Goal: Information Seeking & Learning: Learn about a topic

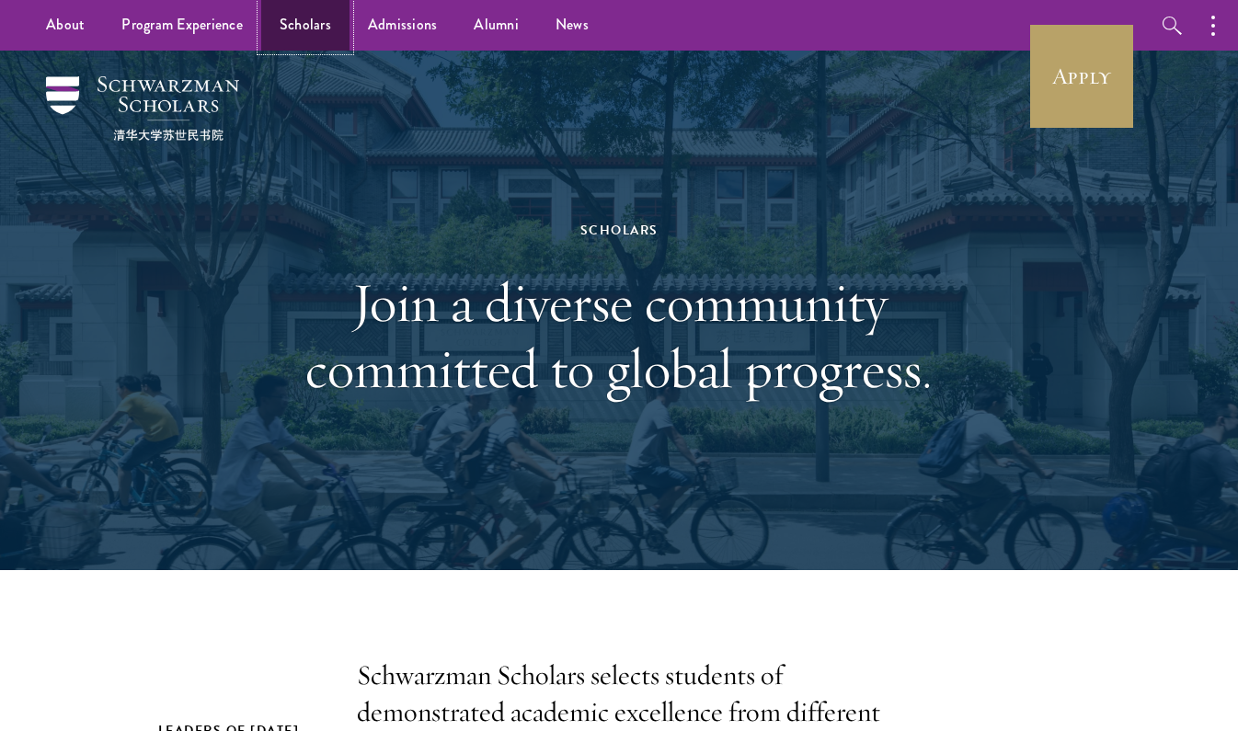
click at [311, 27] on link "Scholars" at bounding box center [305, 25] width 88 height 51
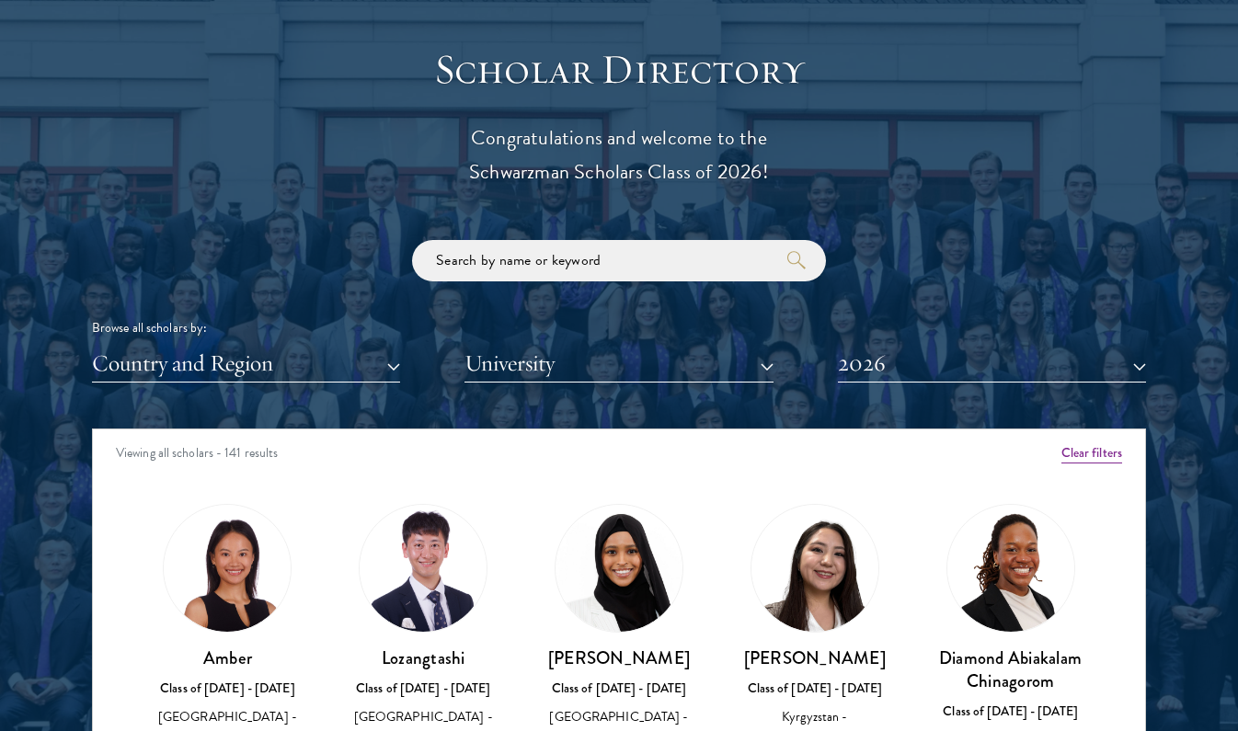
scroll to position [2020, 0]
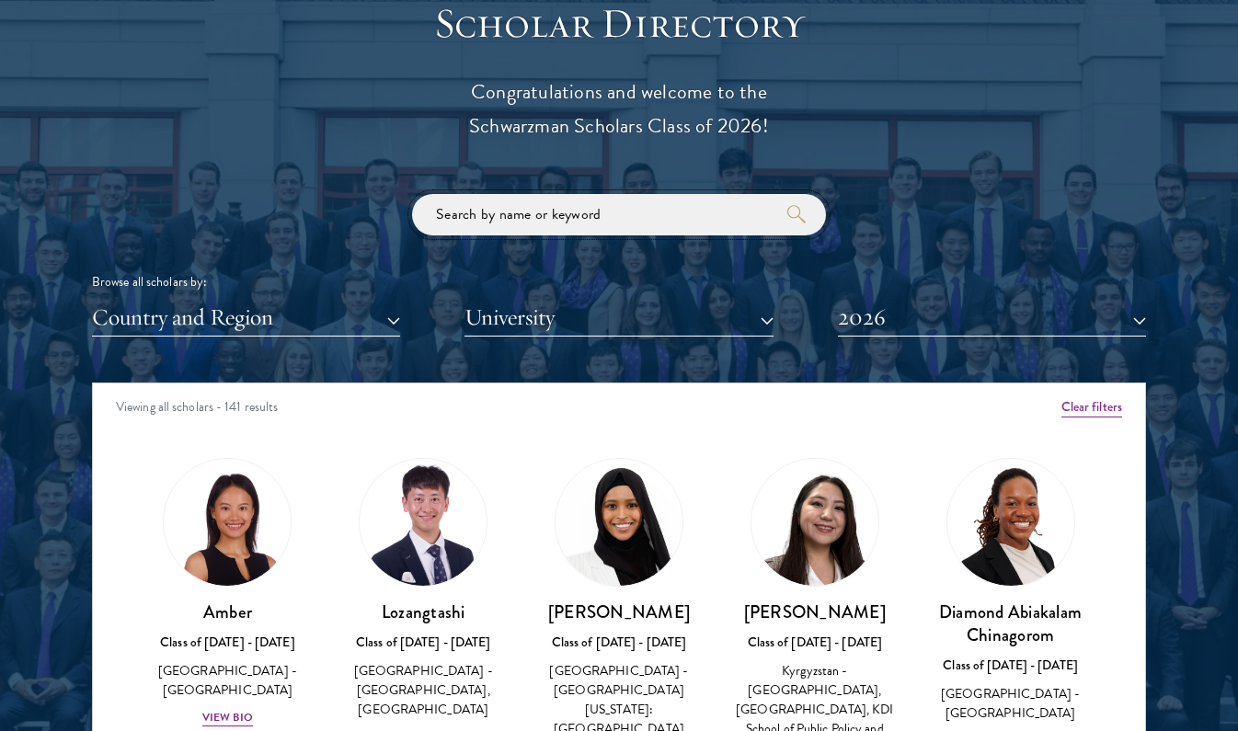
click at [553, 201] on input "search" at bounding box center [619, 214] width 414 height 41
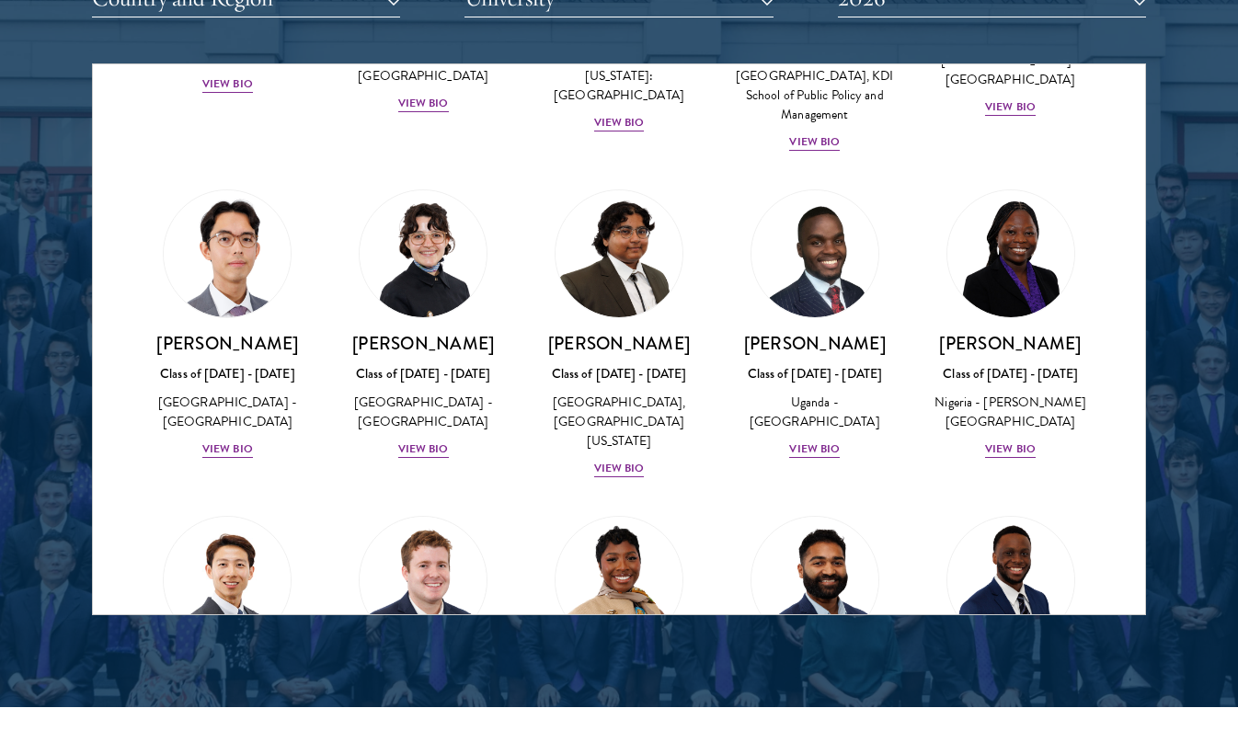
scroll to position [326, 0]
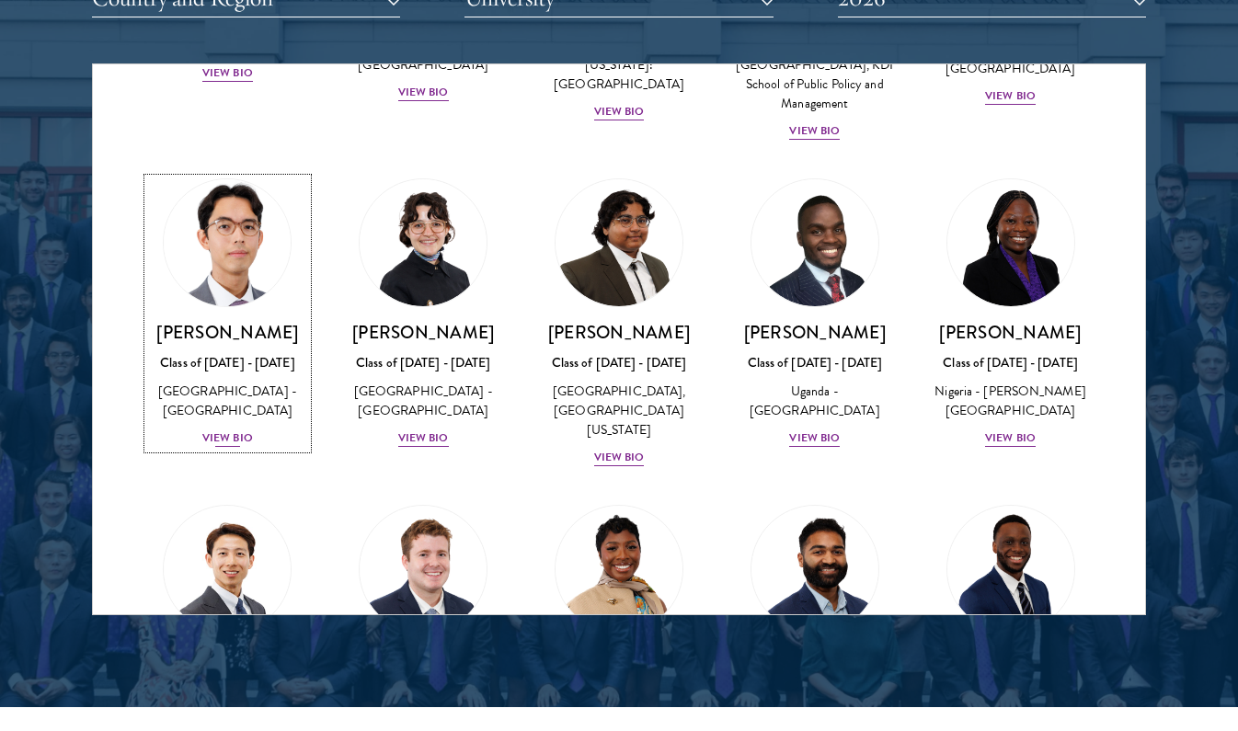
click at [270, 261] on img at bounding box center [227, 243] width 140 height 140
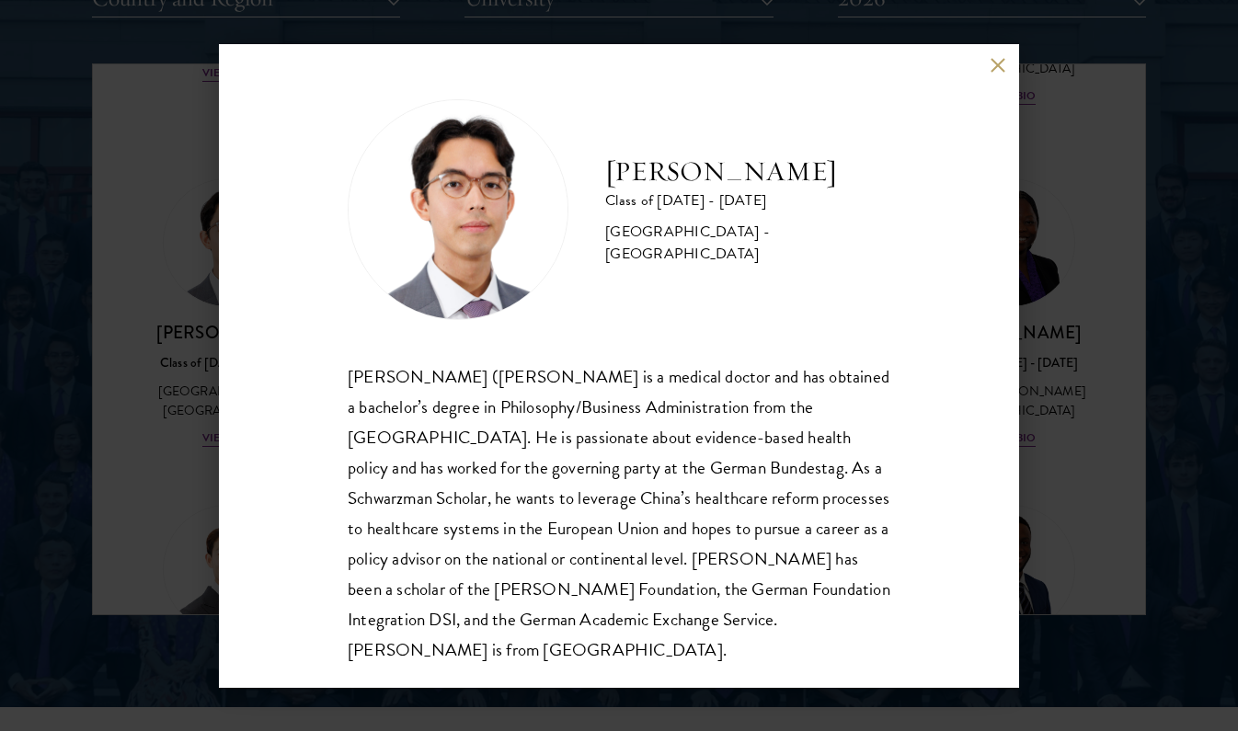
click at [181, 406] on div "Jason Adelhoefer Class of 2025 - 2026 Germany - Berlin Humboldt University Sieg…" at bounding box center [619, 365] width 1238 height 731
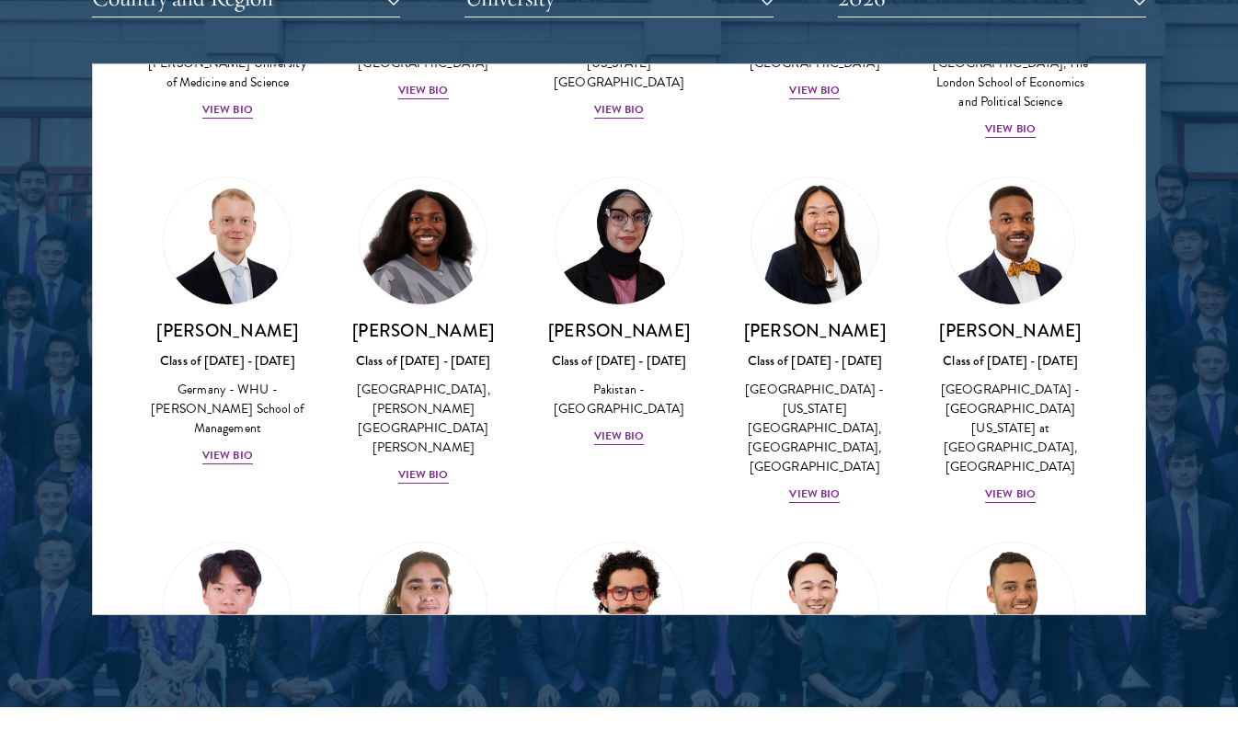
scroll to position [3574, 0]
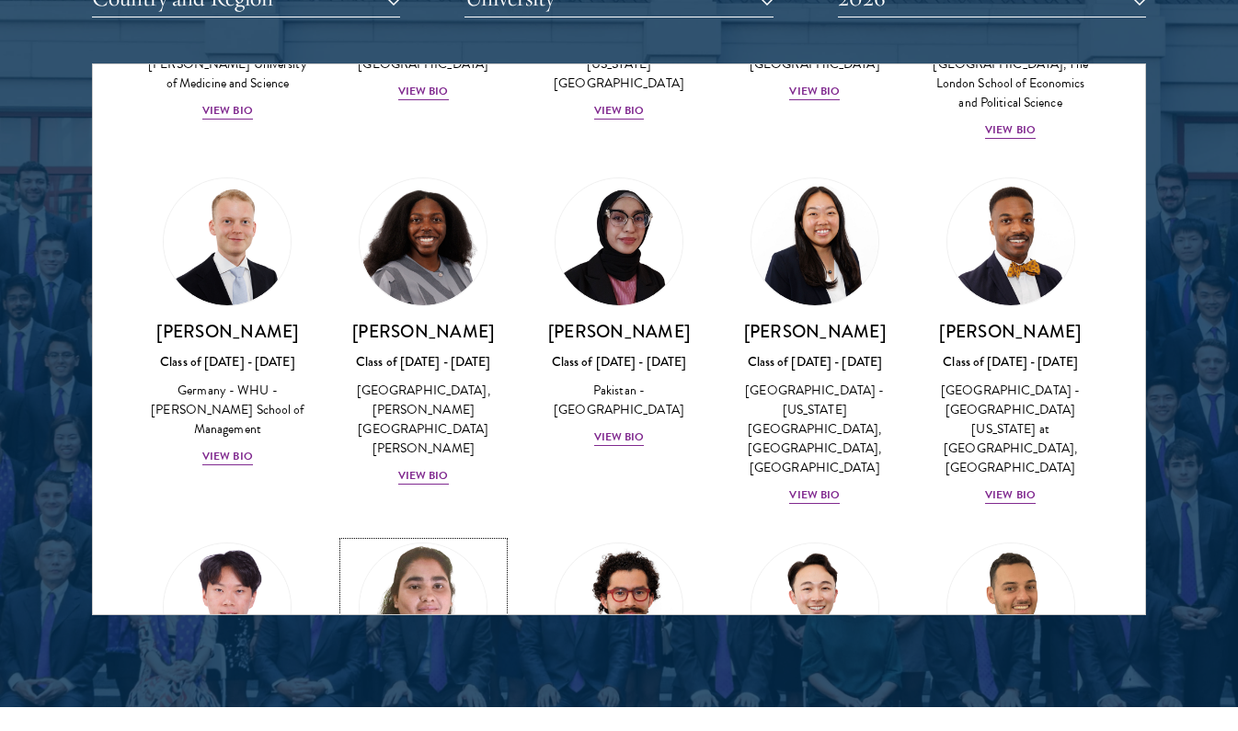
click at [439, 537] on img at bounding box center [423, 607] width 140 height 140
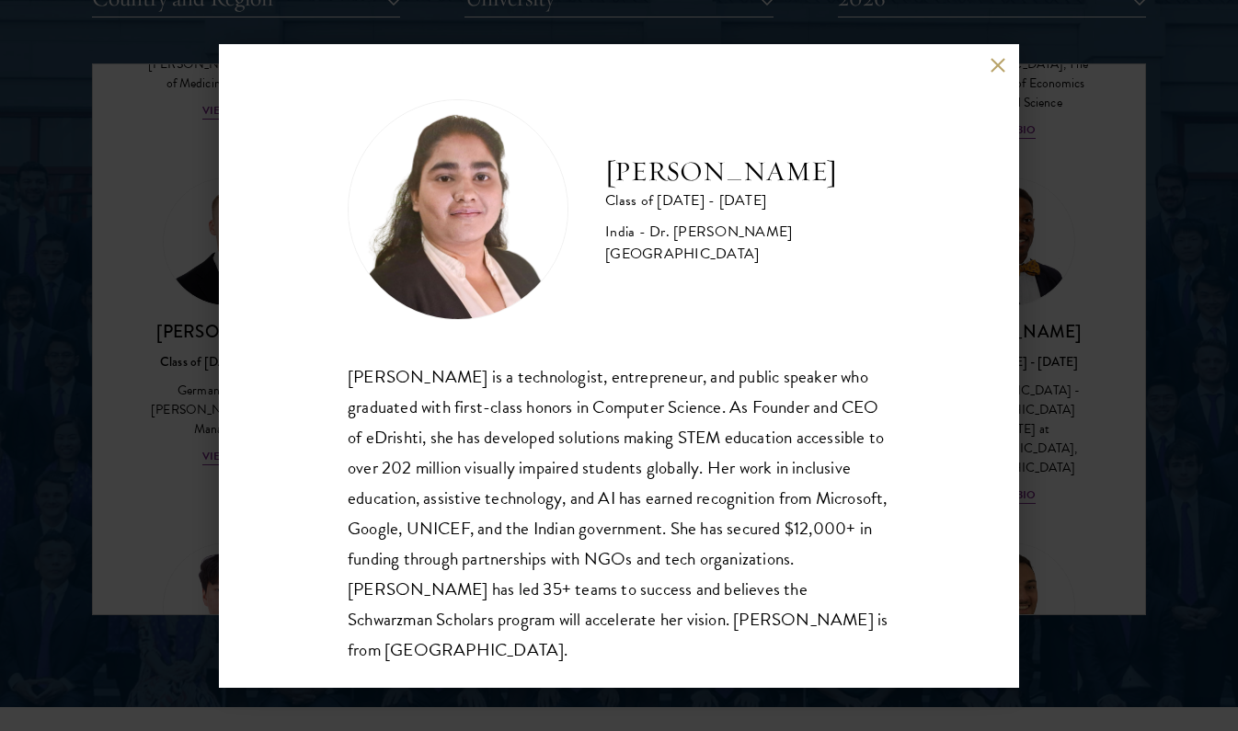
click at [201, 368] on div "Ishita Kapoor Class of 2025 - 2026 India - Dr. A P J Abdul Kalam Technical Univ…" at bounding box center [619, 365] width 1238 height 731
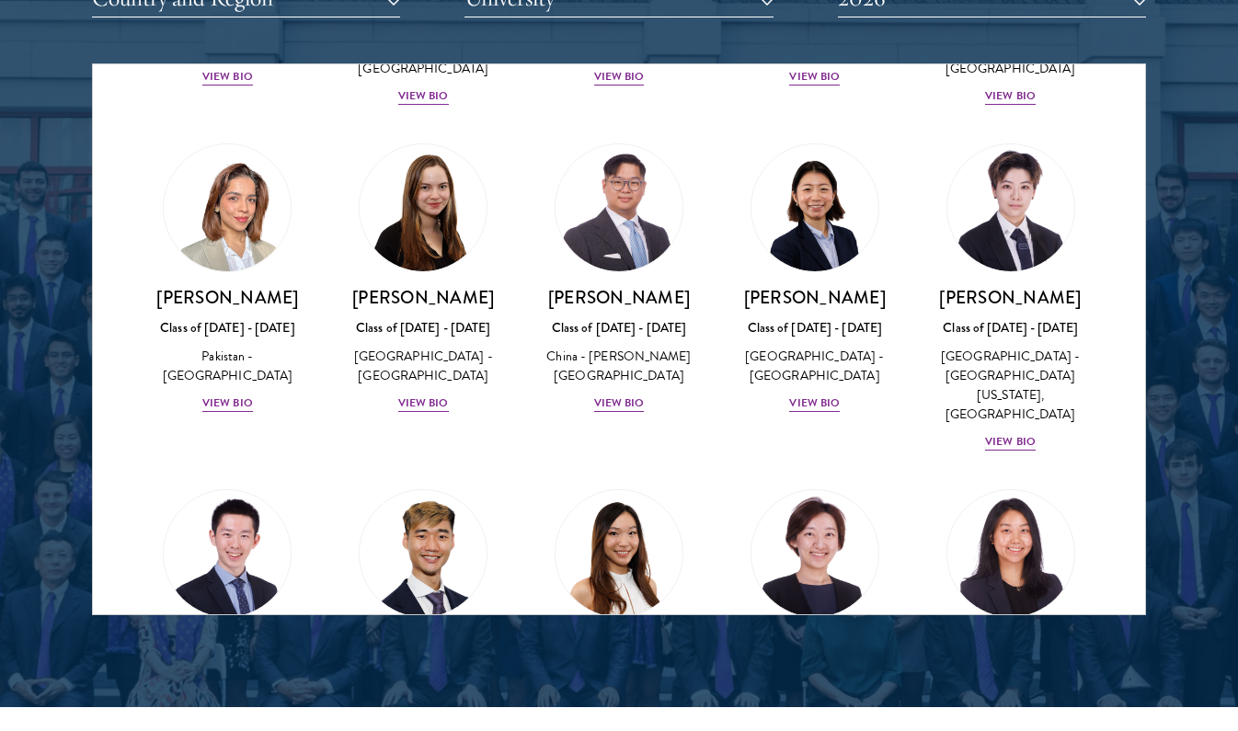
scroll to position [4633, 0]
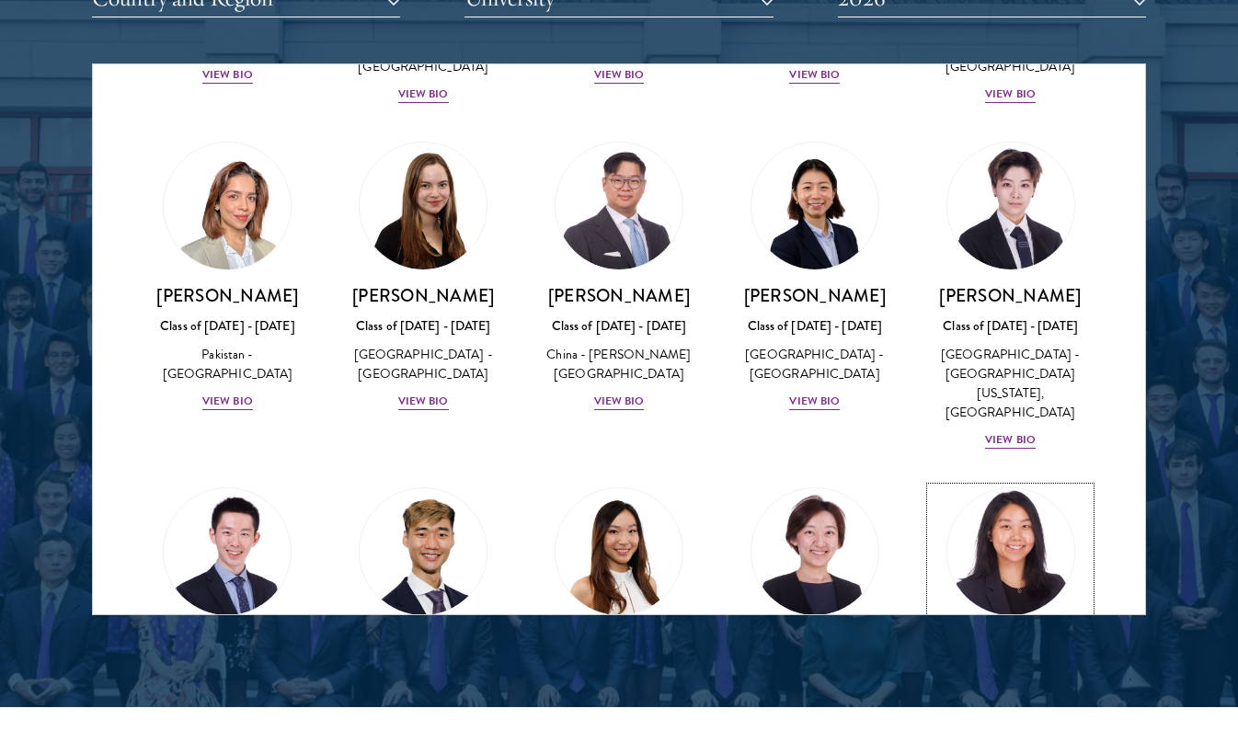
click at [1043, 482] on img at bounding box center [1011, 552] width 140 height 140
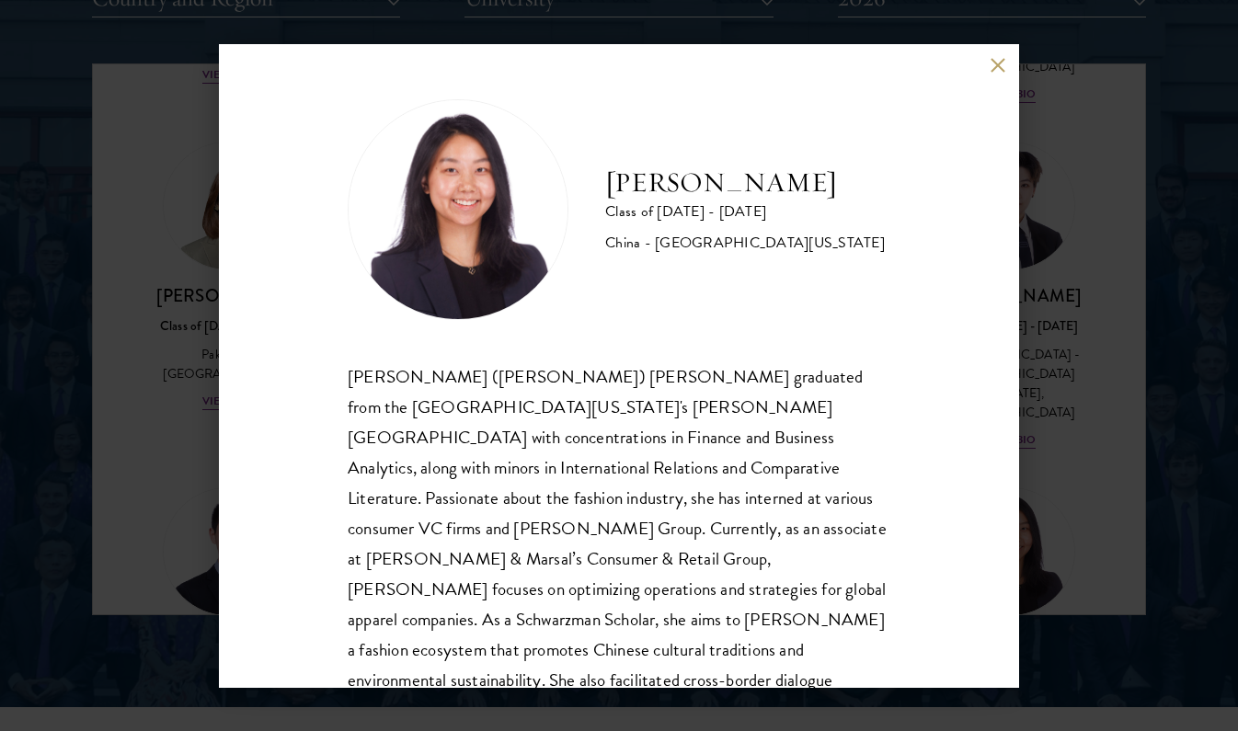
scroll to position [63, 0]
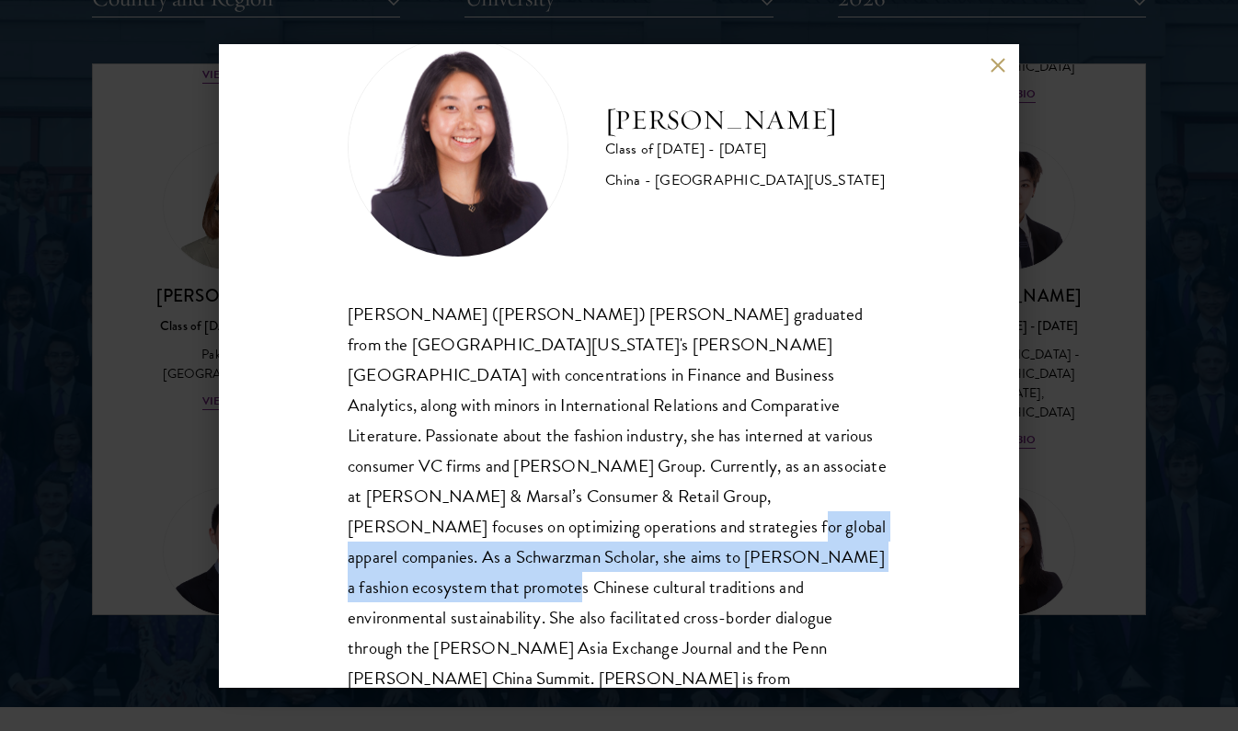
drag, startPoint x: 728, startPoint y: 495, endPoint x: 547, endPoint y: 553, distance: 189.4
click at [547, 553] on p "Chuanyuan (Suzanne) Liu graduated from the University of Pennsylvania's Wharton…" at bounding box center [619, 512] width 543 height 426
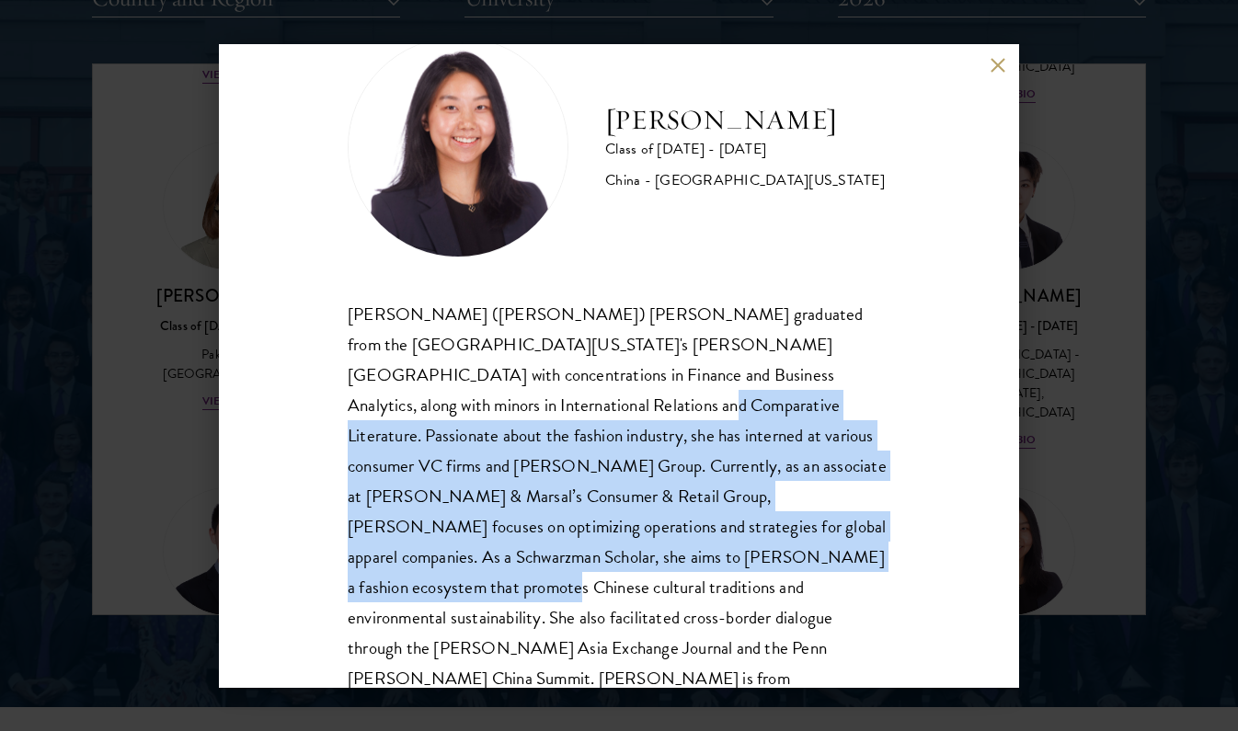
drag, startPoint x: 546, startPoint y: 553, endPoint x: 336, endPoint y: 393, distance: 263.9
click at [336, 393] on div "Suzanne Liu Class of 2025 - 2026 China - University of Pennsylvania Chuanyuan (…" at bounding box center [619, 366] width 800 height 644
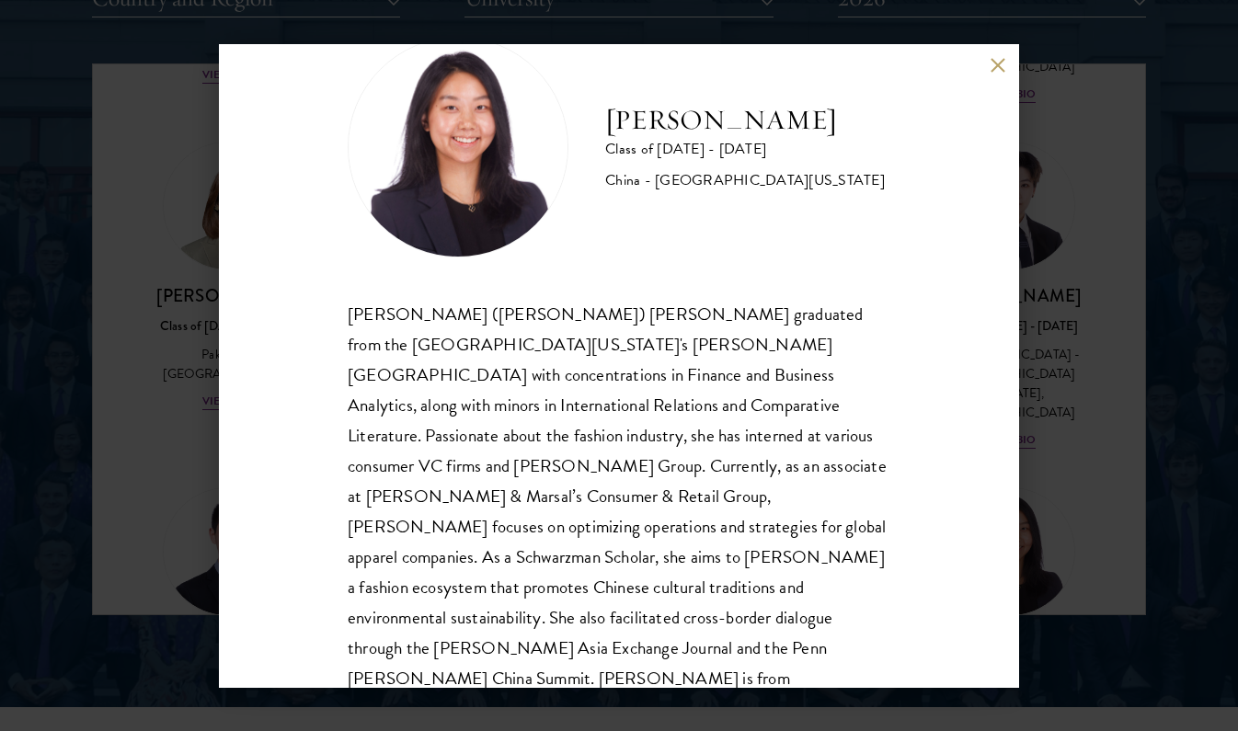
click at [135, 512] on div "Suzanne Liu Class of 2025 - 2026 China - University of Pennsylvania Chuanyuan (…" at bounding box center [619, 365] width 1238 height 731
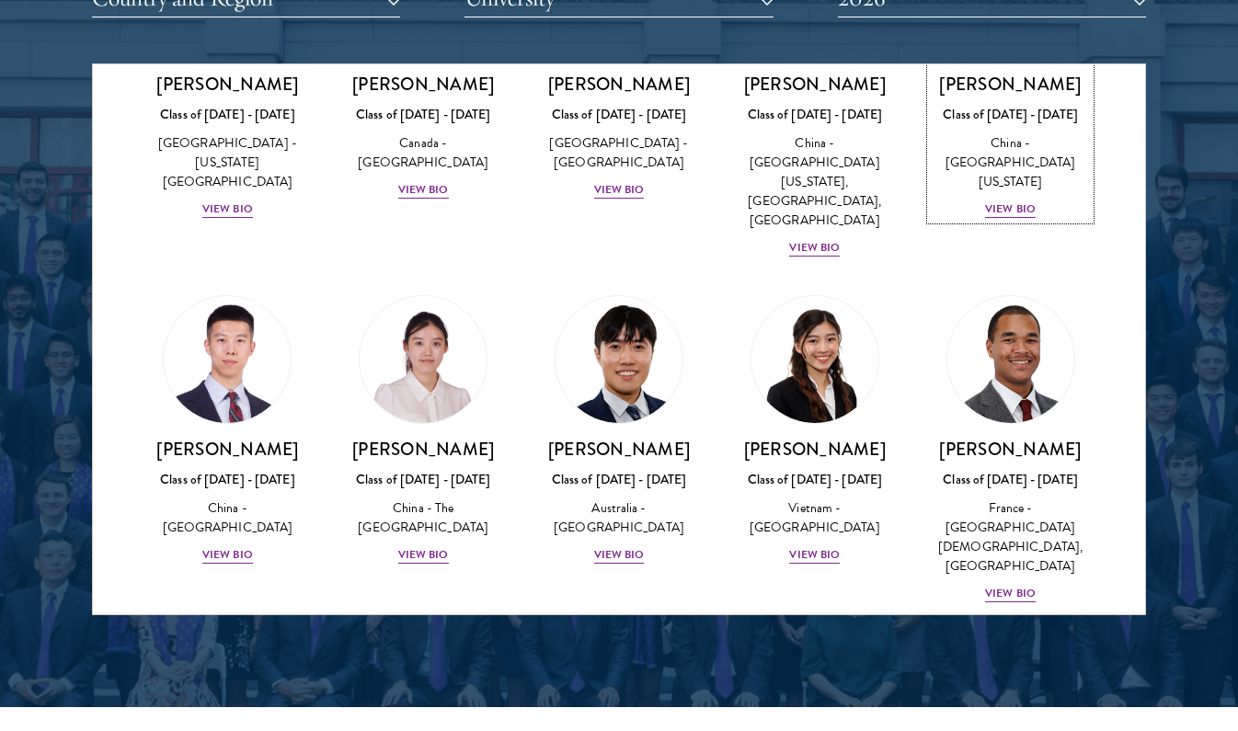
scroll to position [5192, 0]
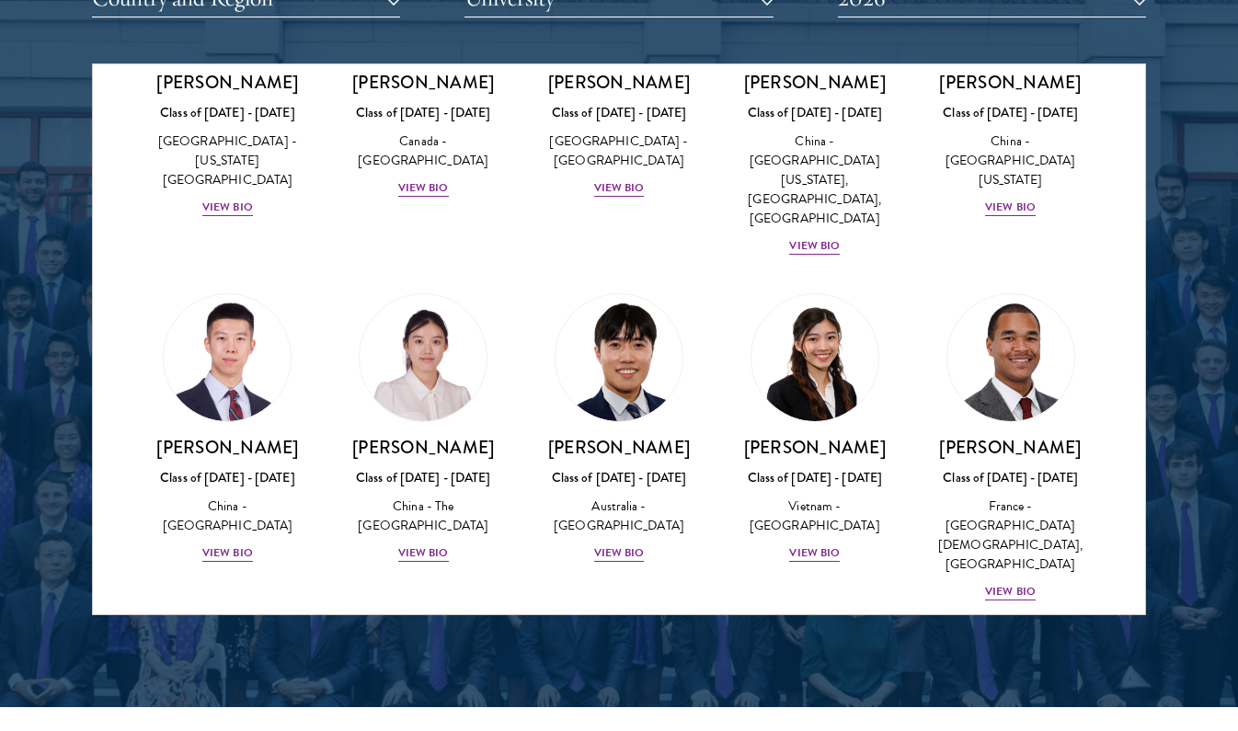
click at [414, 634] on img at bounding box center [423, 704] width 140 height 140
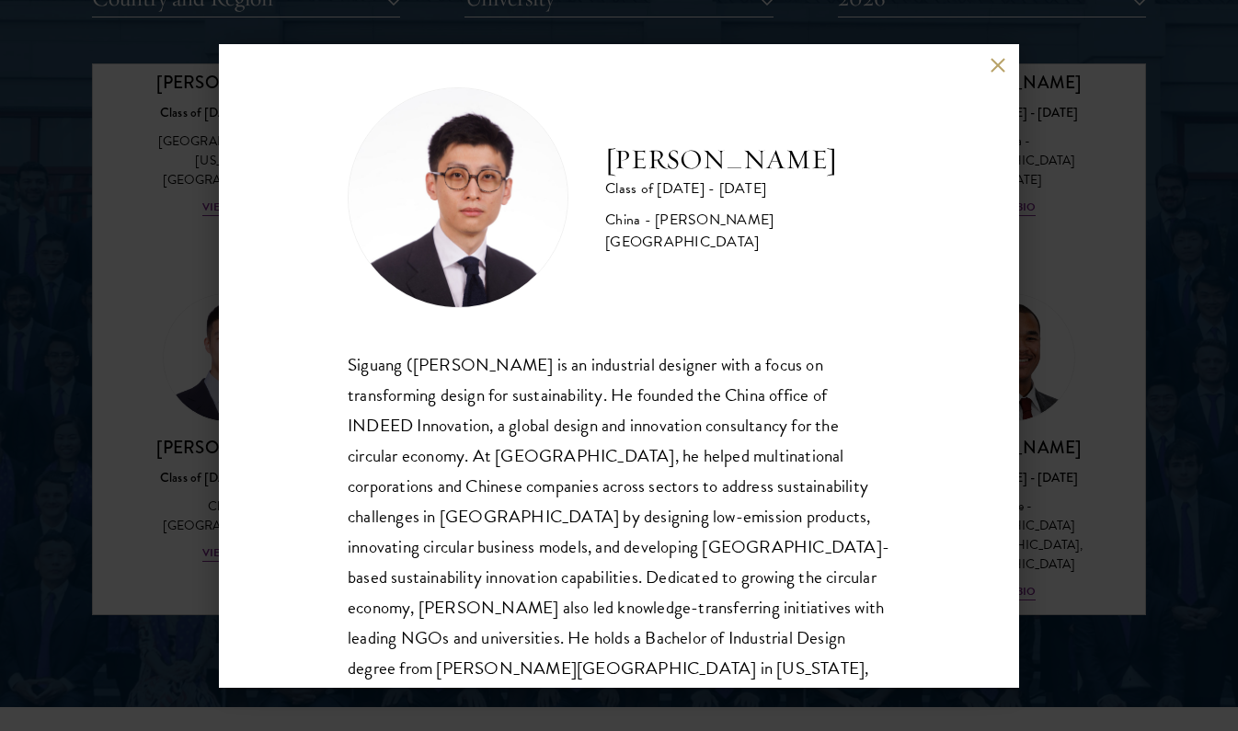
scroll to position [14, 0]
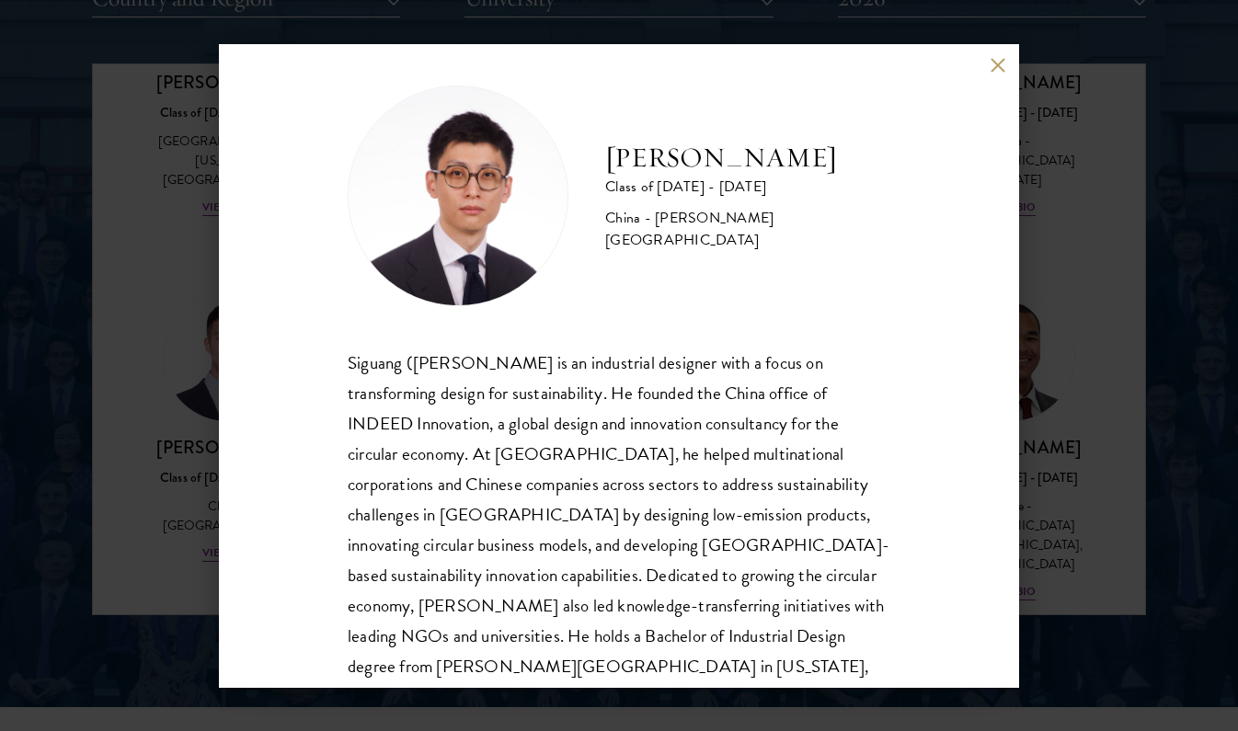
click at [183, 505] on div "Dominic Ma Class of 2025 - 2026 China - Pratt Institute Siguang (Dominic) Ma is…" at bounding box center [619, 365] width 1238 height 731
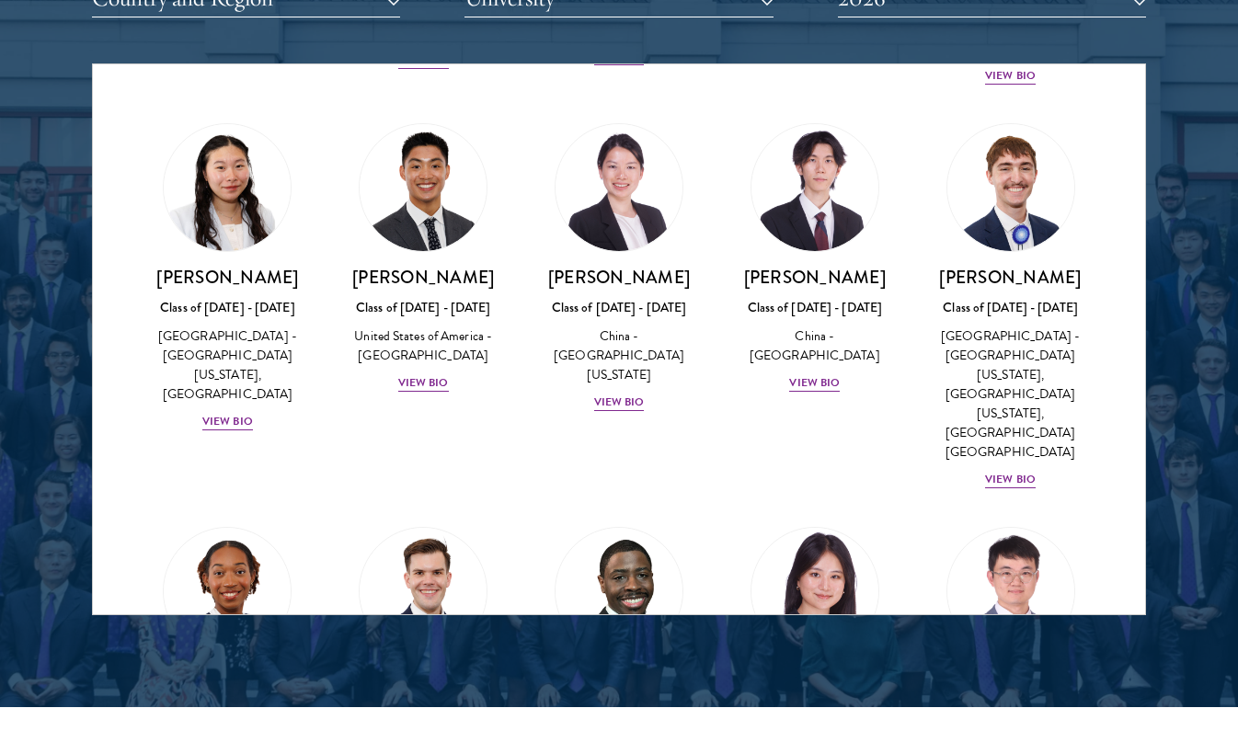
scroll to position [8839, 0]
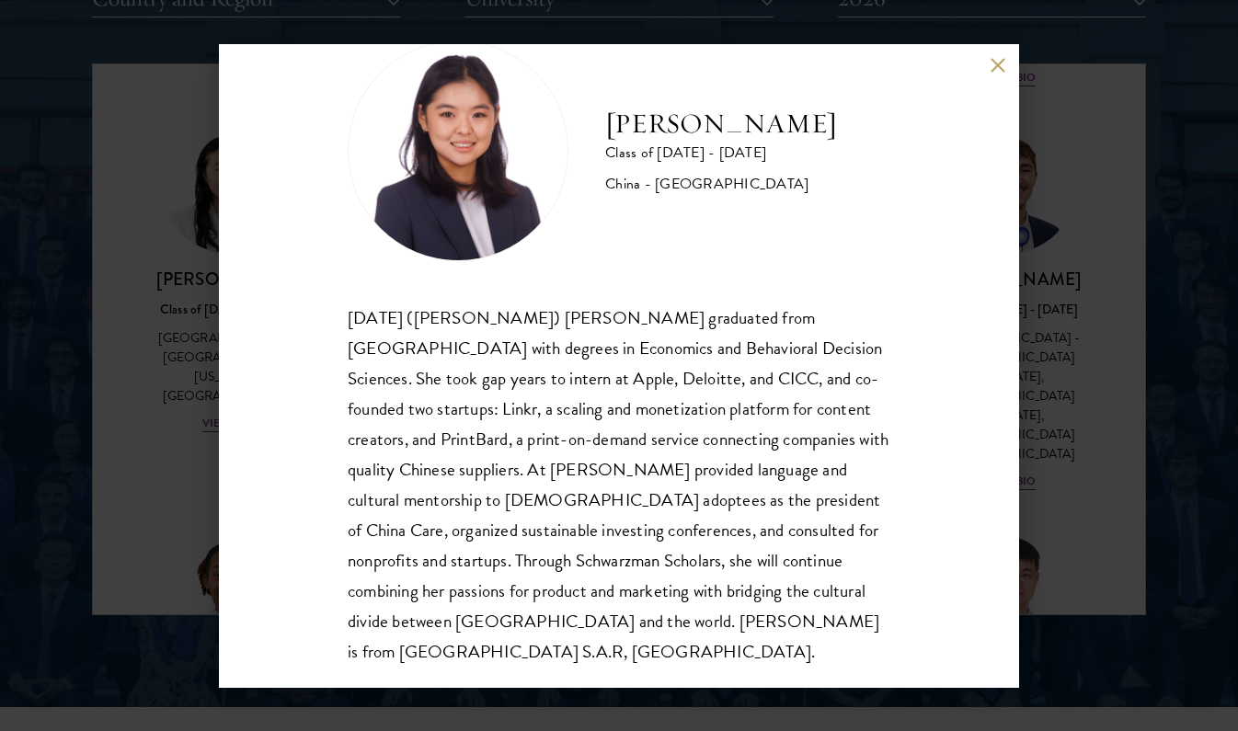
scroll to position [63, 0]
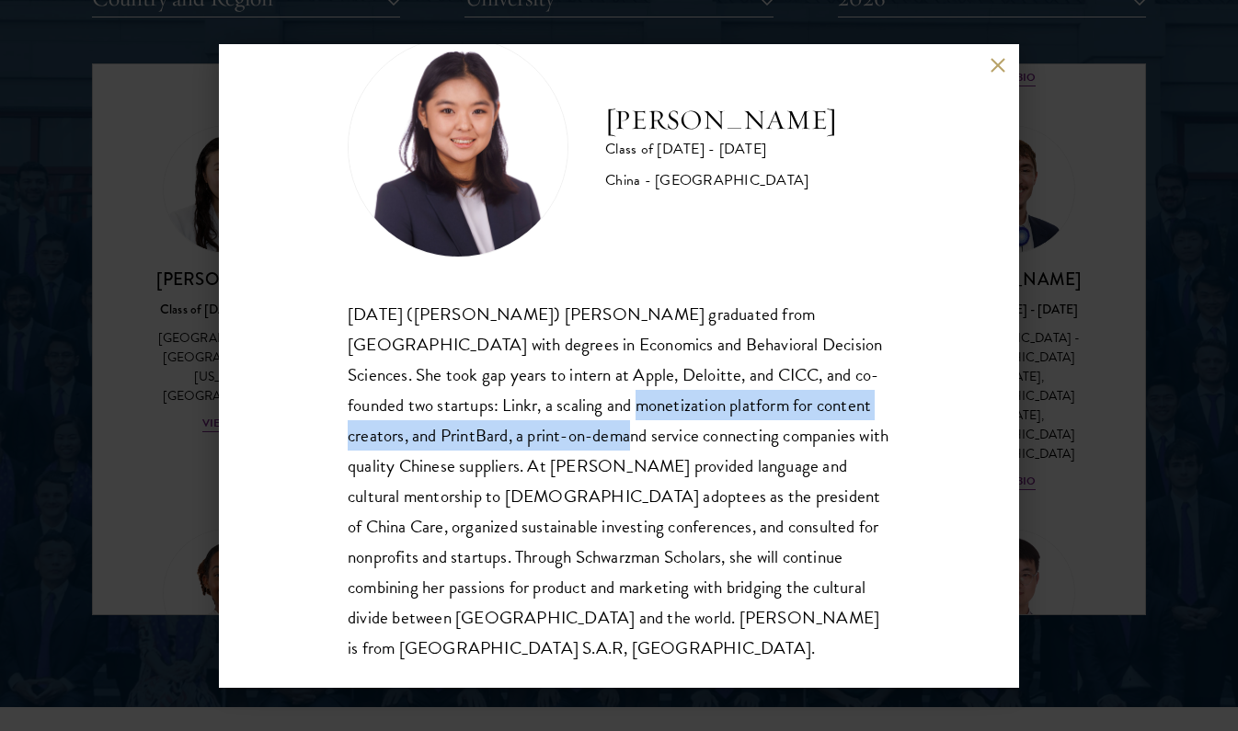
drag, startPoint x: 442, startPoint y: 409, endPoint x: 474, endPoint y: 426, distance: 36.6
click at [474, 426] on div "Xiaohan (Jing Jing) Yang graduated from Brown University with degrees in Econom…" at bounding box center [619, 481] width 543 height 365
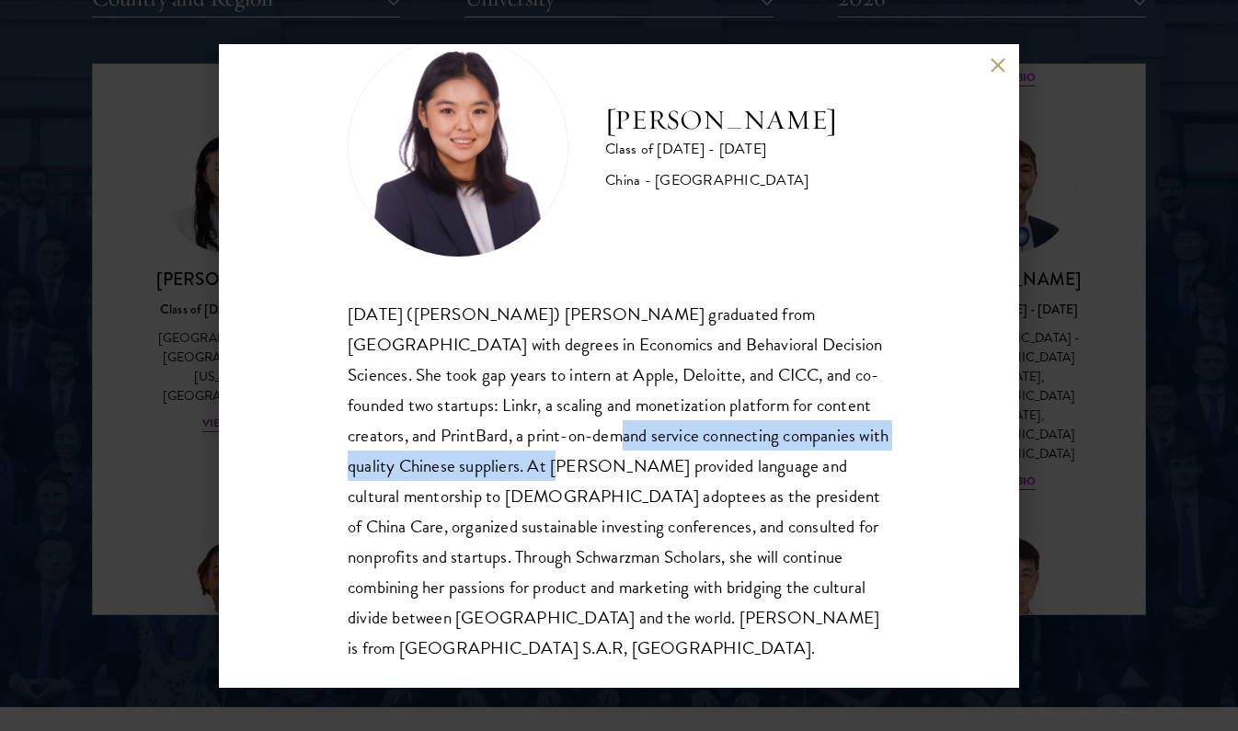
drag, startPoint x: 466, startPoint y: 433, endPoint x: 446, endPoint y: 459, distance: 32.2
click at [446, 459] on div "Xiaohan (Jing Jing) Yang graduated from Brown University with degrees in Econom…" at bounding box center [619, 481] width 543 height 365
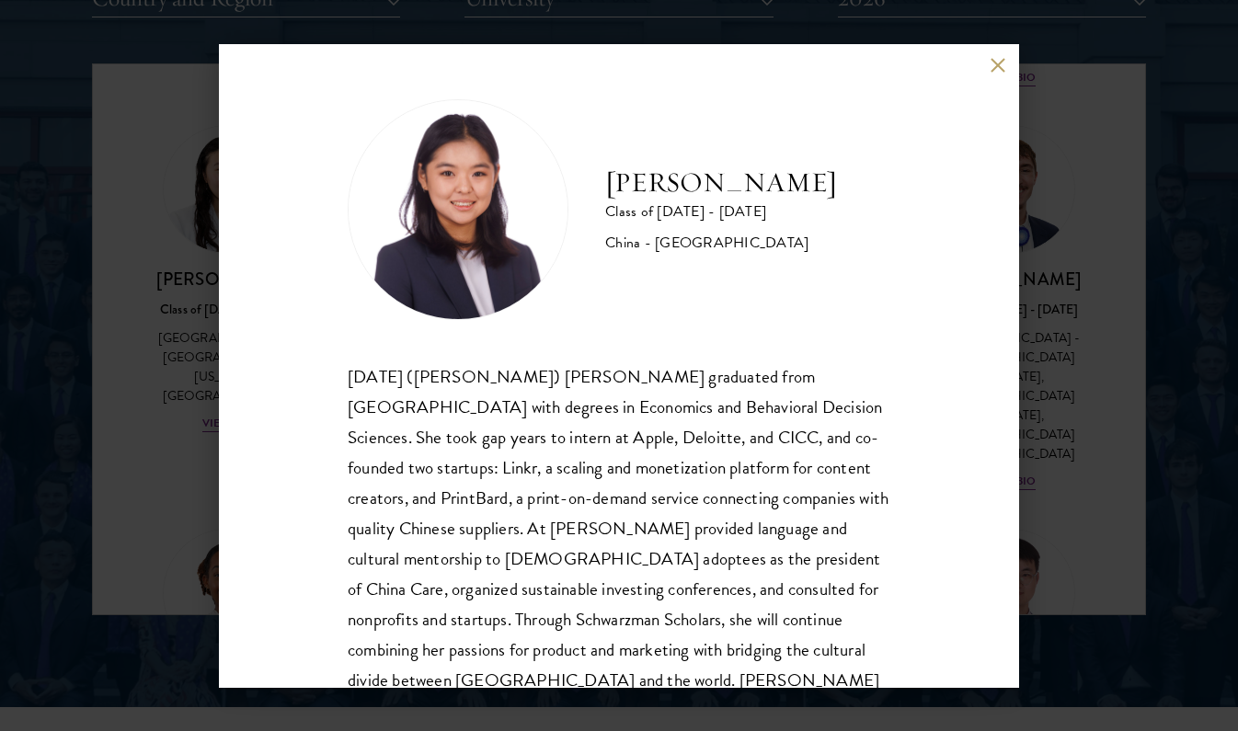
click at [1144, 294] on div "Jing Jing Yang Class of 2025 - 2026 China - Brown University Xiaohan (Jing Jing…" at bounding box center [619, 365] width 1238 height 731
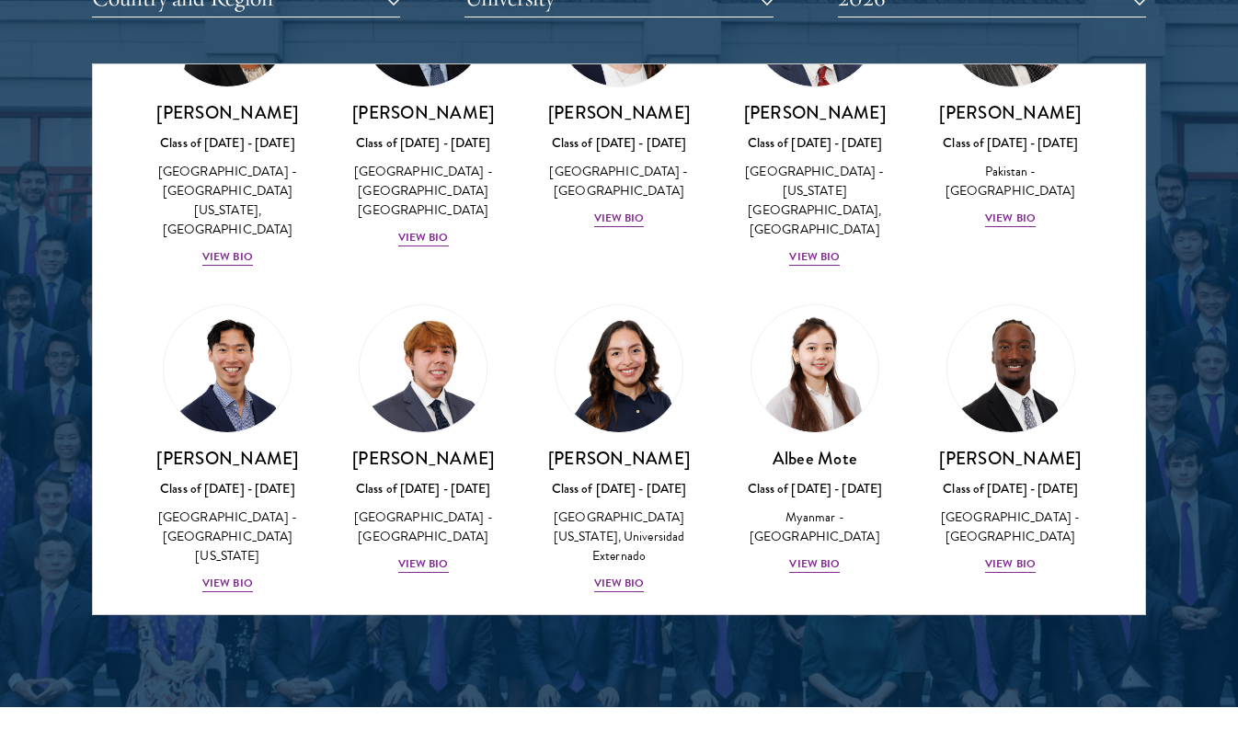
scroll to position [6241, 0]
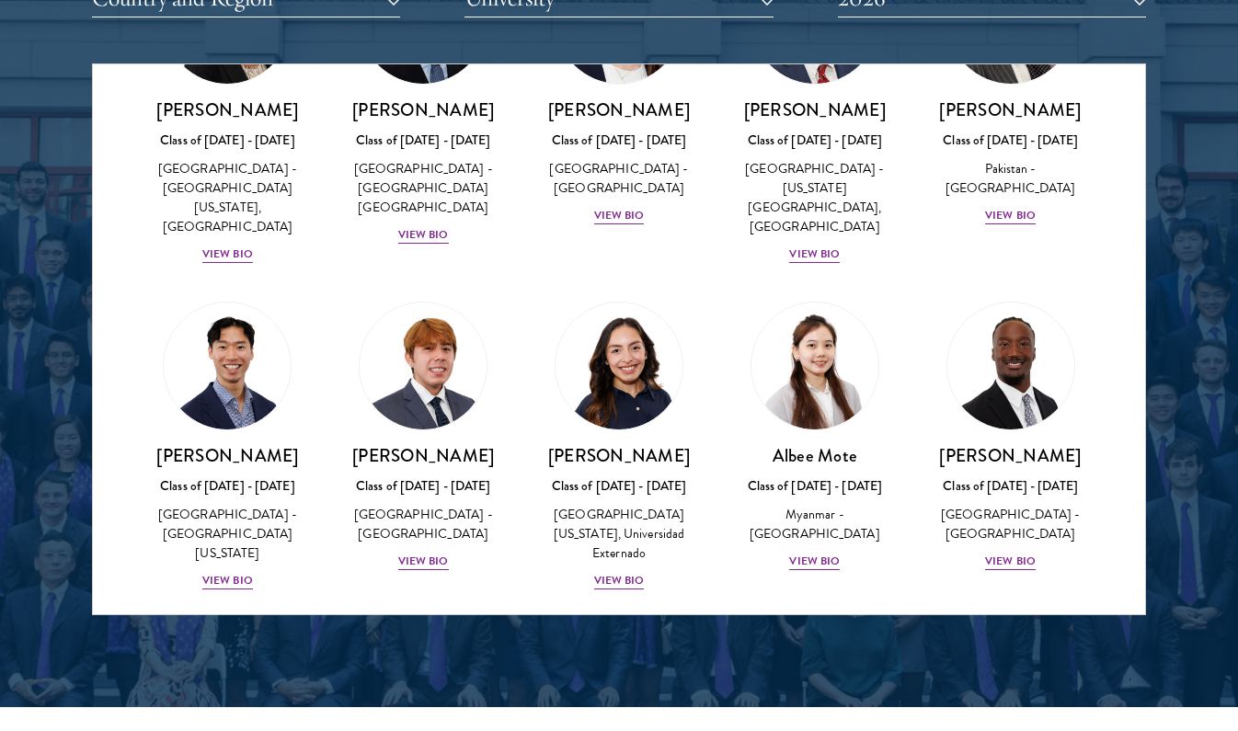
click at [422, 623] on img at bounding box center [423, 693] width 140 height 140
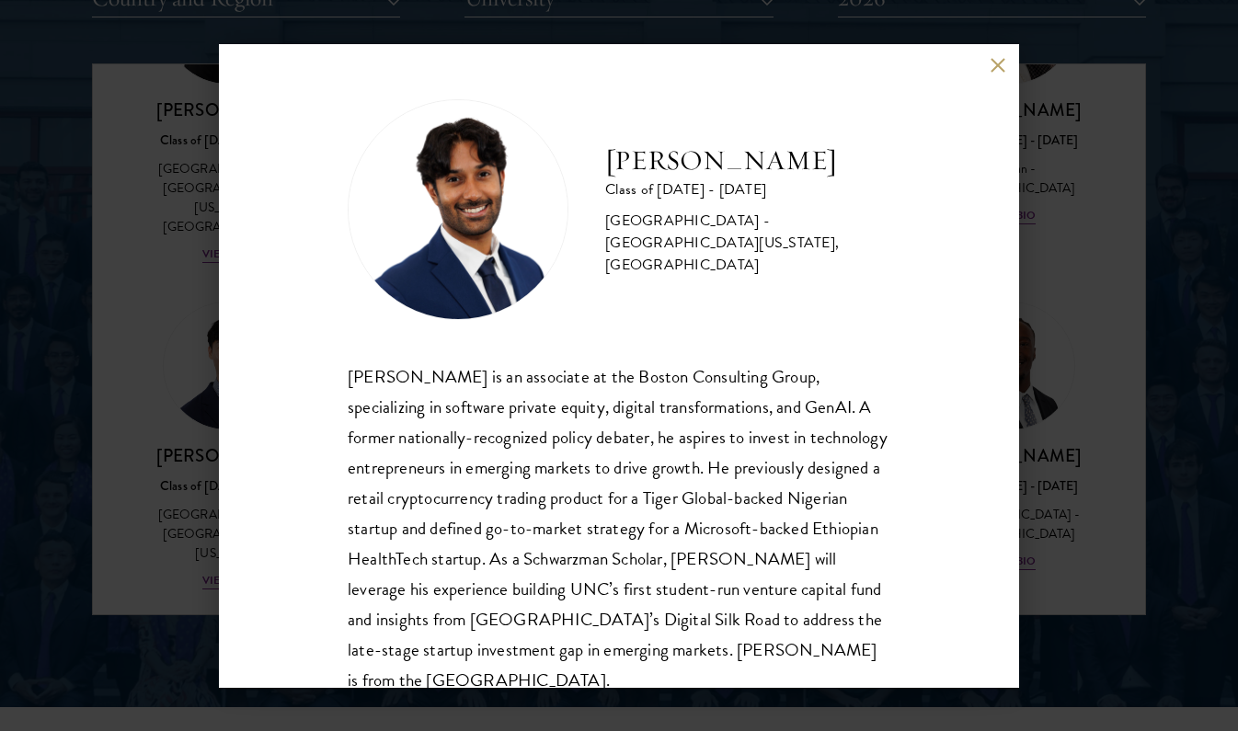
scroll to position [32, 0]
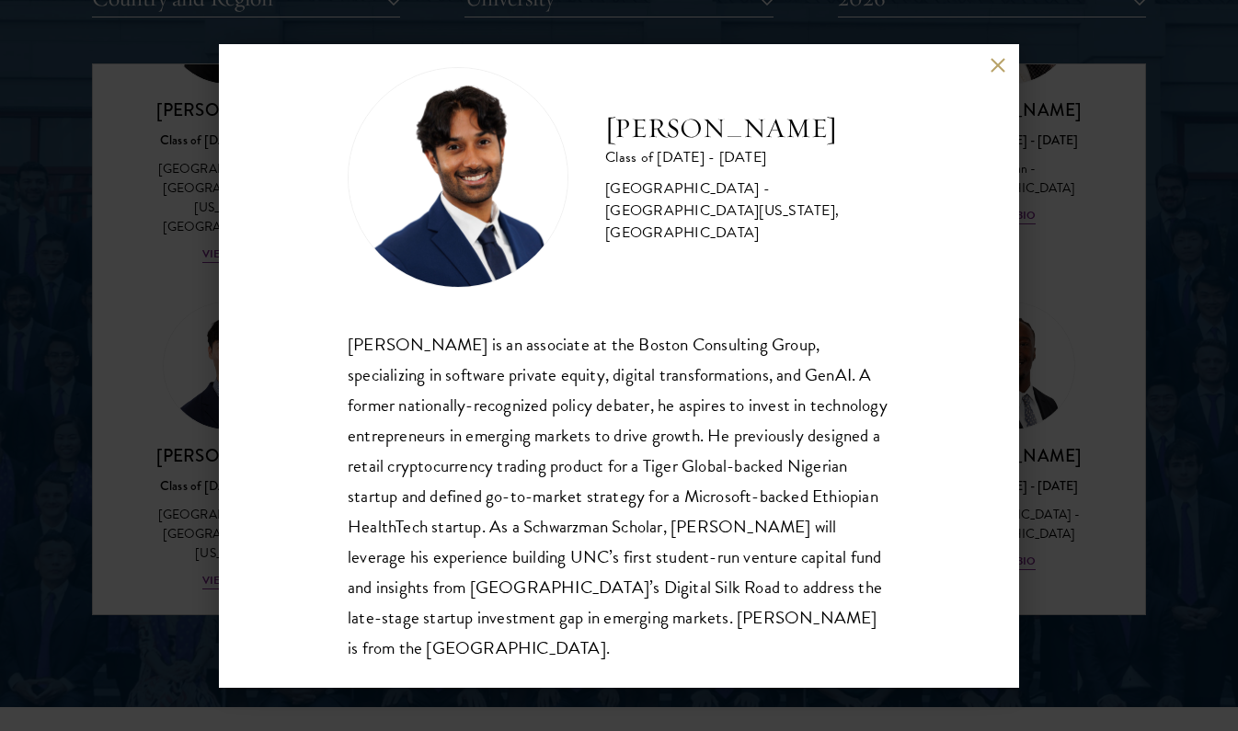
click at [103, 432] on div "Sanjeev Musuvathy Class of 2025 - 2026 United States of America - University of…" at bounding box center [619, 365] width 1238 height 731
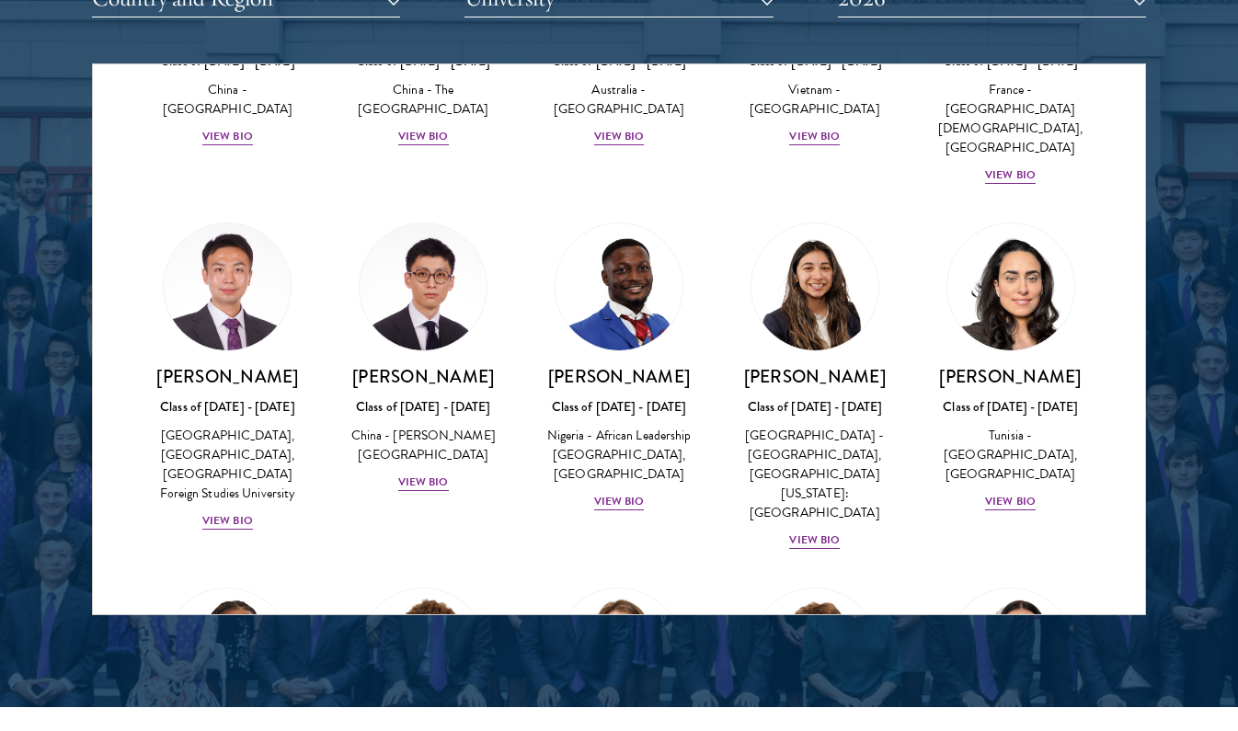
scroll to position [5611, 0]
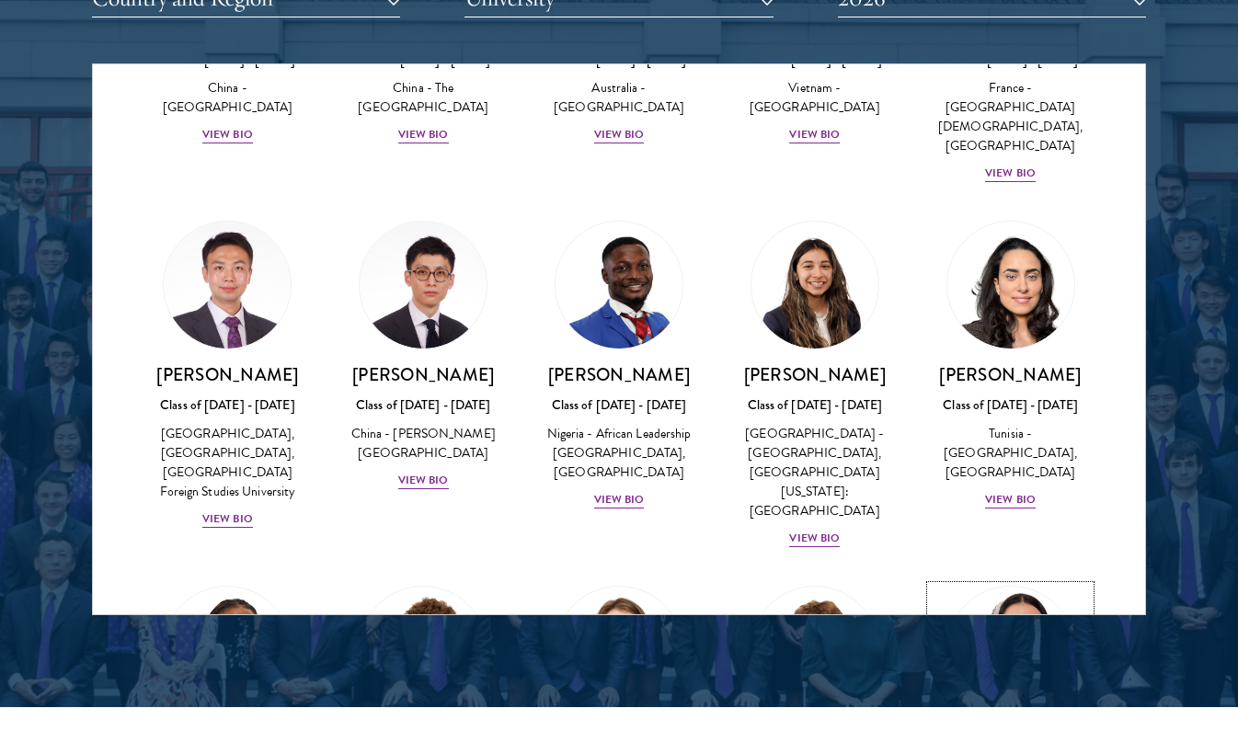
click at [1040, 581] on img at bounding box center [1011, 651] width 140 height 140
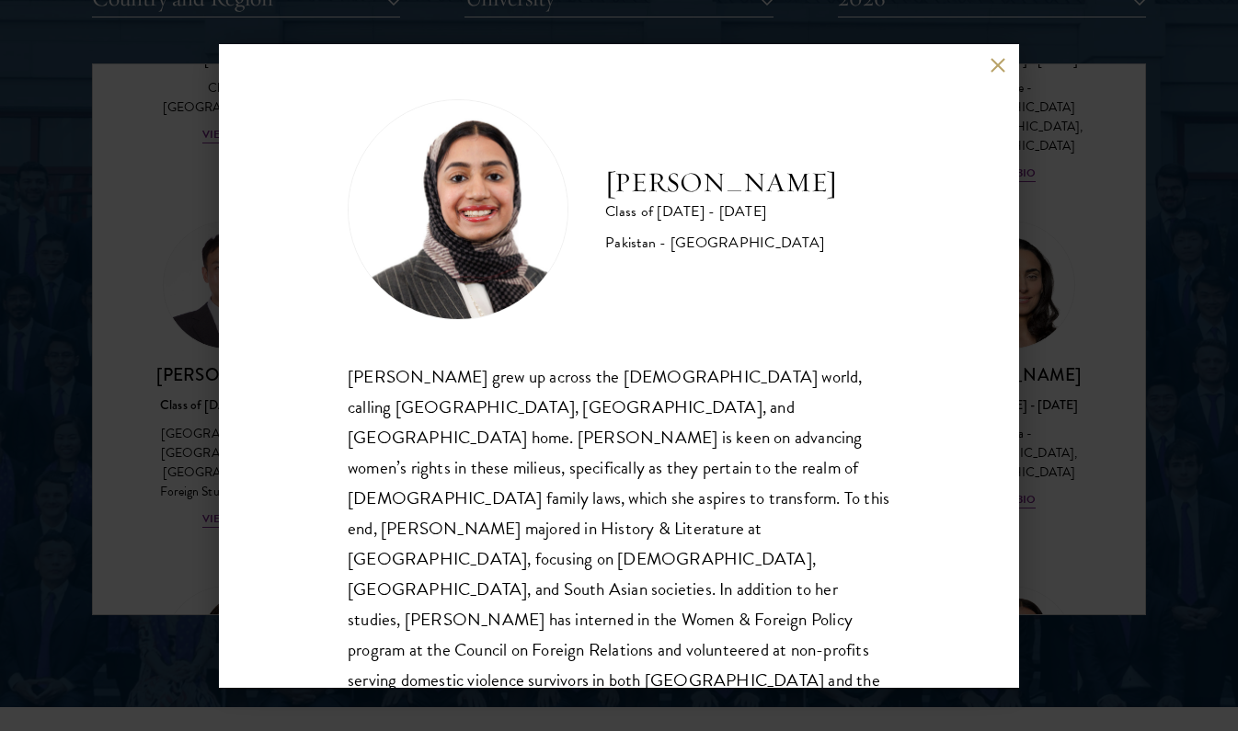
click at [998, 66] on button at bounding box center [998, 66] width 16 height 16
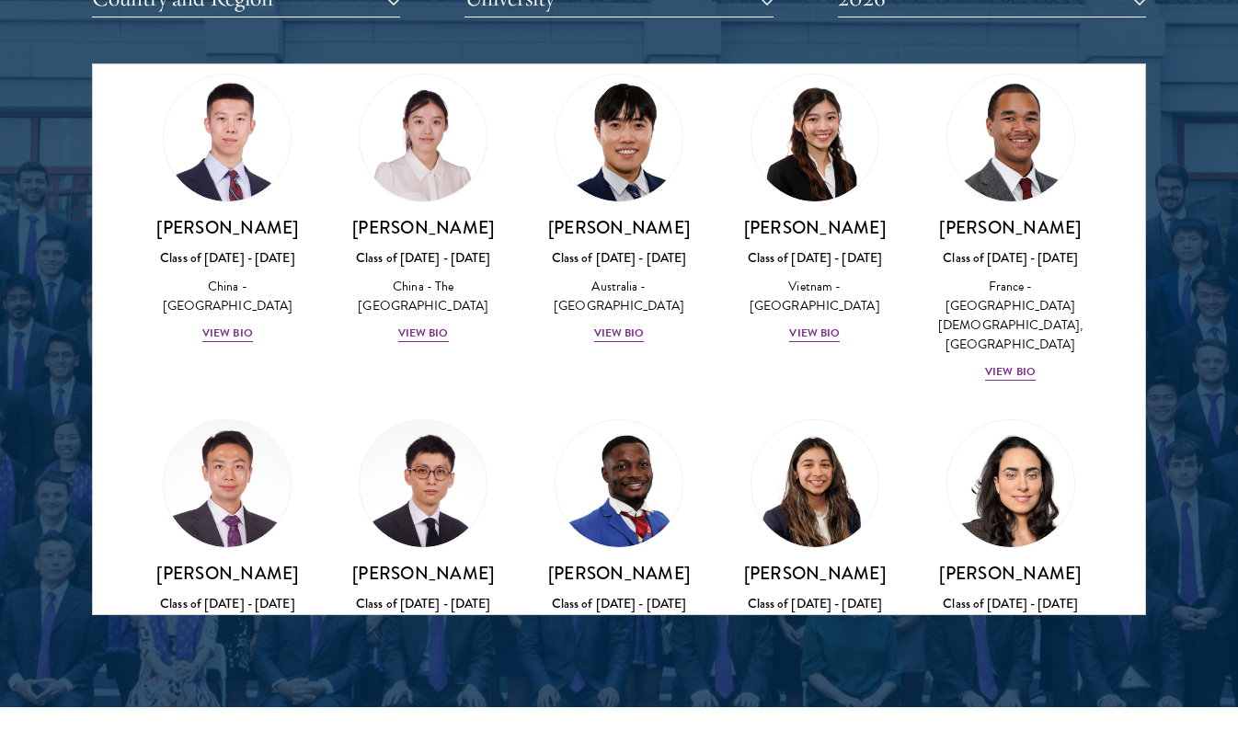
scroll to position [5387, 0]
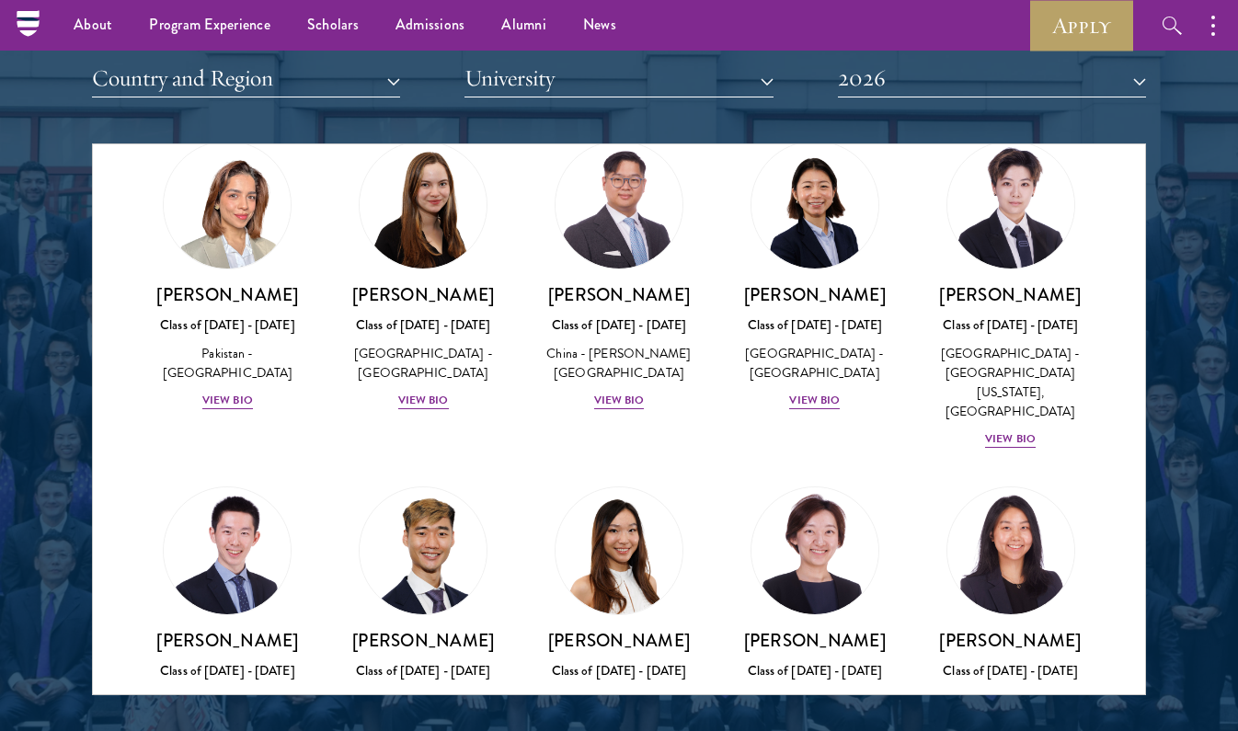
scroll to position [2249, 0]
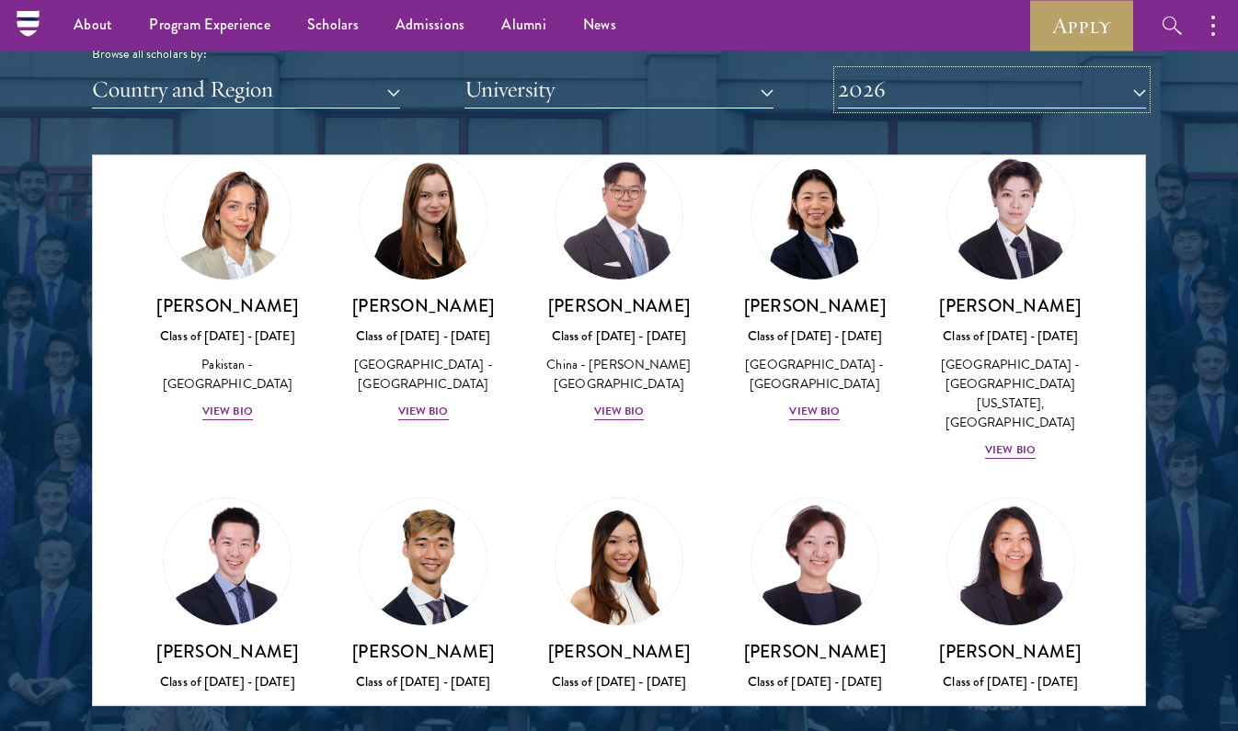
click at [862, 95] on button "2026" at bounding box center [992, 90] width 308 height 38
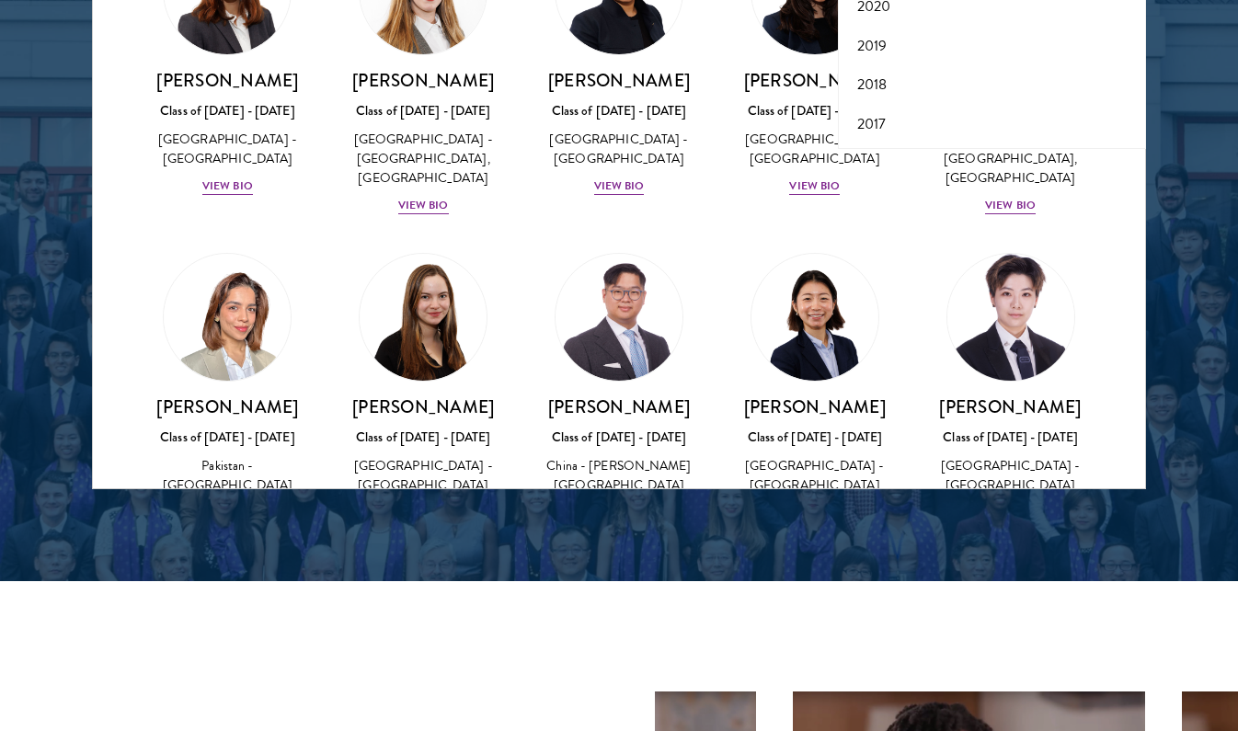
scroll to position [2472, 0]
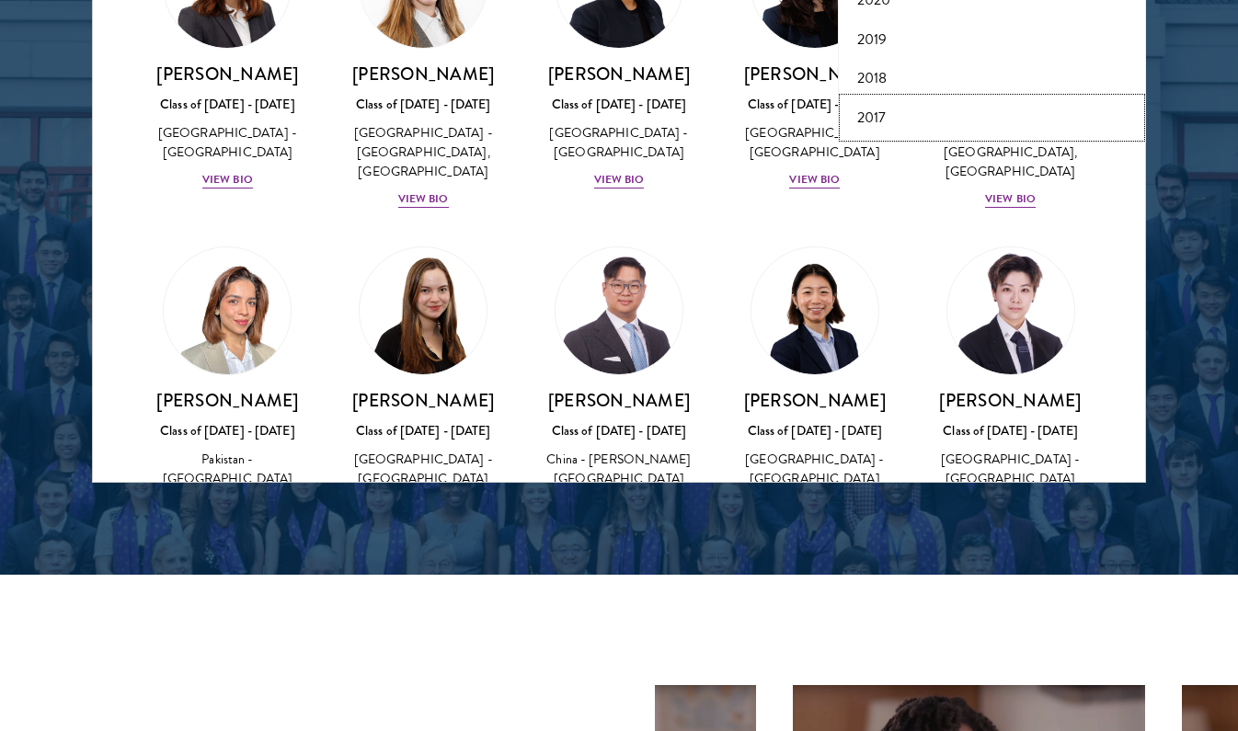
click at [865, 109] on button "2017" at bounding box center [992, 117] width 297 height 39
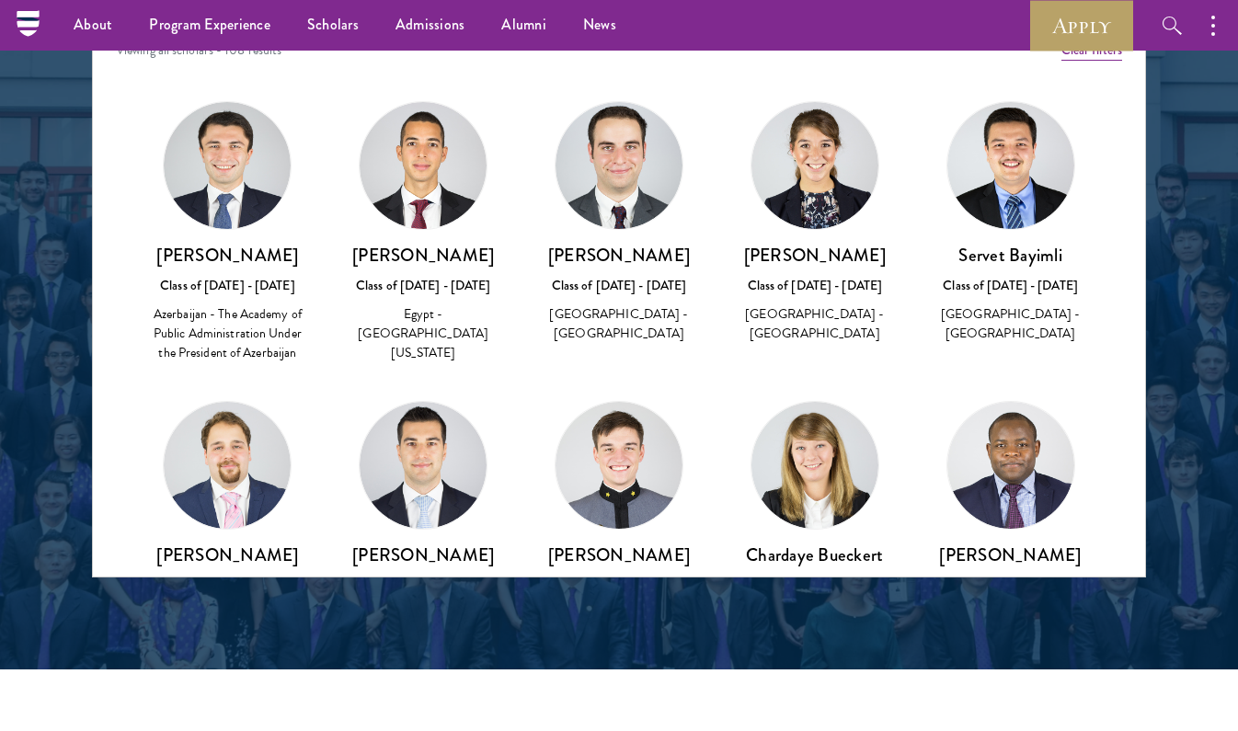
scroll to position [2376, 0]
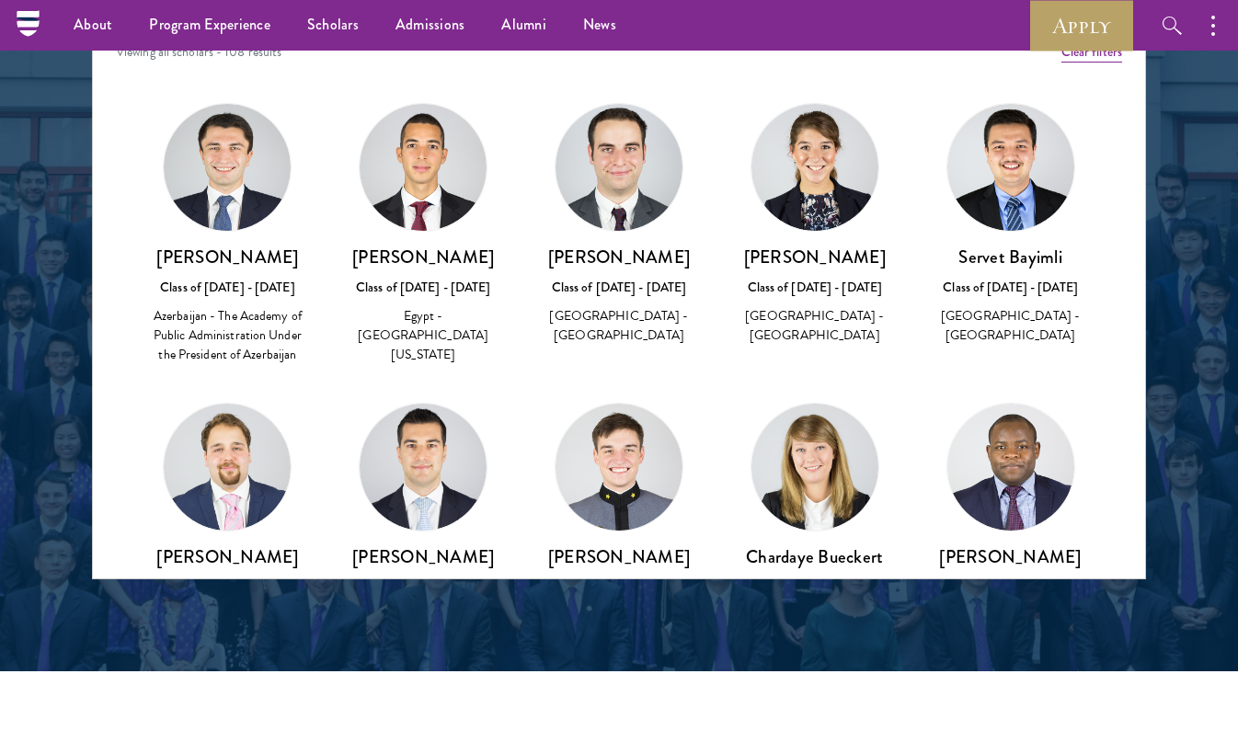
click at [604, 215] on img at bounding box center [619, 167] width 127 height 127
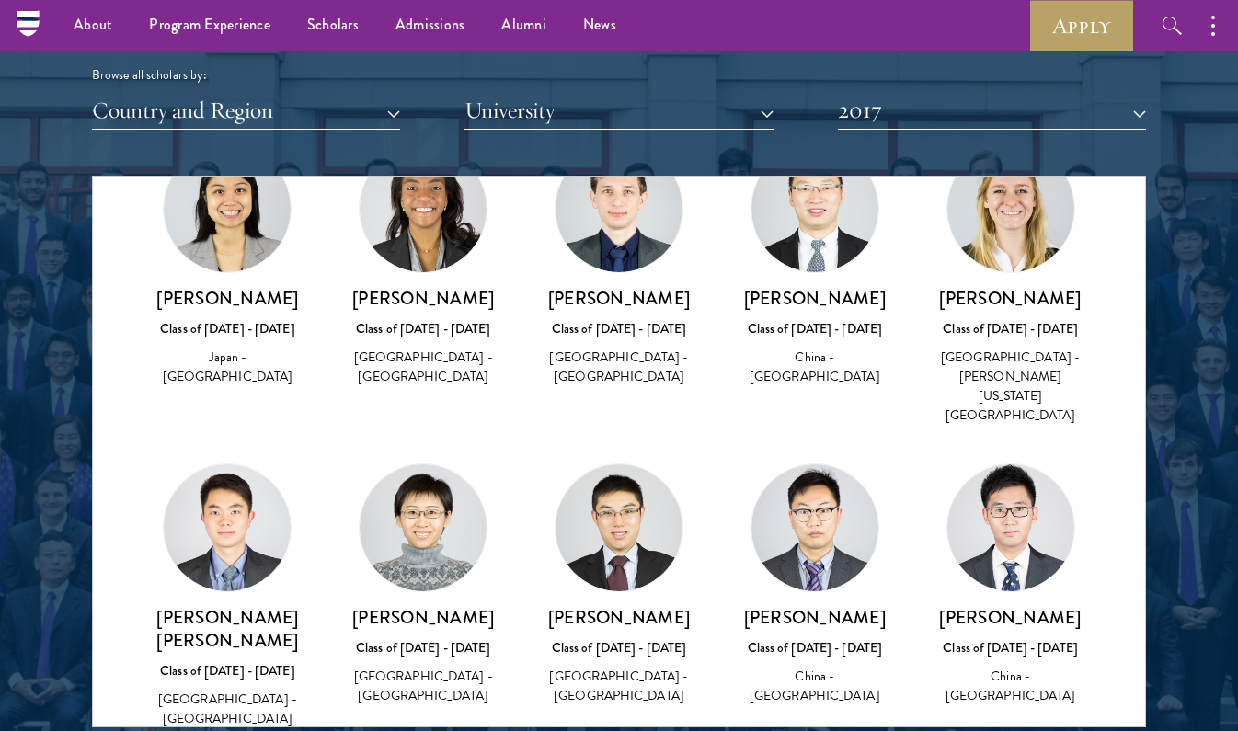
scroll to position [2225, 0]
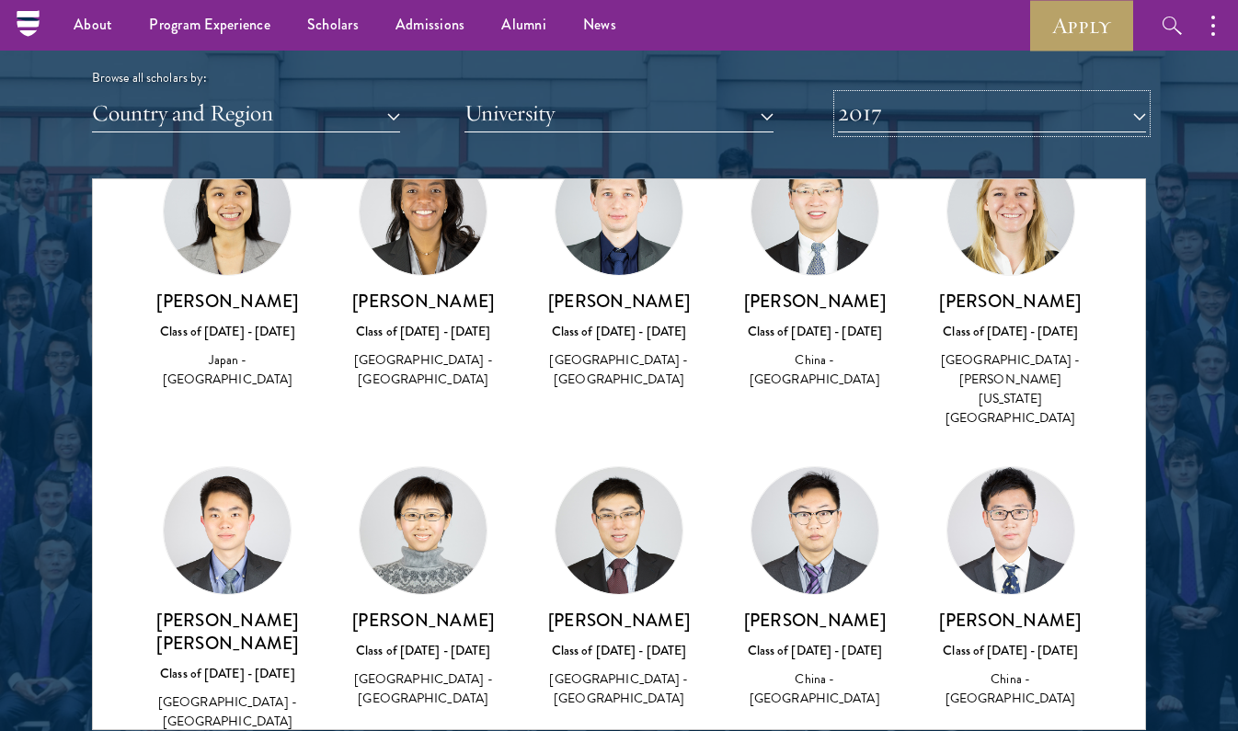
click at [927, 110] on button "2017" at bounding box center [992, 114] width 308 height 38
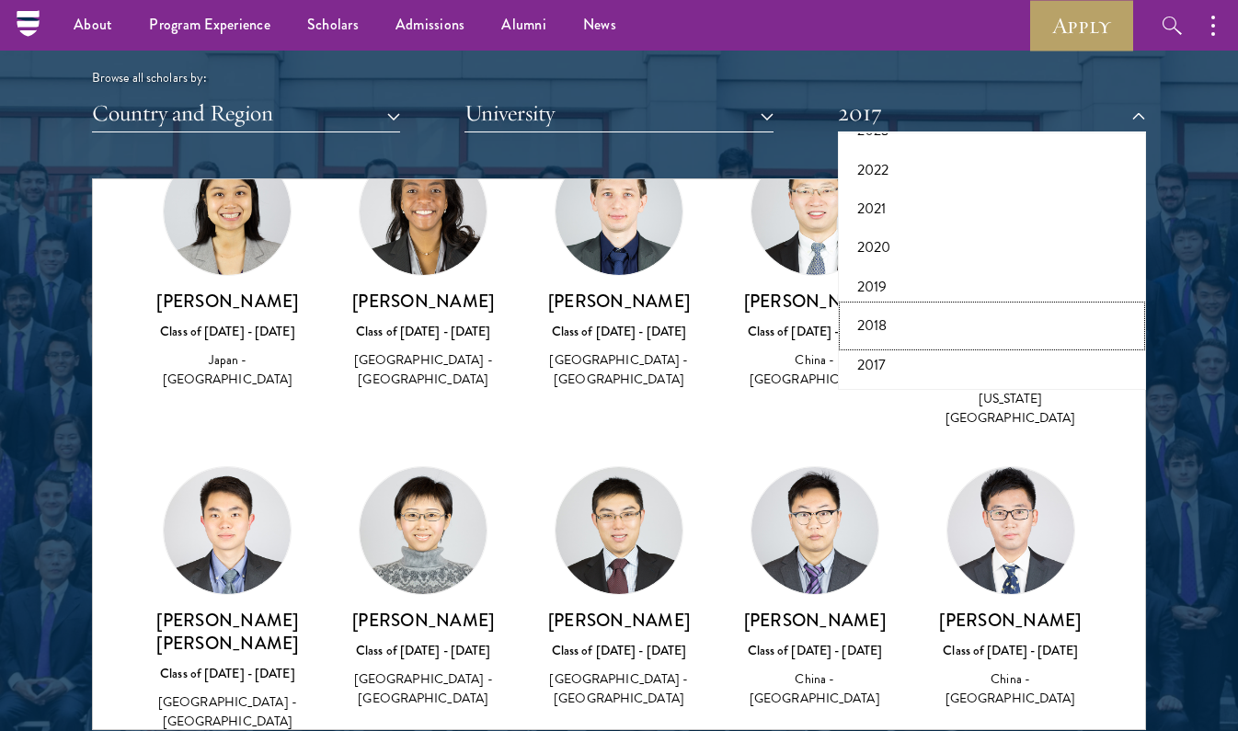
click at [873, 318] on button "2018" at bounding box center [992, 325] width 297 height 39
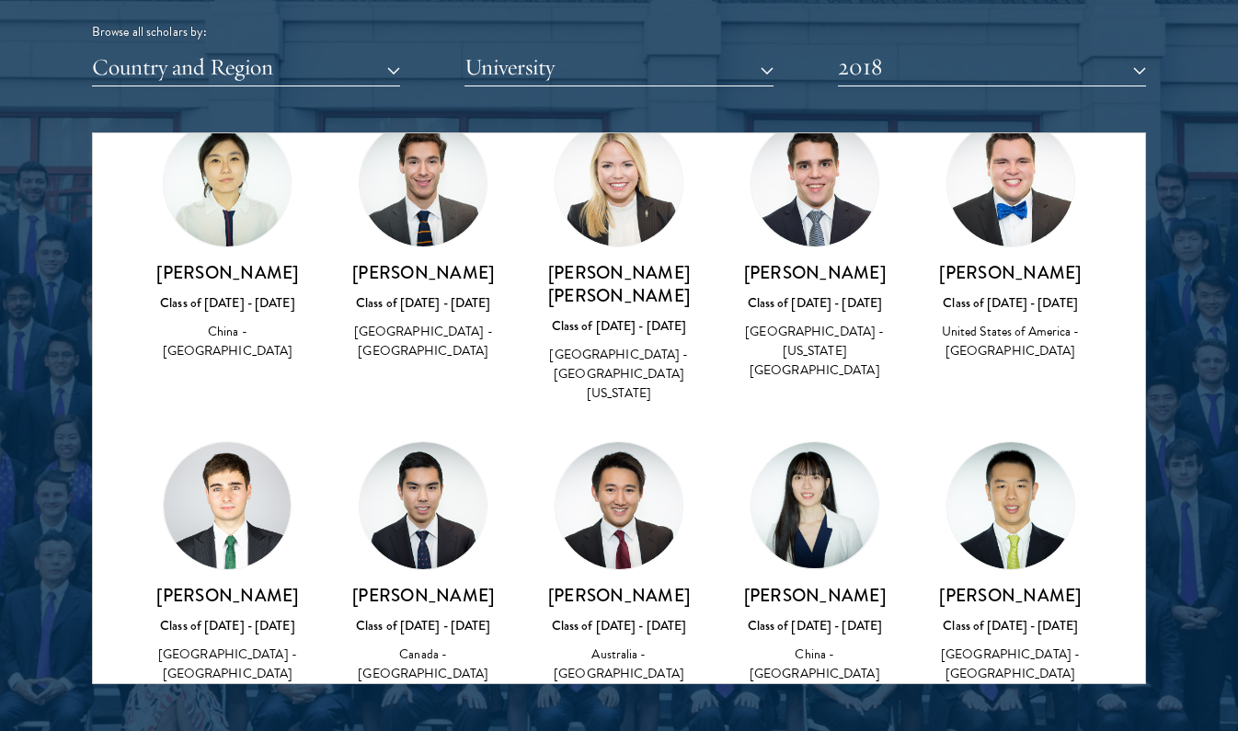
scroll to position [2272, 0]
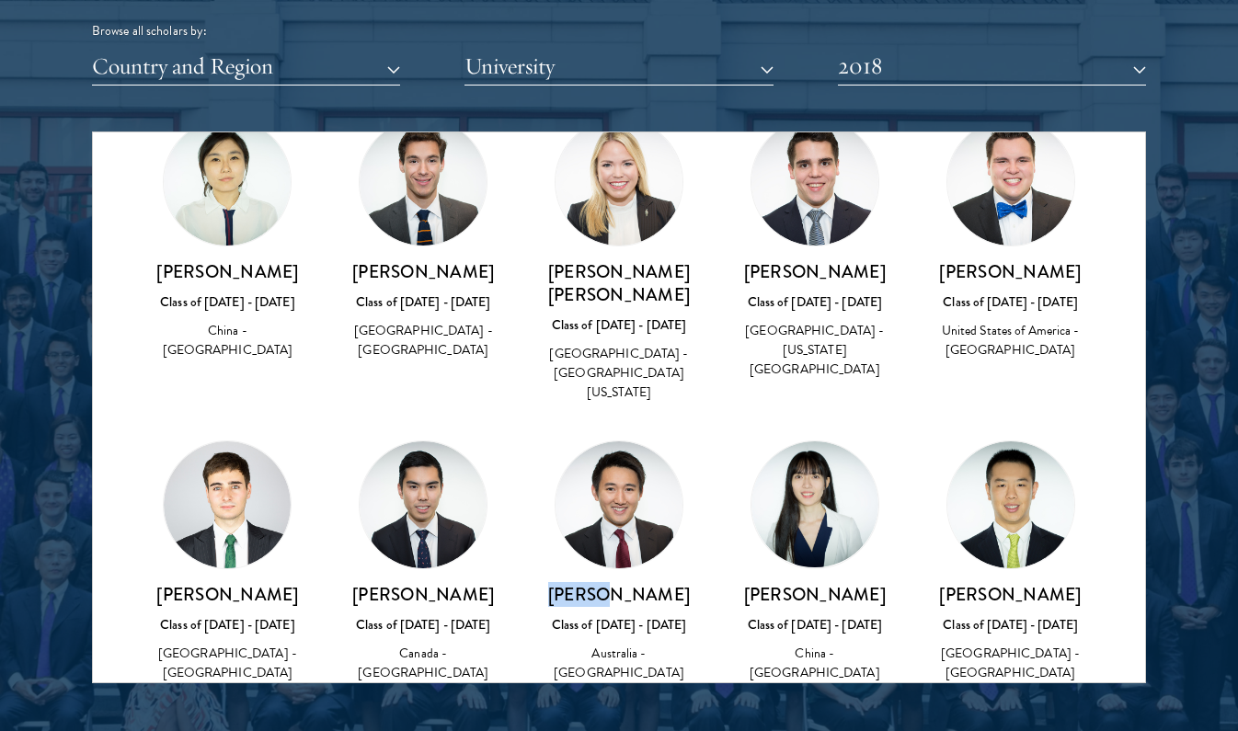
drag, startPoint x: 593, startPoint y: 334, endPoint x: 644, endPoint y: 339, distance: 51.7
click at [644, 583] on h3 "[PERSON_NAME]" at bounding box center [619, 594] width 159 height 23
click at [666, 616] on div "Class of [DATE] - [DATE]" at bounding box center [619, 625] width 159 height 19
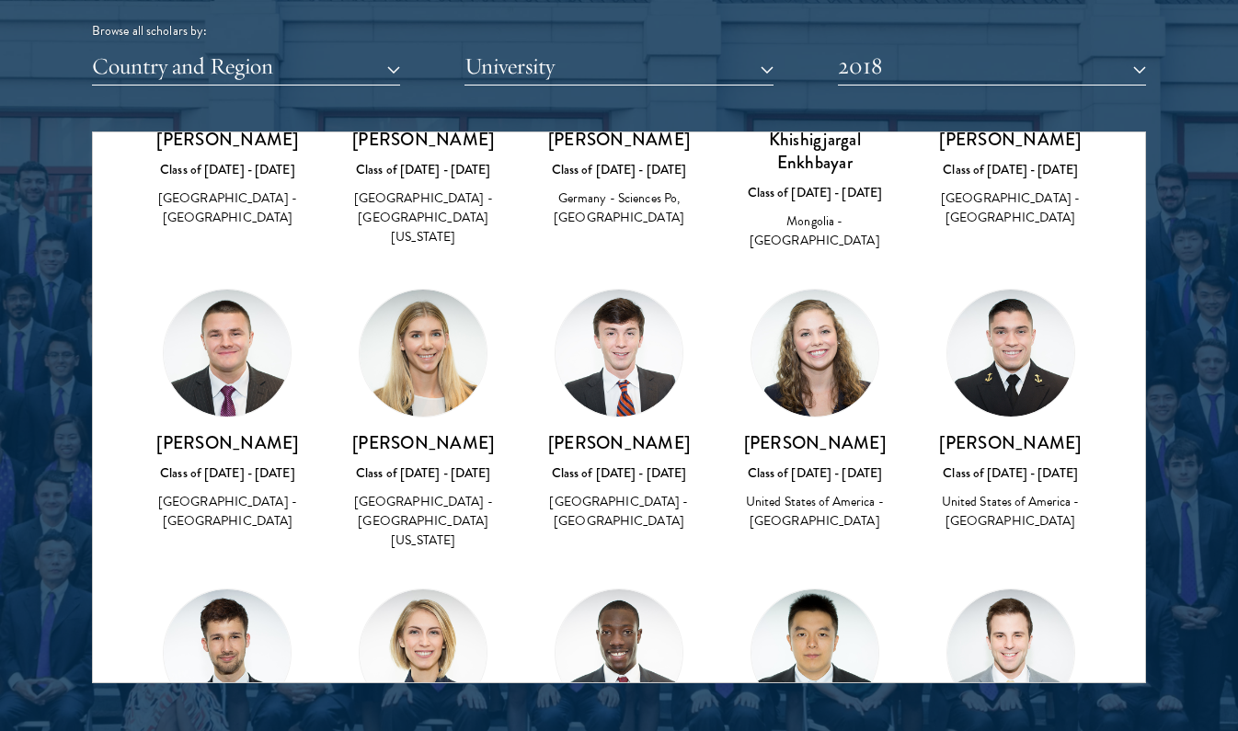
scroll to position [1685, 0]
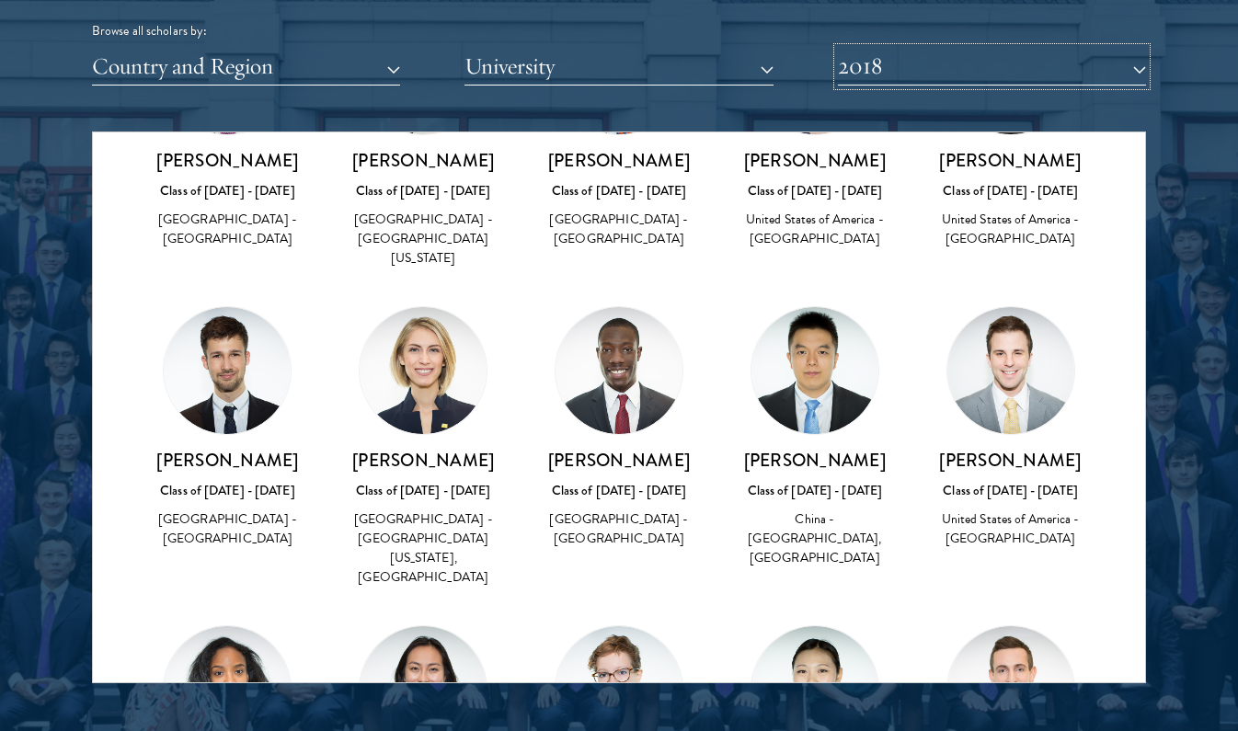
click at [886, 80] on button "2018" at bounding box center [992, 67] width 308 height 38
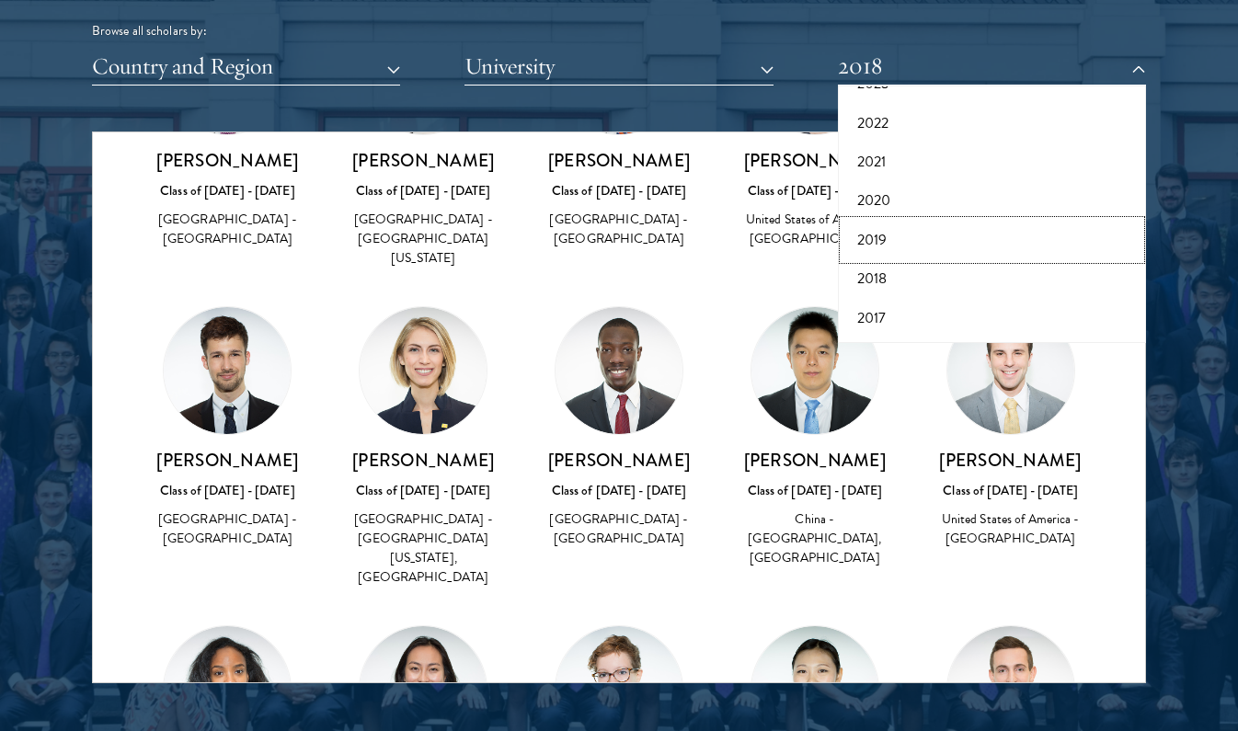
click at [874, 238] on button "2019" at bounding box center [992, 240] width 297 height 39
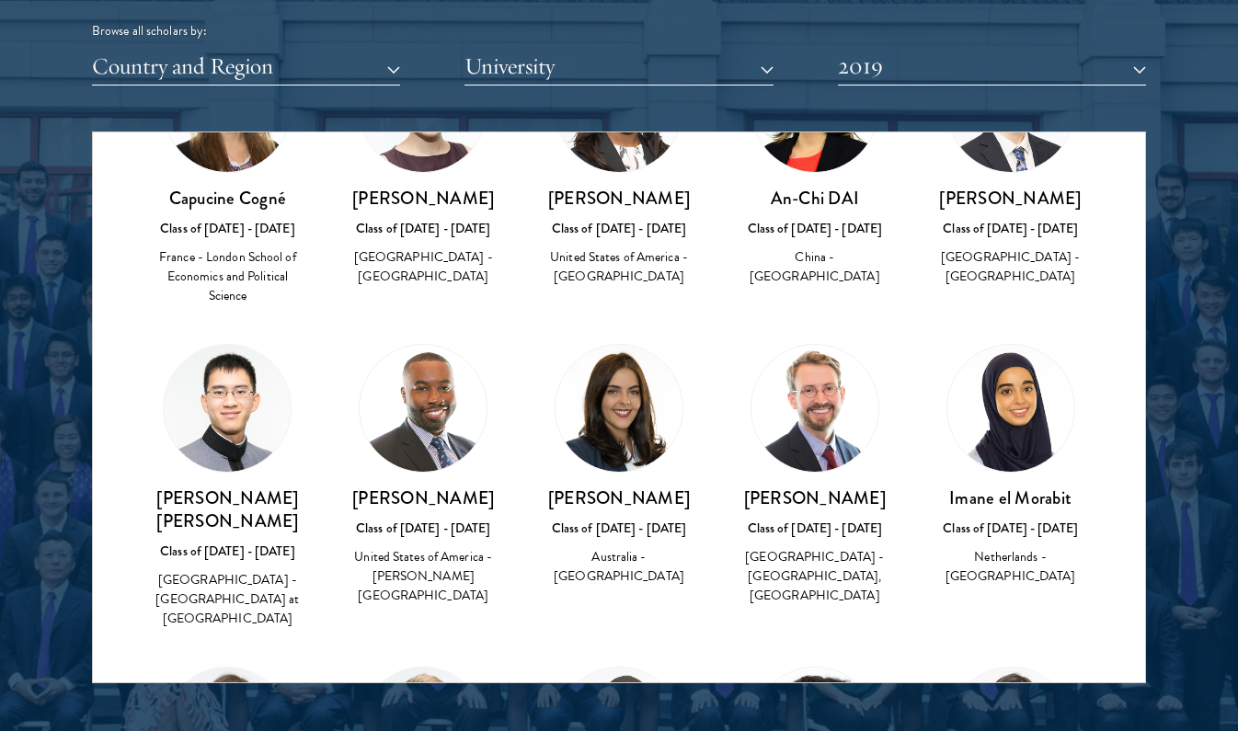
scroll to position [545, 0]
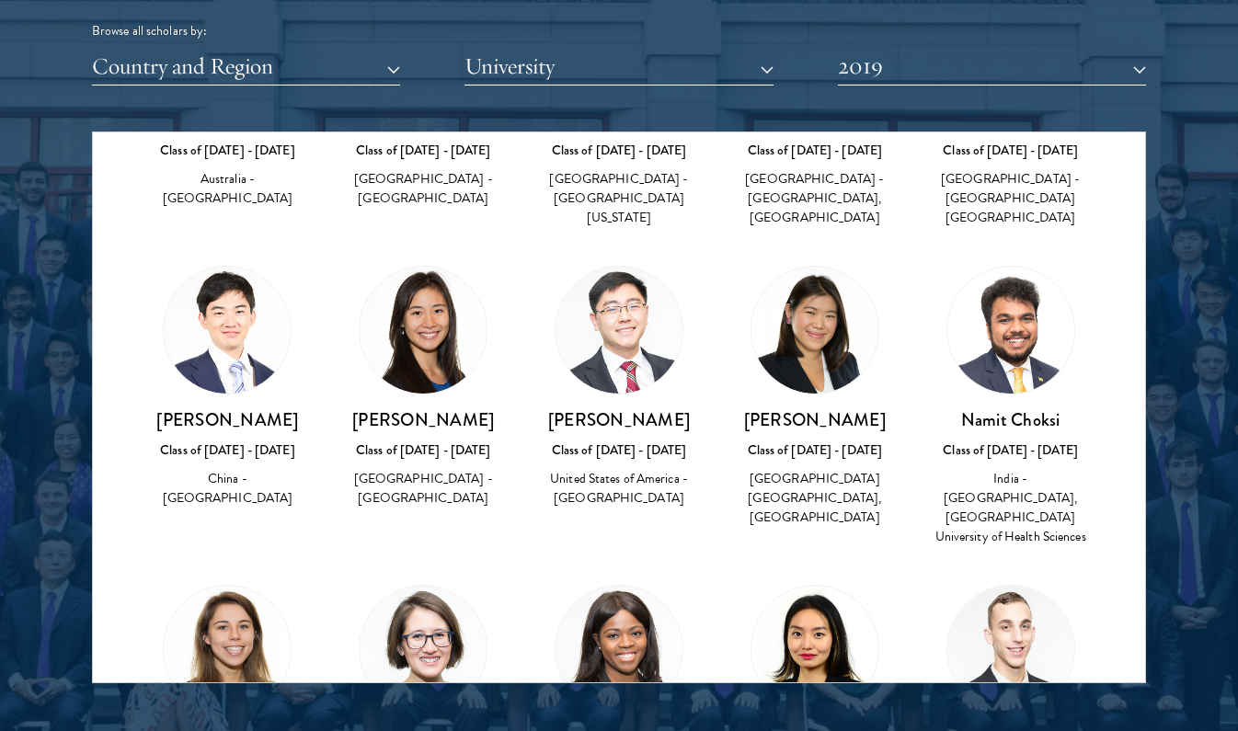
click at [931, 374] on div "Namit Choksi Class of 2018 - 2019 India - Harvard University, Maharashtra Unive…" at bounding box center [1010, 407] width 159 height 282
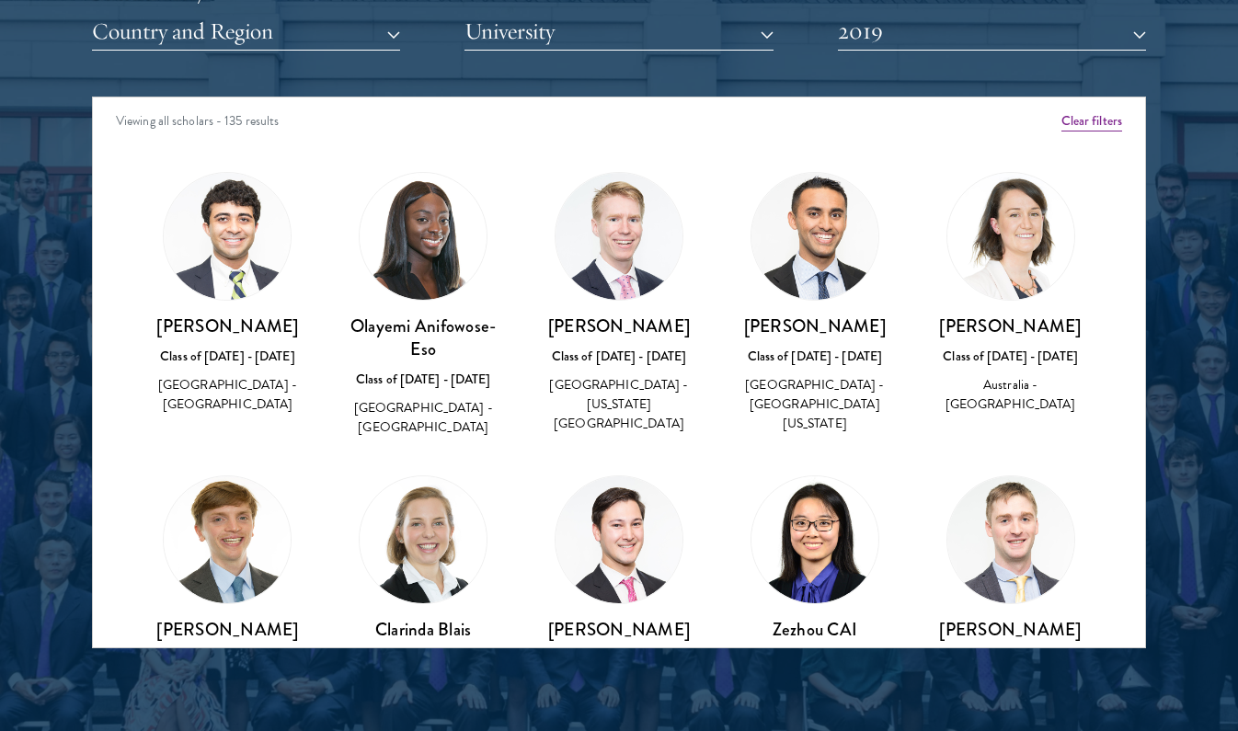
scroll to position [2308, 0]
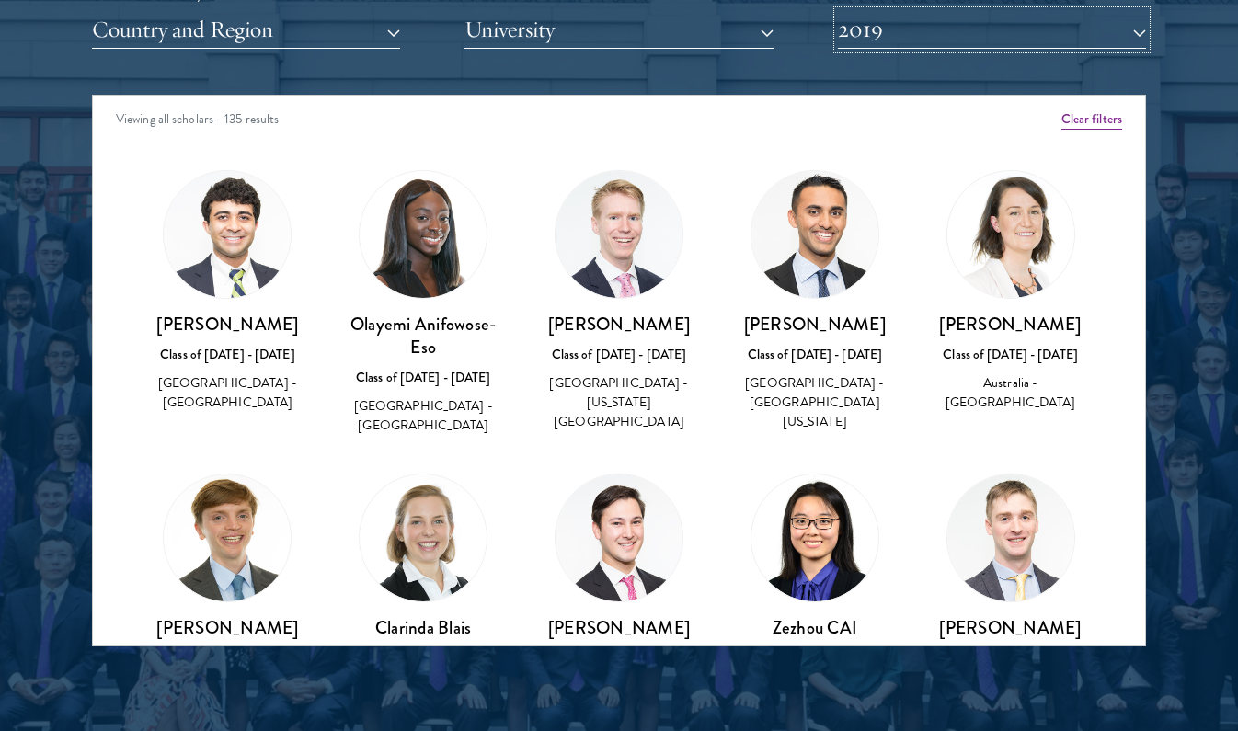
click at [918, 36] on button "2019" at bounding box center [992, 30] width 308 height 38
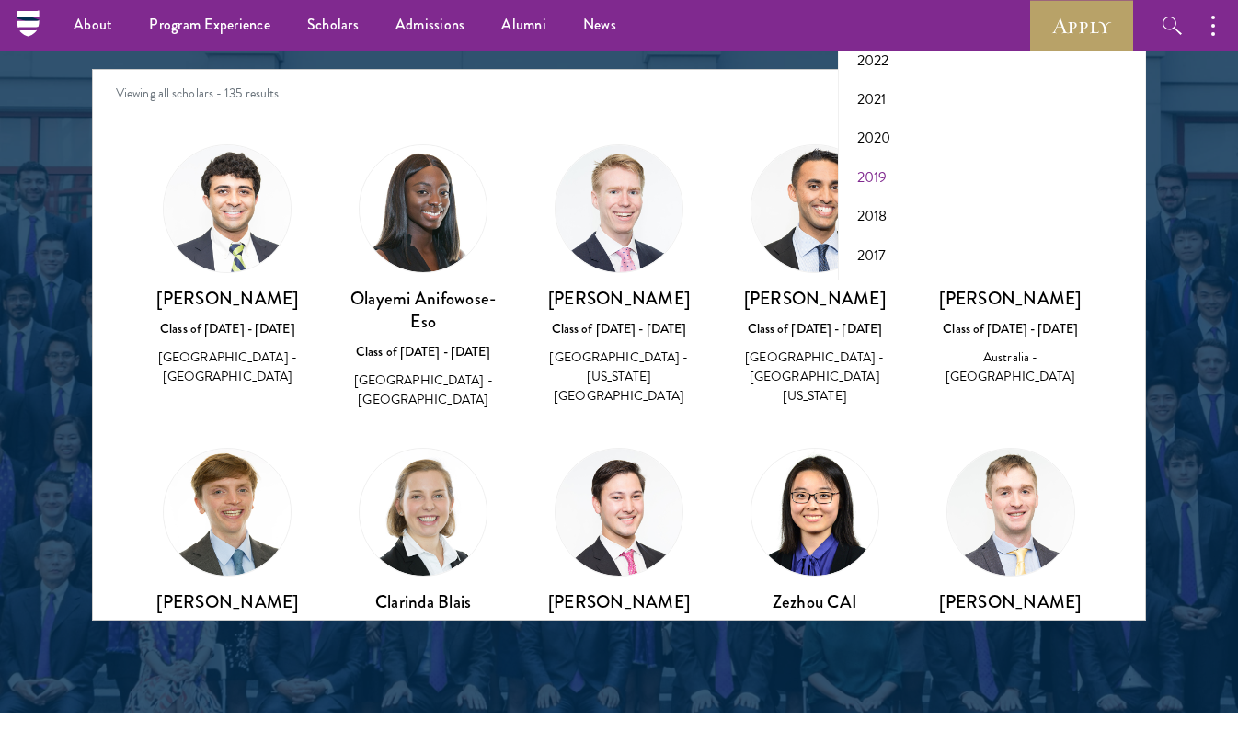
scroll to position [2333, 0]
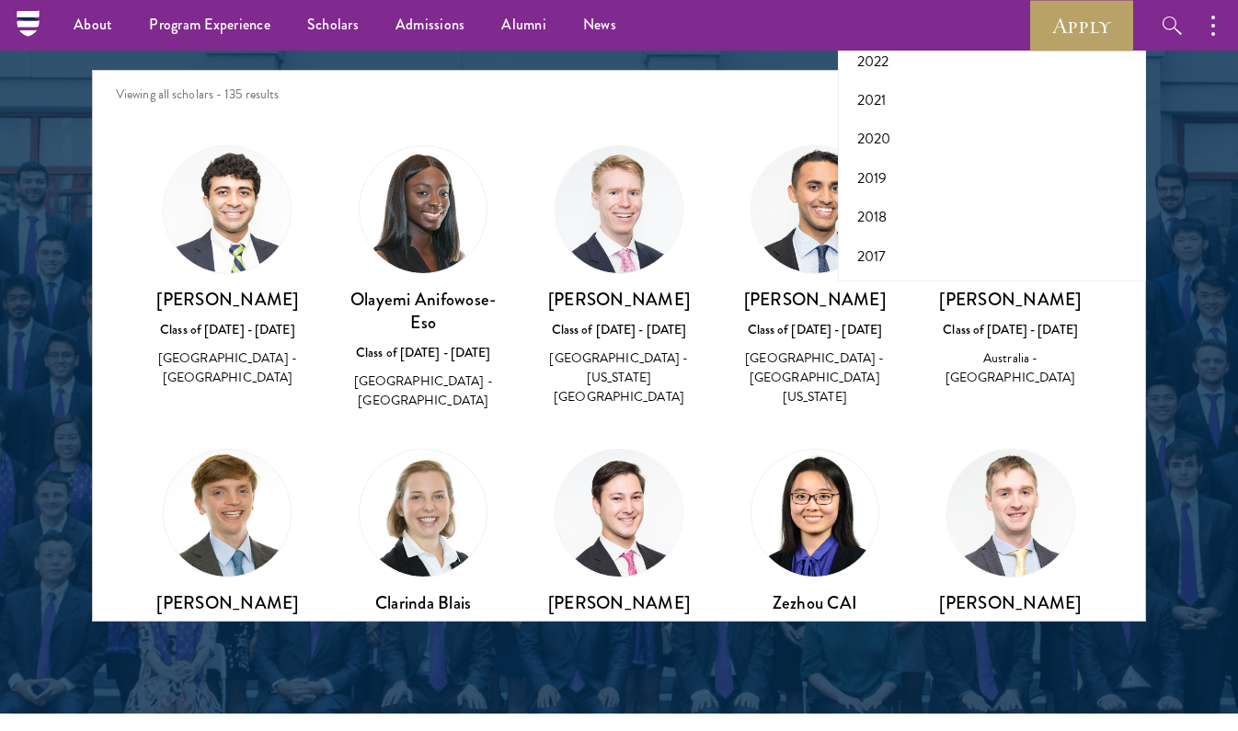
click at [1184, 240] on div at bounding box center [619, 153] width 1238 height 1120
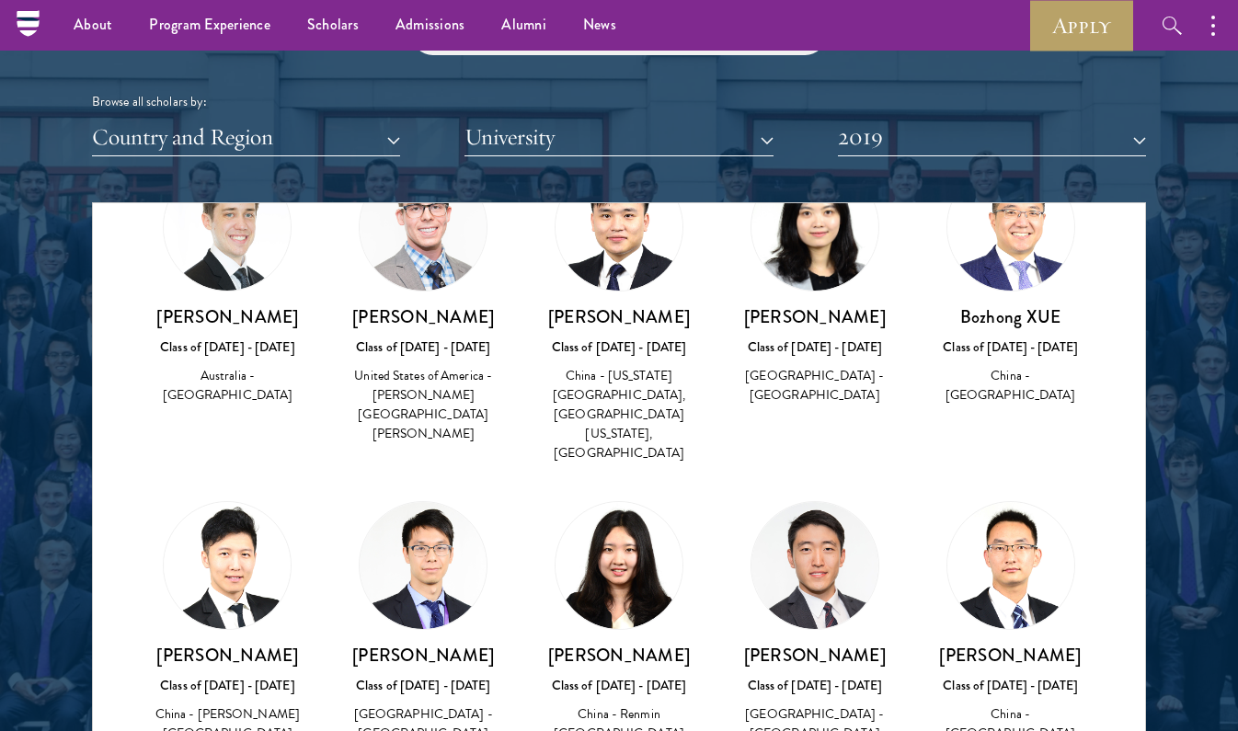
scroll to position [2192, 0]
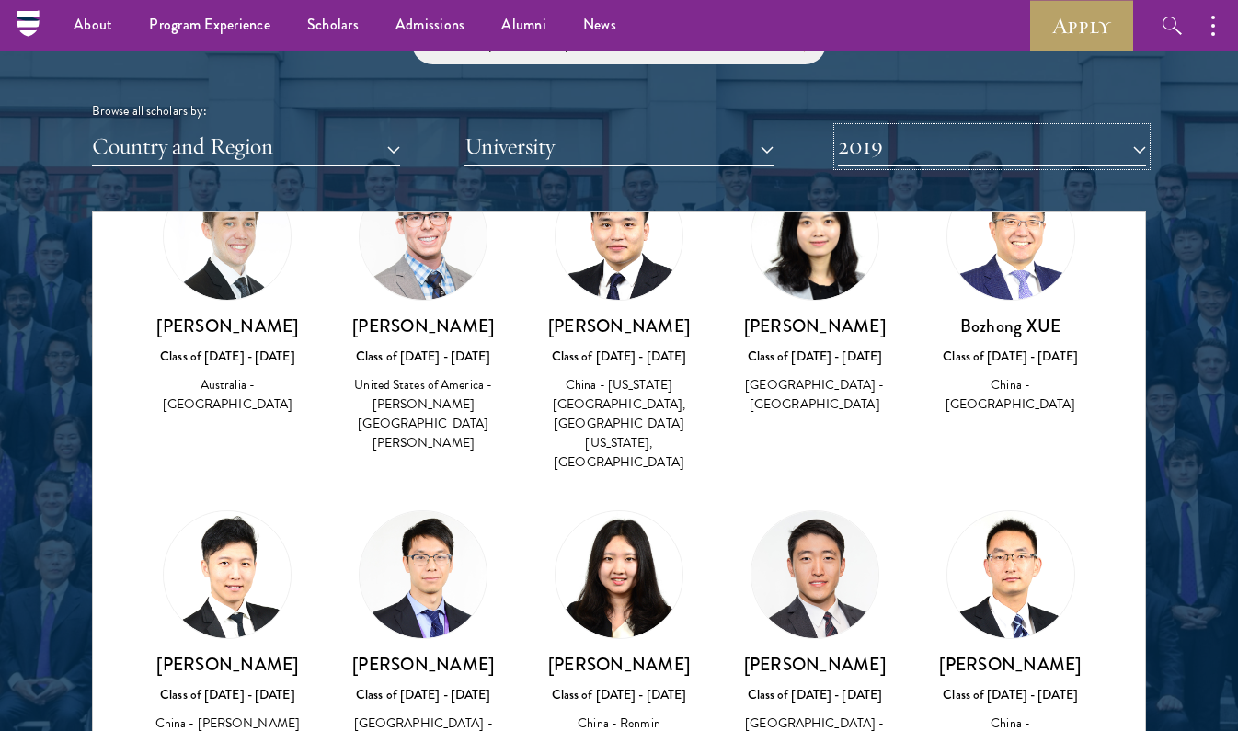
click at [866, 158] on button "2019" at bounding box center [992, 147] width 308 height 38
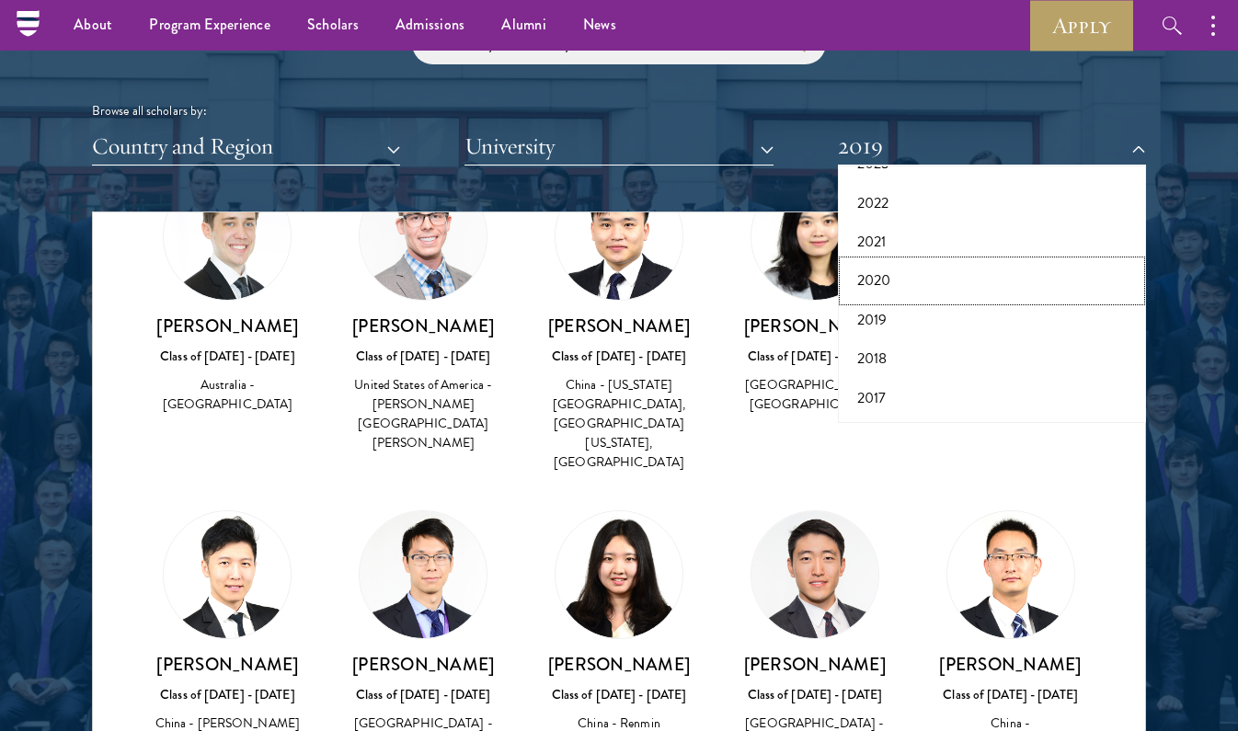
click at [873, 271] on button "2020" at bounding box center [992, 280] width 297 height 39
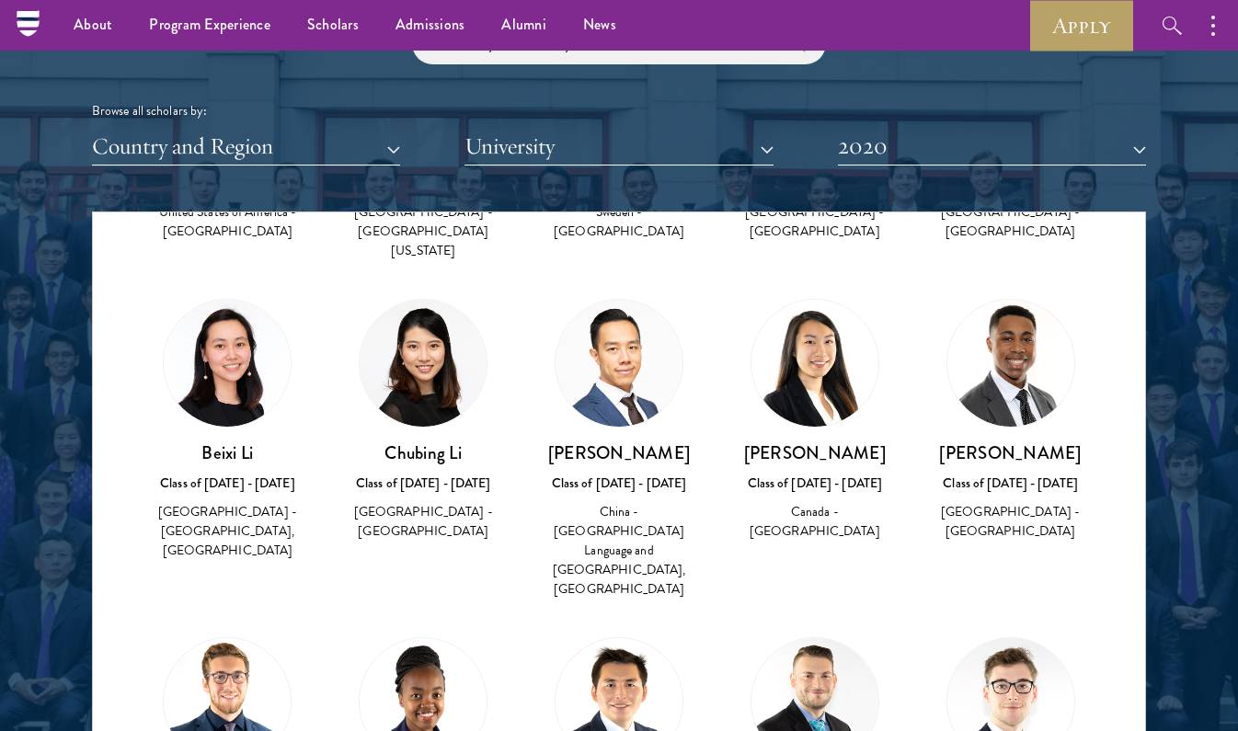
scroll to position [4688, 0]
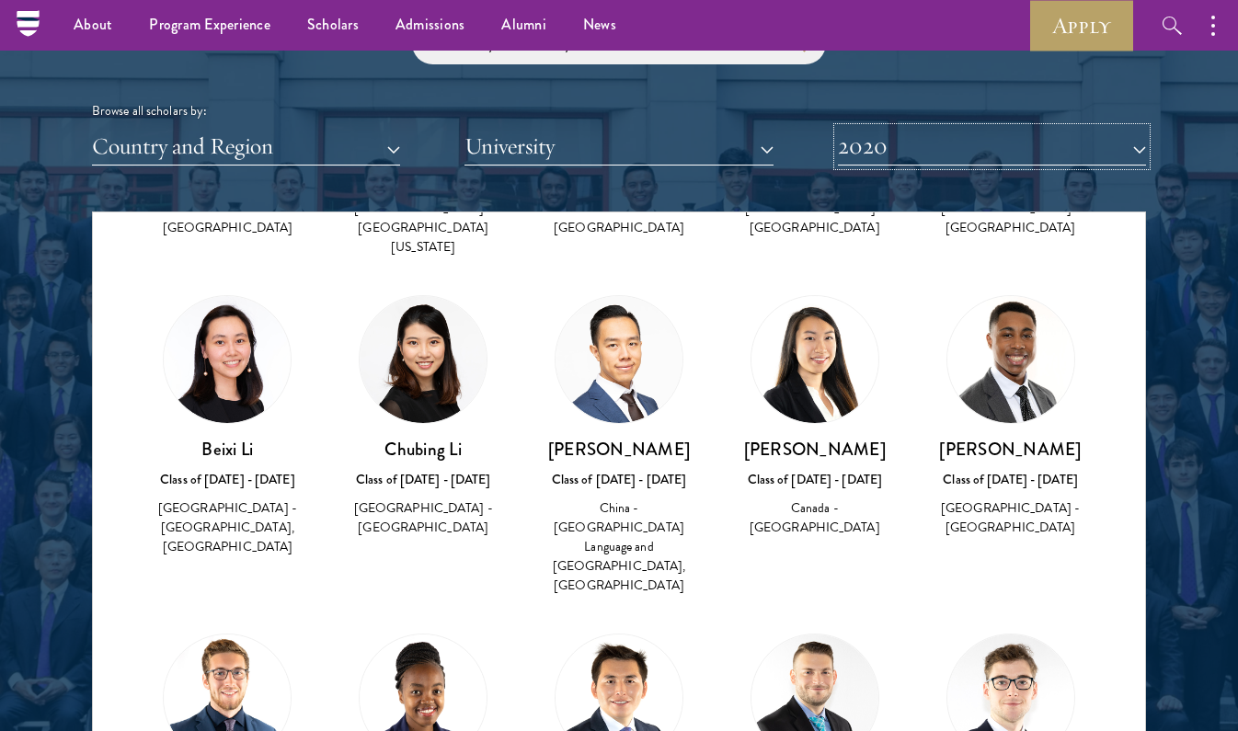
click at [971, 158] on button "2020" at bounding box center [992, 147] width 308 height 38
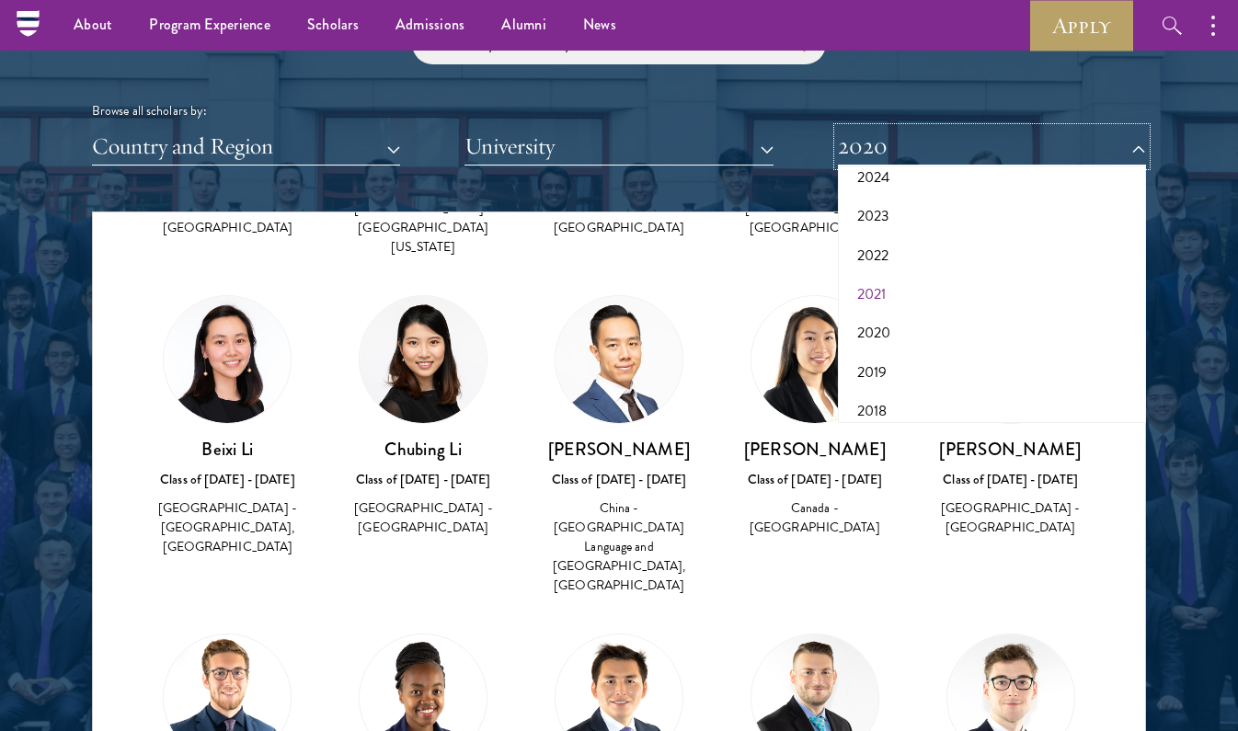
scroll to position [144, 0]
click at [881, 254] on button "2022" at bounding box center [992, 250] width 297 height 39
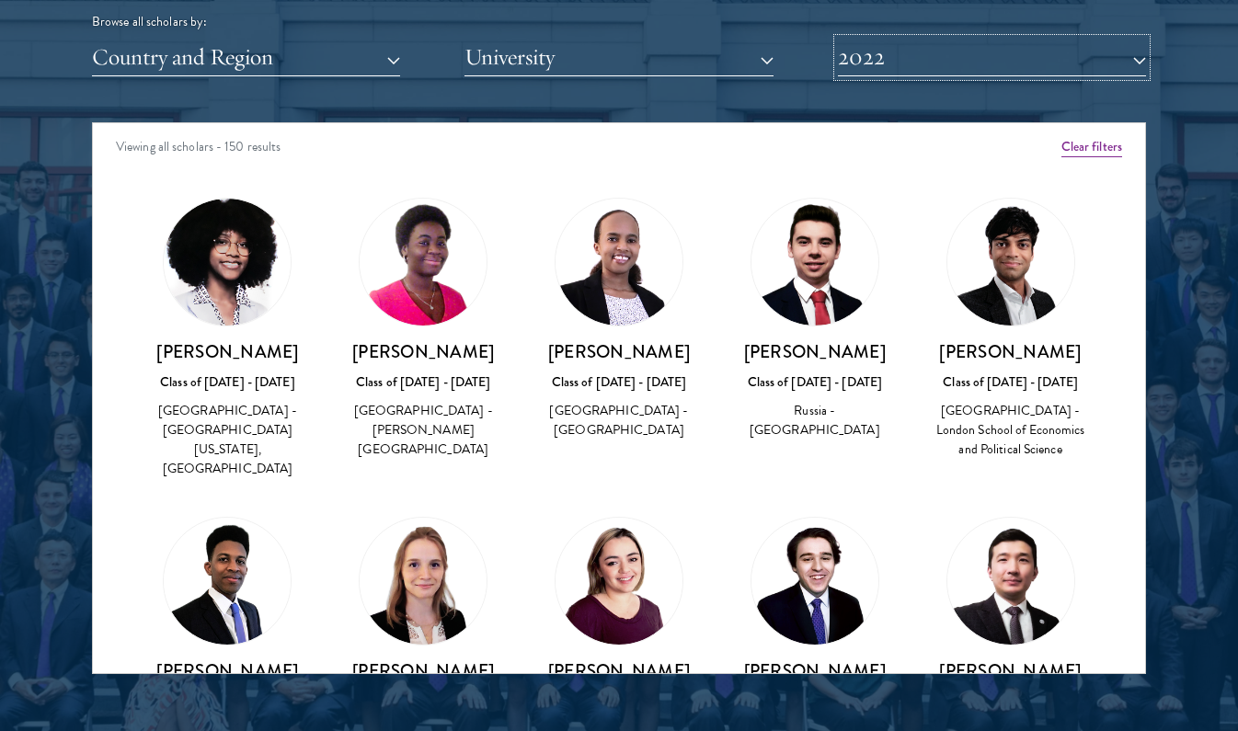
click at [946, 70] on button "2022" at bounding box center [992, 58] width 308 height 38
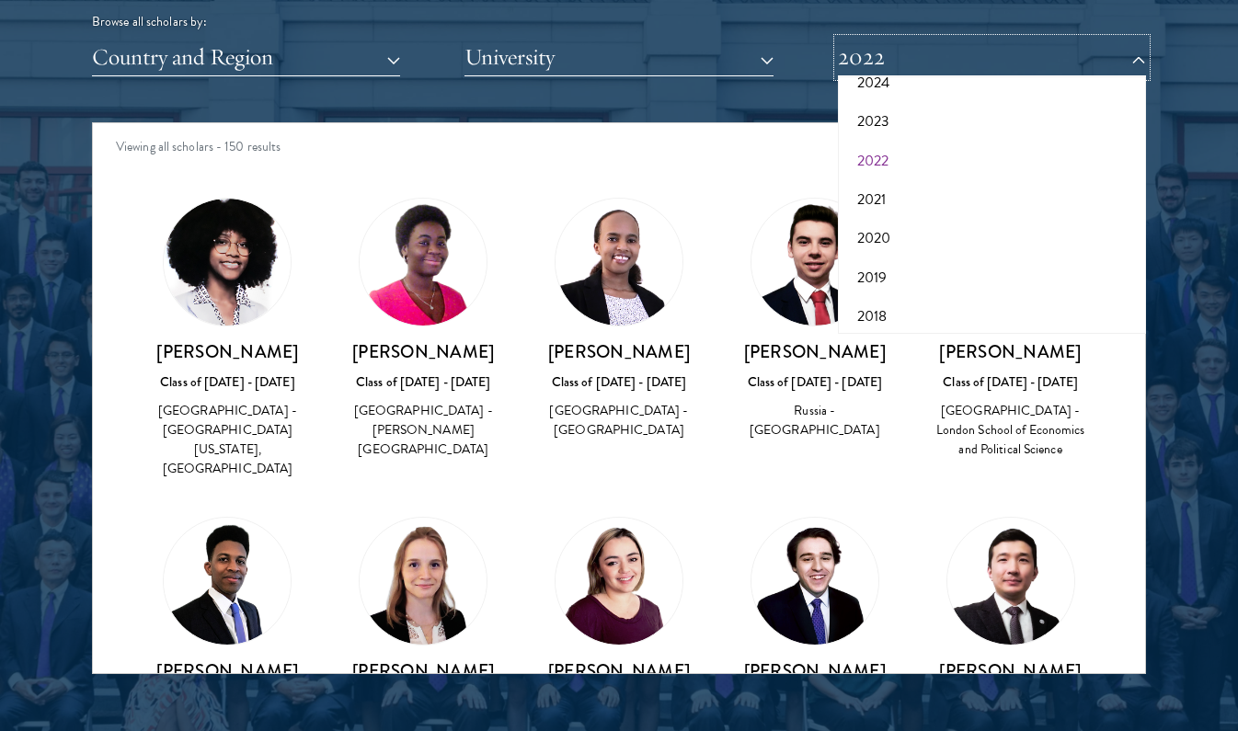
scroll to position [107, 0]
click at [879, 156] on button "2023" at bounding box center [992, 159] width 297 height 39
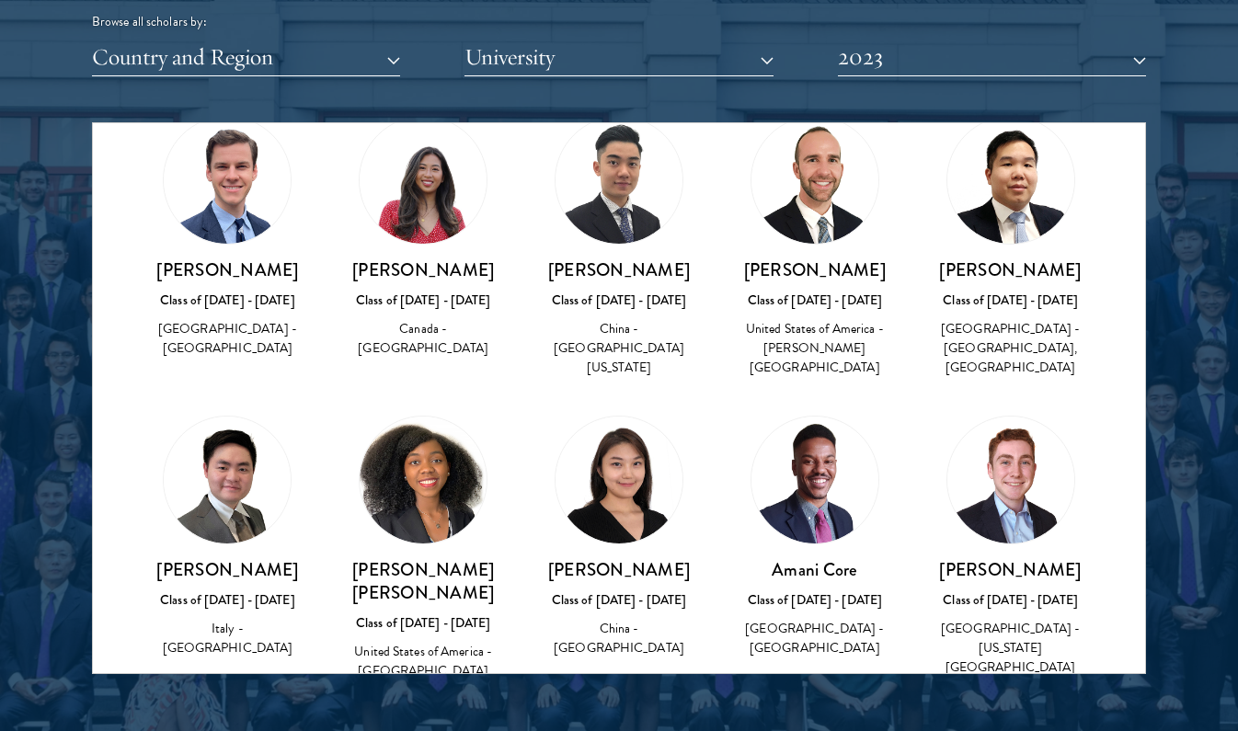
scroll to position [710, 0]
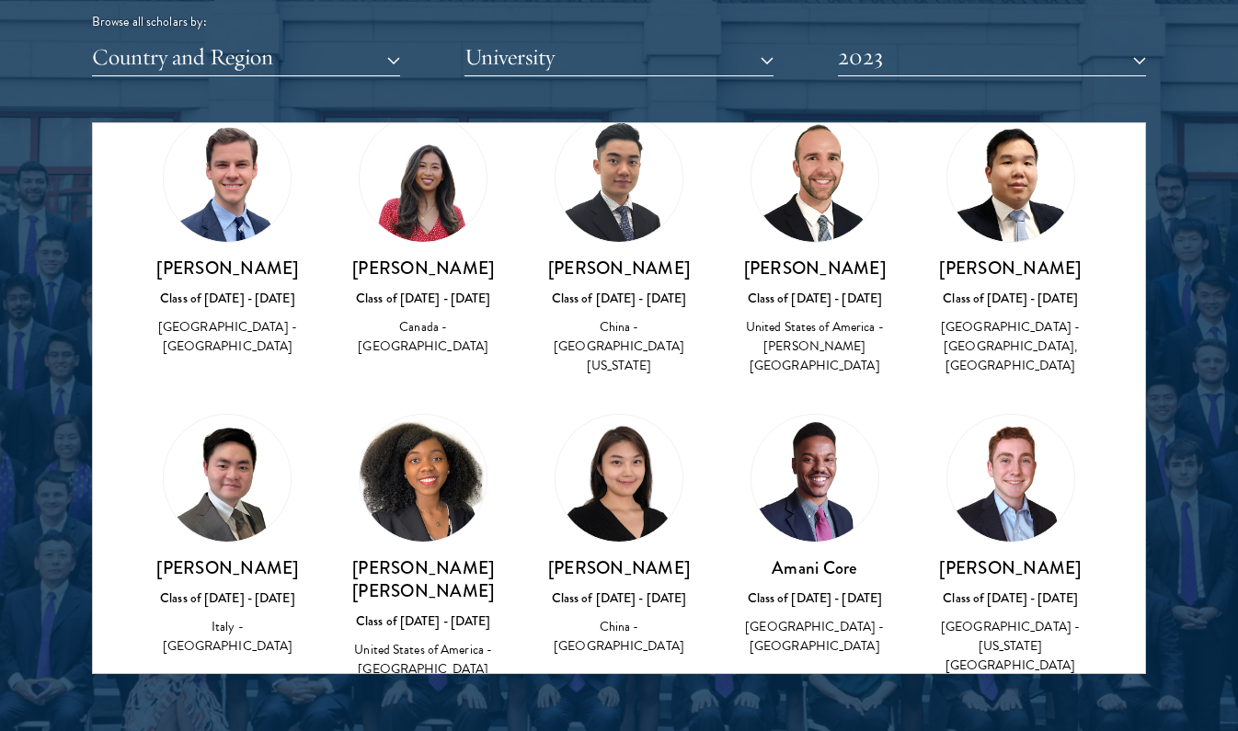
click at [1072, 443] on div at bounding box center [1011, 478] width 129 height 129
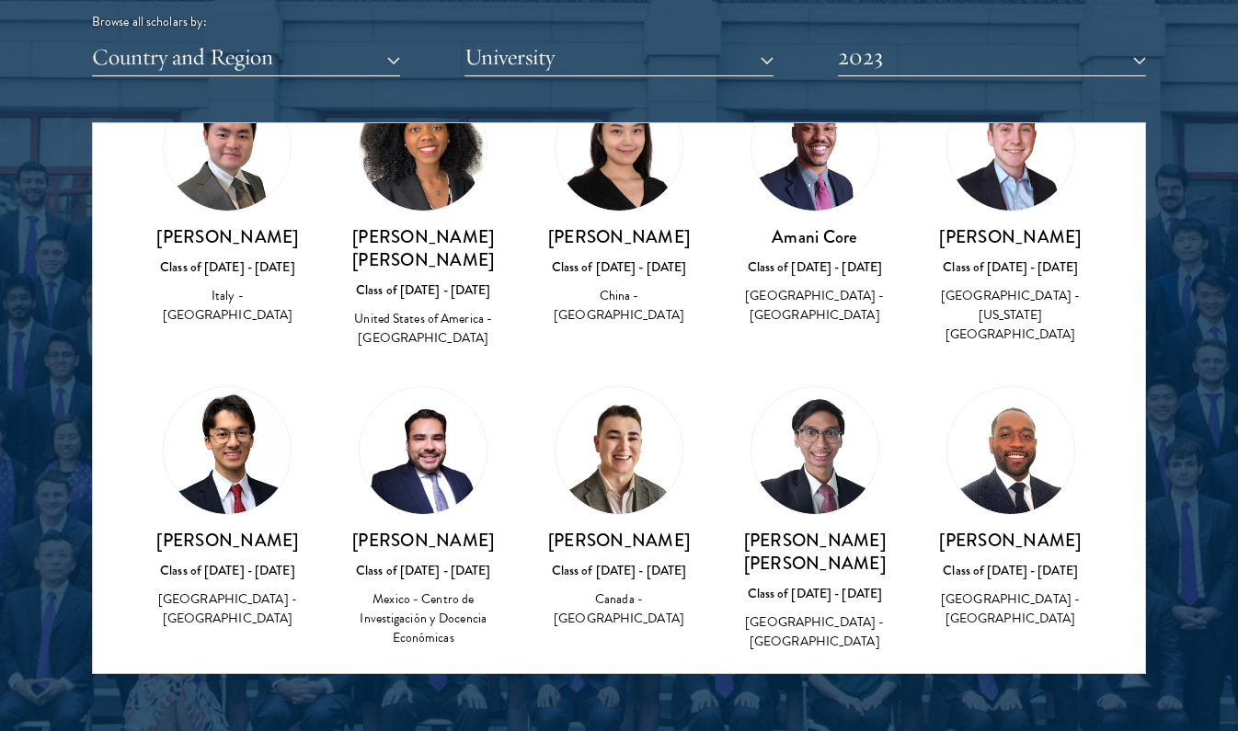
scroll to position [1084, 0]
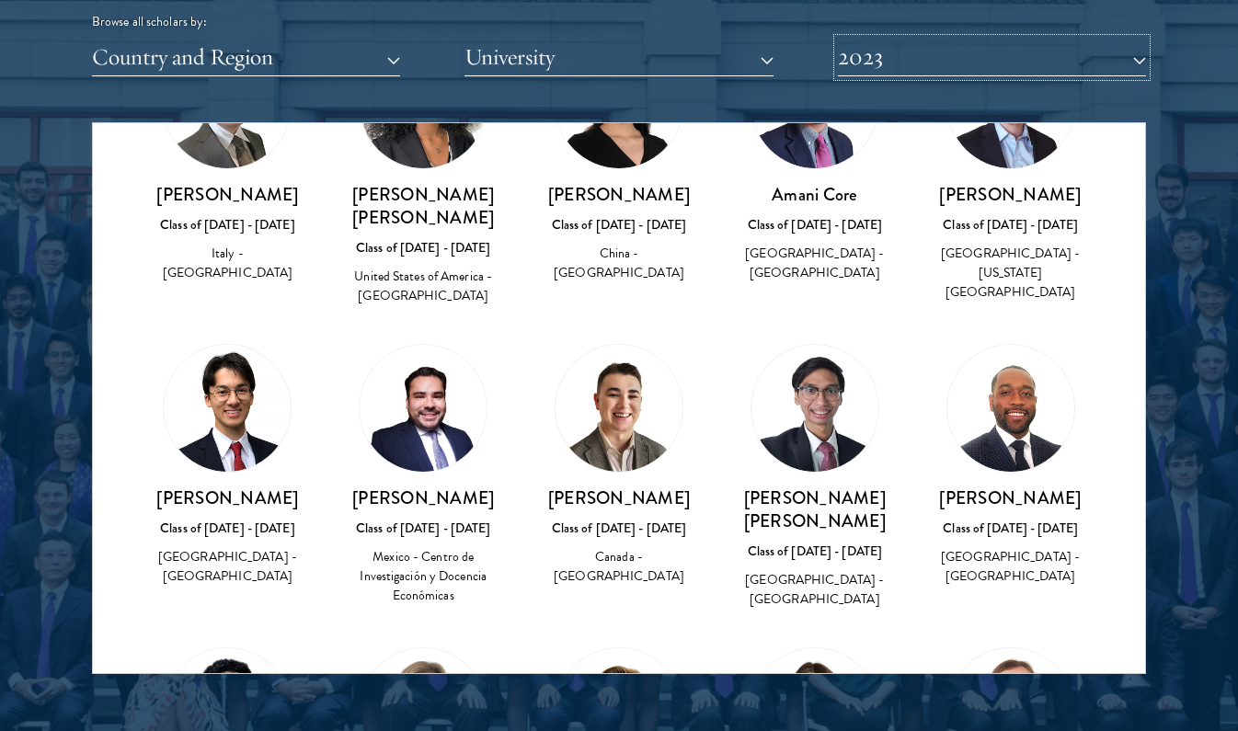
click at [1092, 57] on button "2023" at bounding box center [992, 58] width 308 height 38
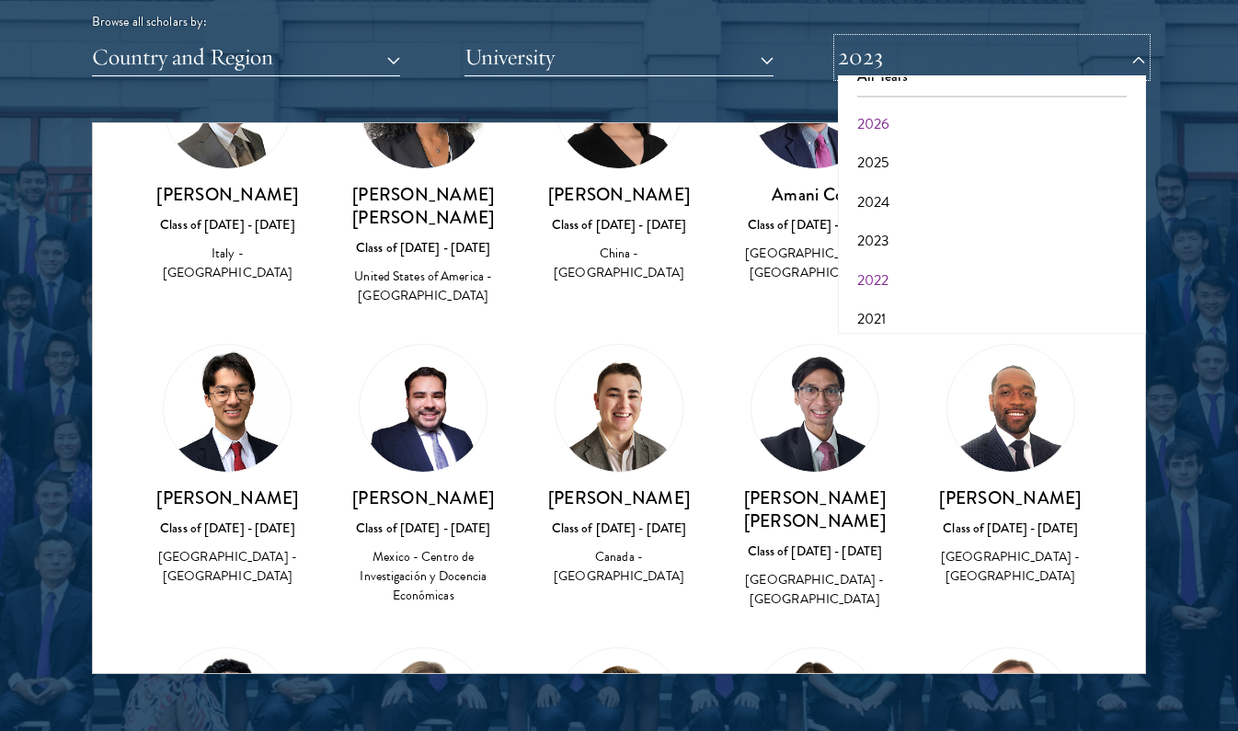
scroll to position [0, 0]
click at [1208, 250] on div at bounding box center [619, 206] width 1238 height 1120
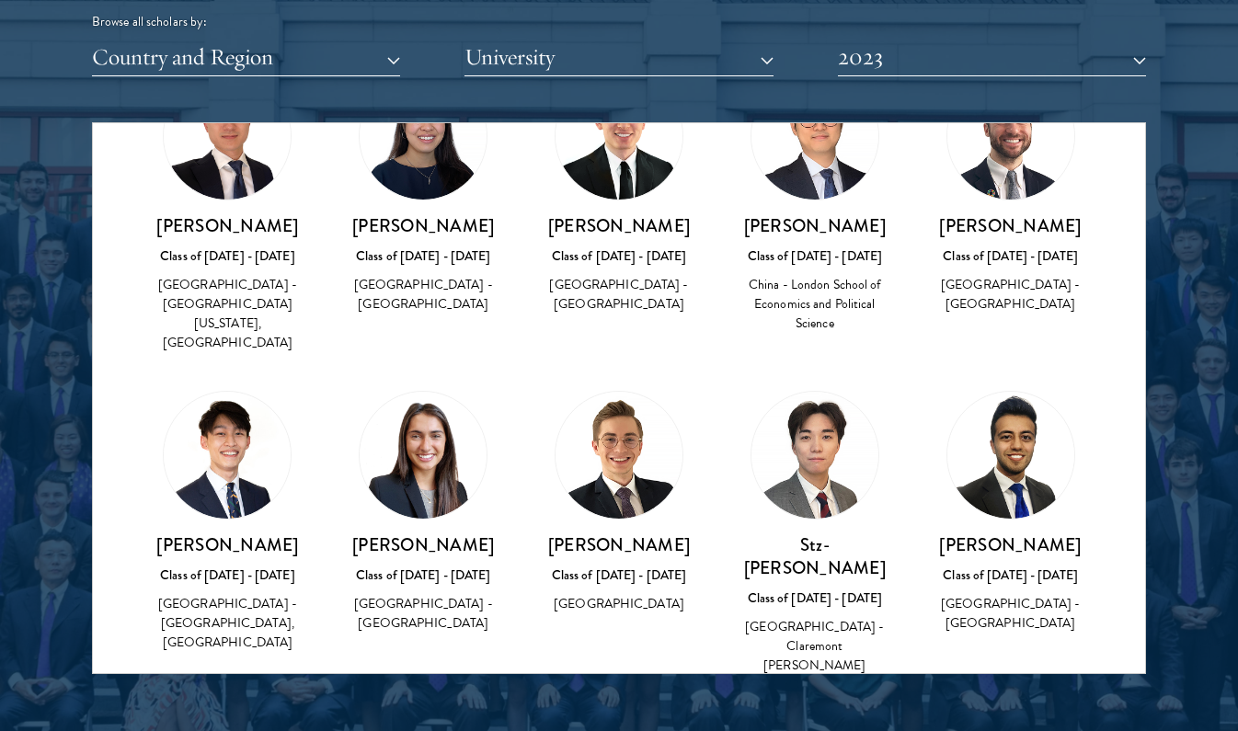
scroll to position [1964, 0]
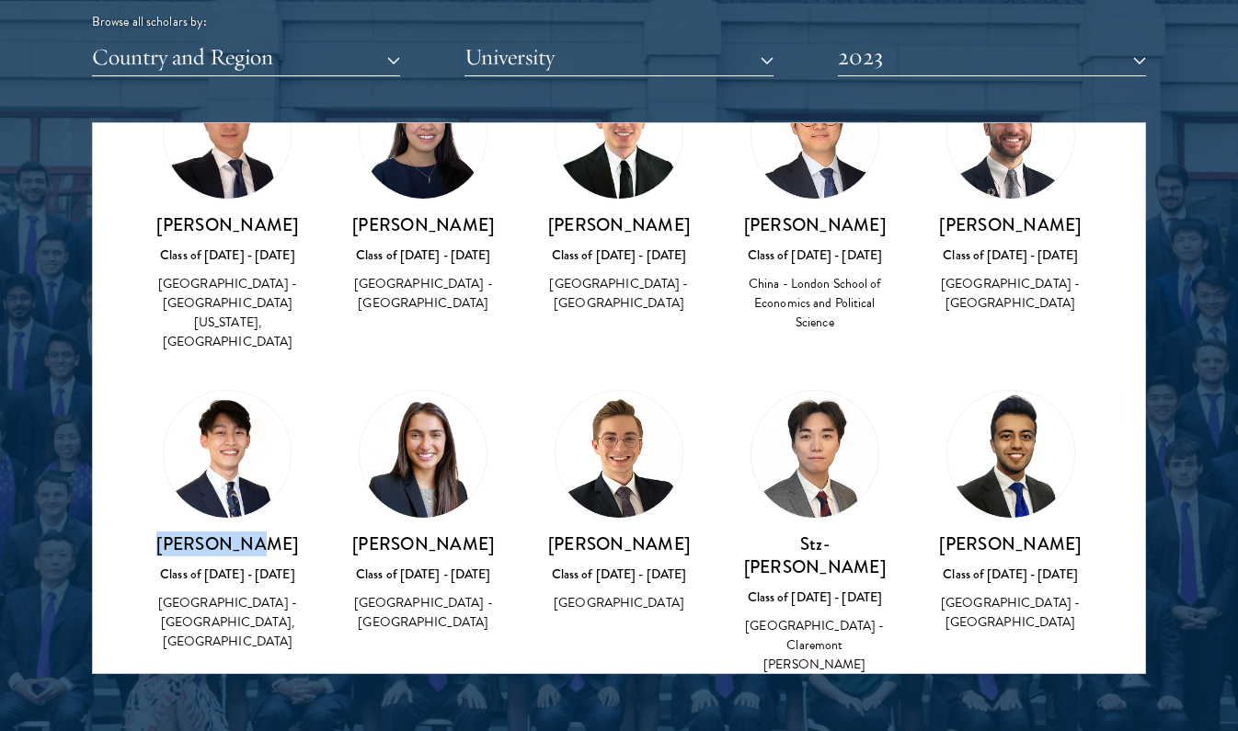
drag, startPoint x: 191, startPoint y: 524, endPoint x: 287, endPoint y: 524, distance: 95.7
click at [288, 533] on h3 "[PERSON_NAME]" at bounding box center [227, 544] width 159 height 23
copy h3 "[PERSON_NAME]"
click at [290, 568] on div "William Ge Class of 2022 - 2023 United States of America - Yale University, Har…" at bounding box center [227, 593] width 159 height 121
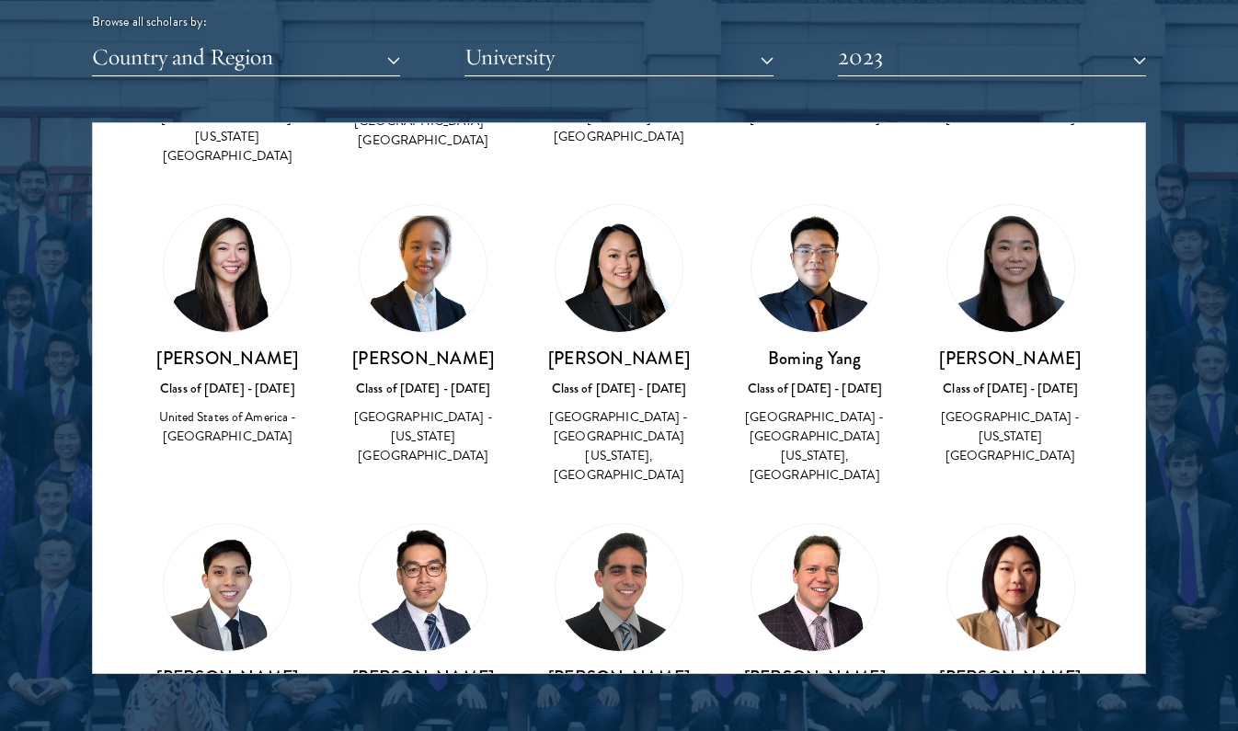
scroll to position [8297, 0]
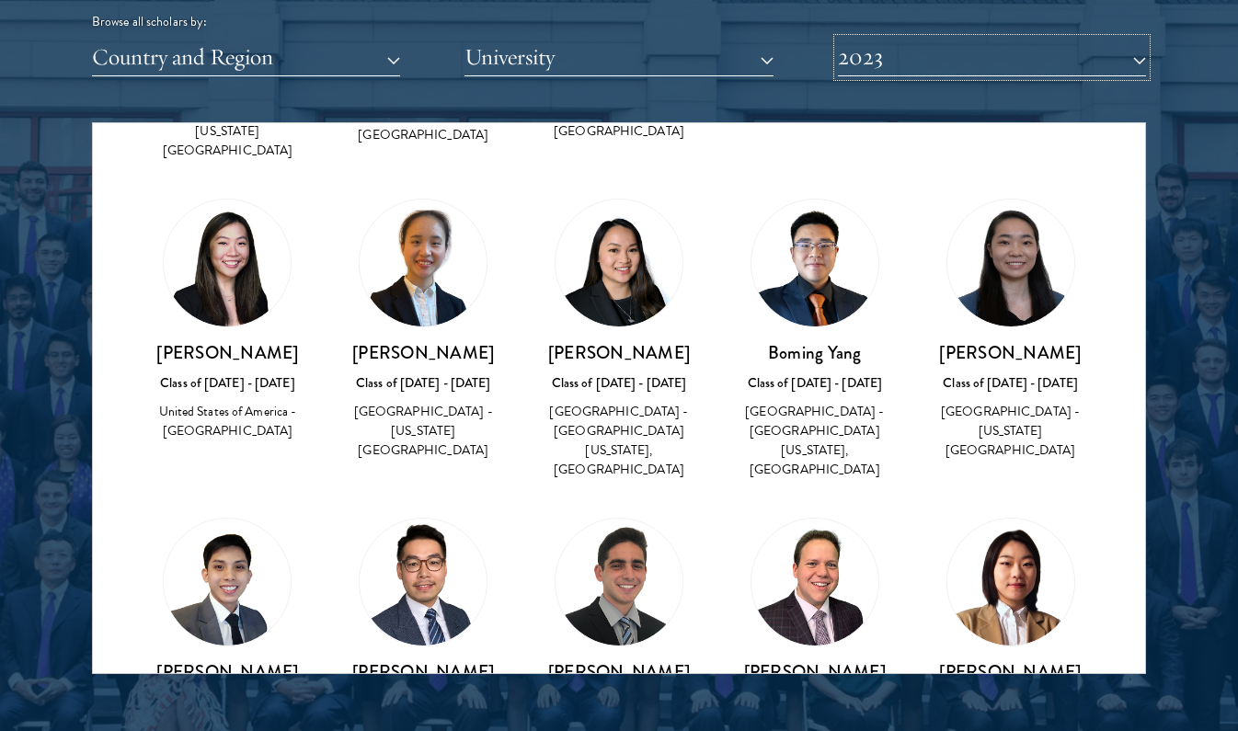
click at [869, 63] on button "2023" at bounding box center [992, 58] width 308 height 38
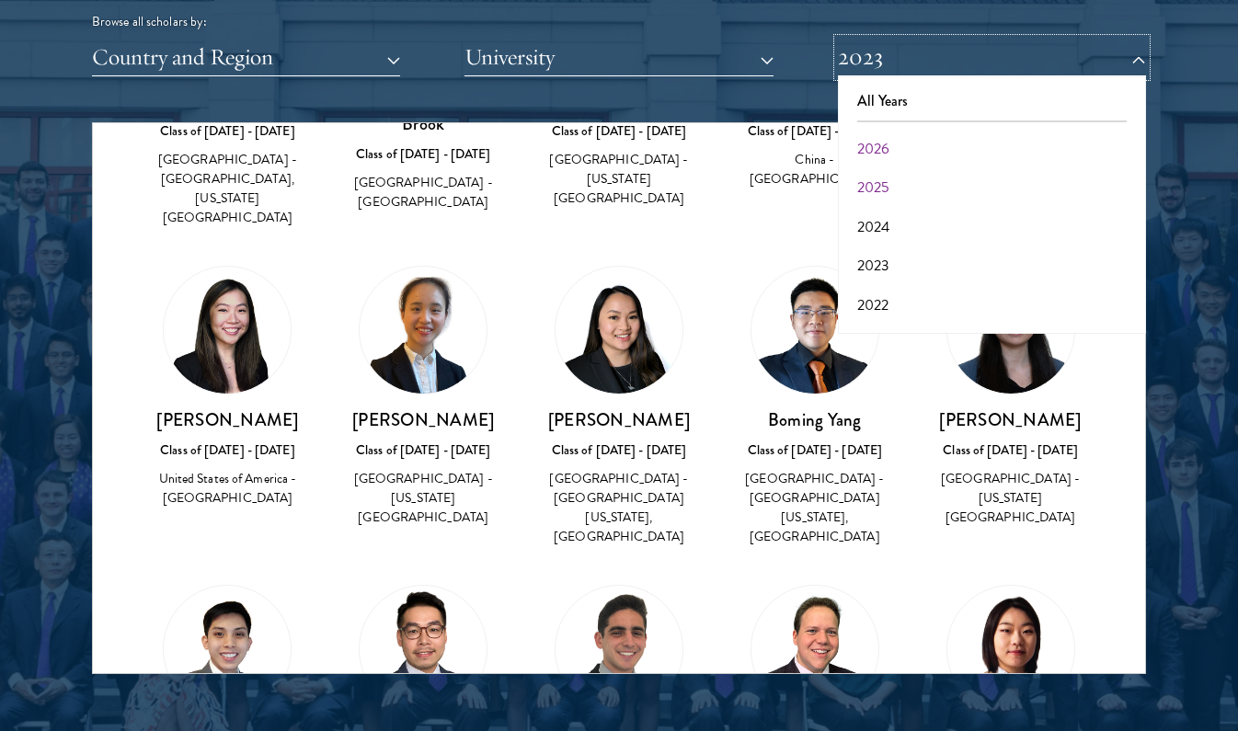
scroll to position [2273, 0]
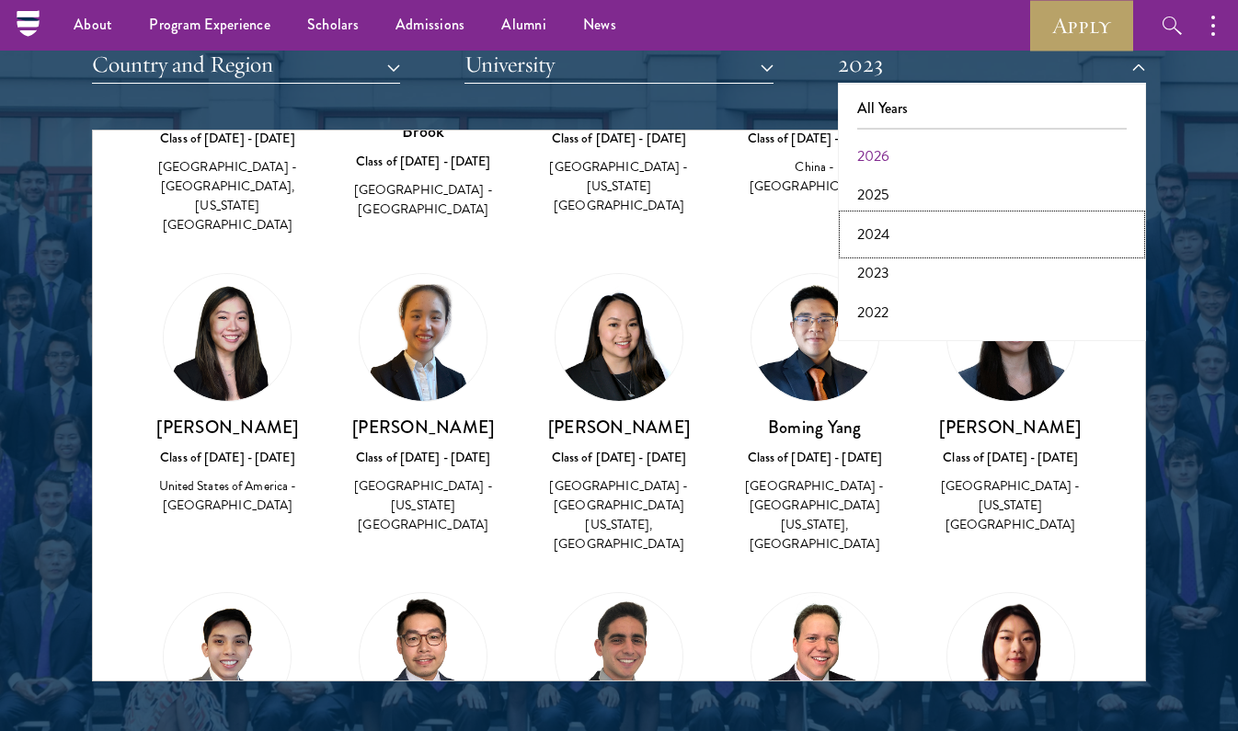
click at [876, 233] on button "2024" at bounding box center [992, 234] width 297 height 39
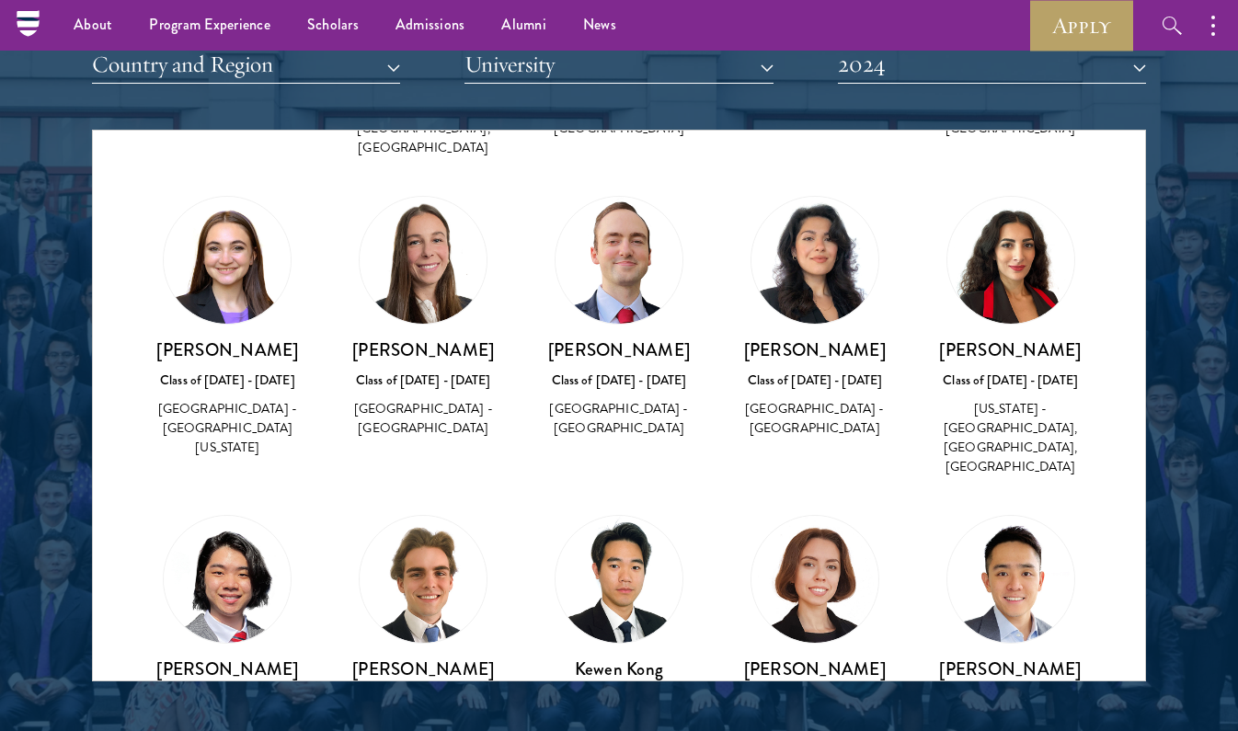
scroll to position [3839, 0]
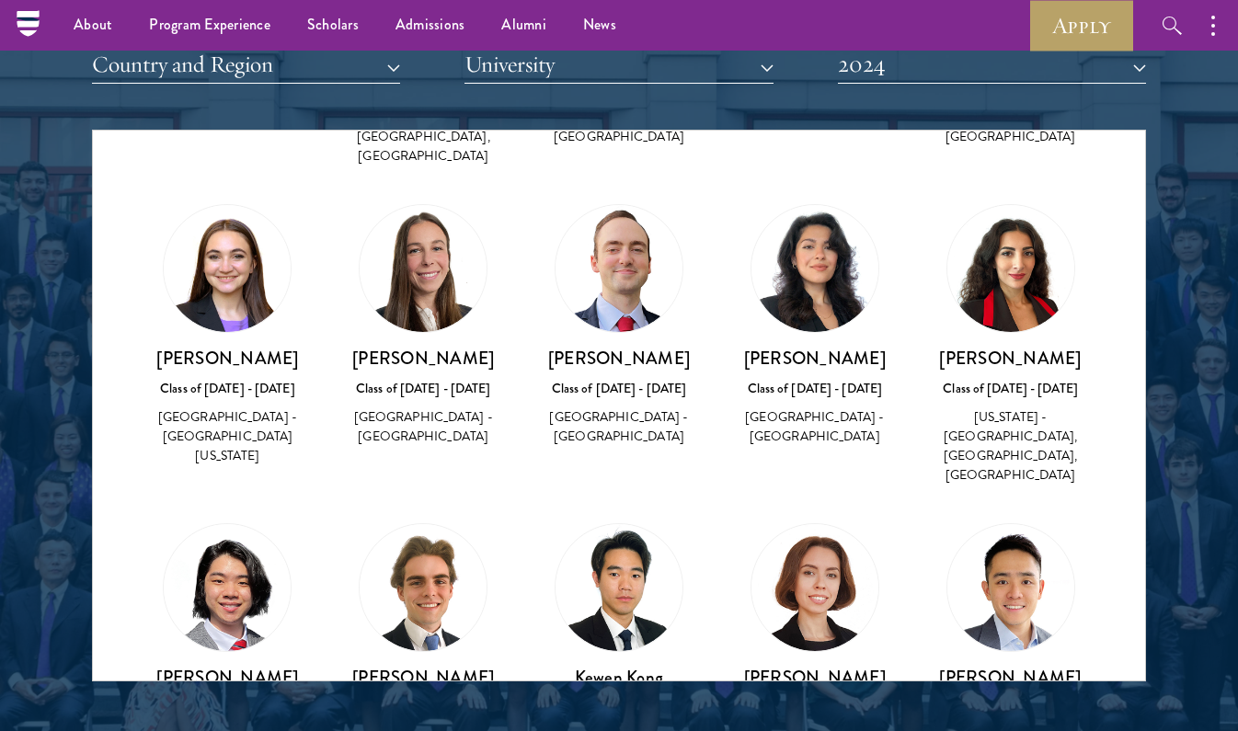
click at [633, 524] on img at bounding box center [619, 587] width 127 height 127
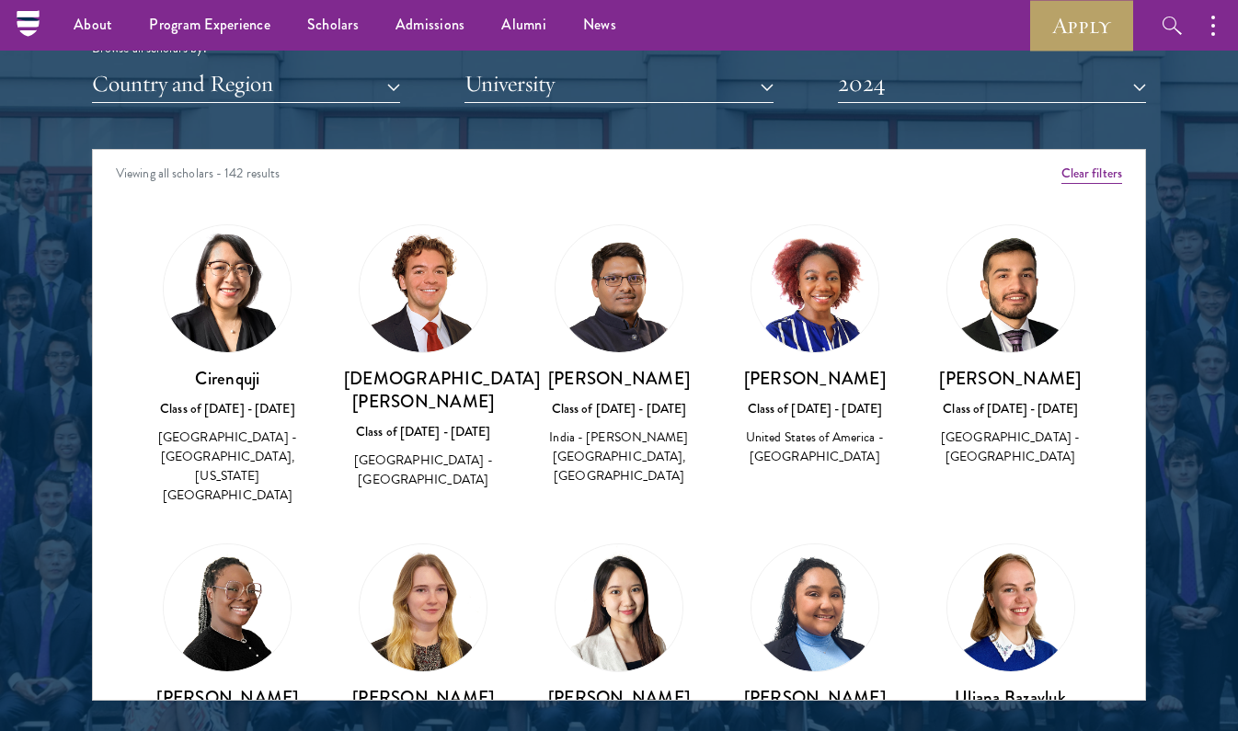
scroll to position [2190, 0]
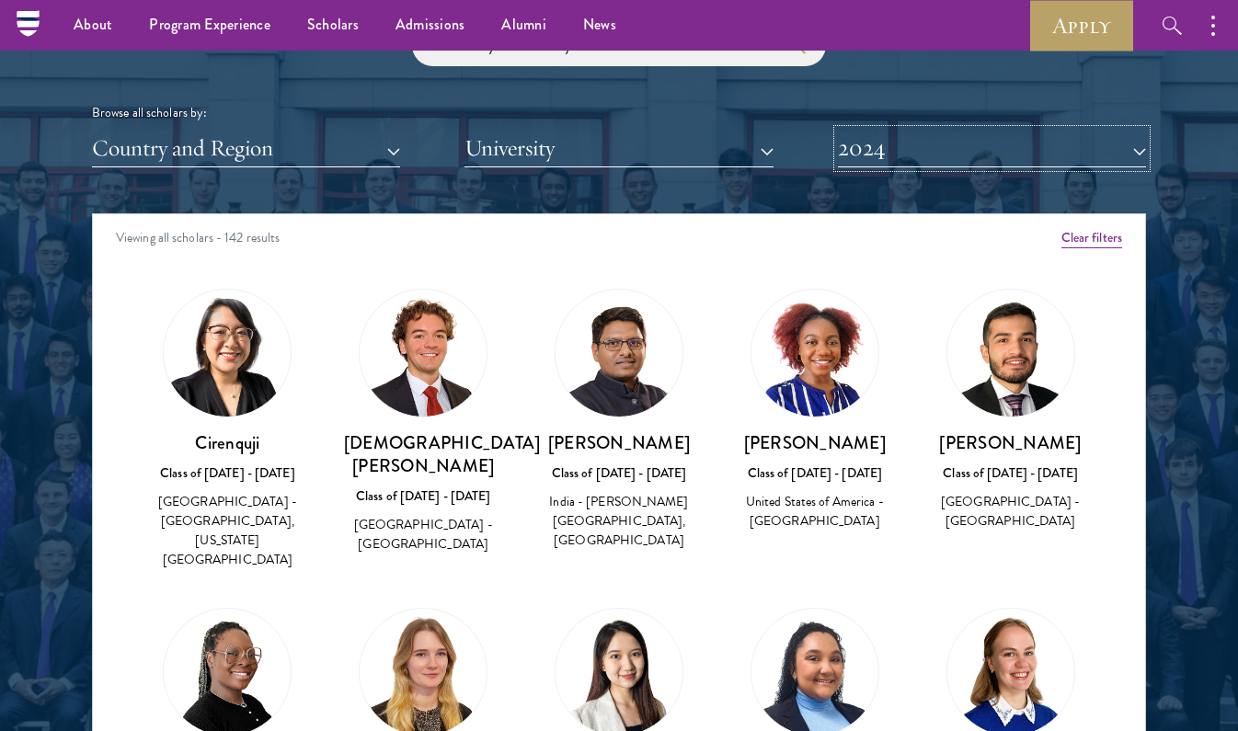
click at [920, 147] on button "2024" at bounding box center [992, 149] width 308 height 38
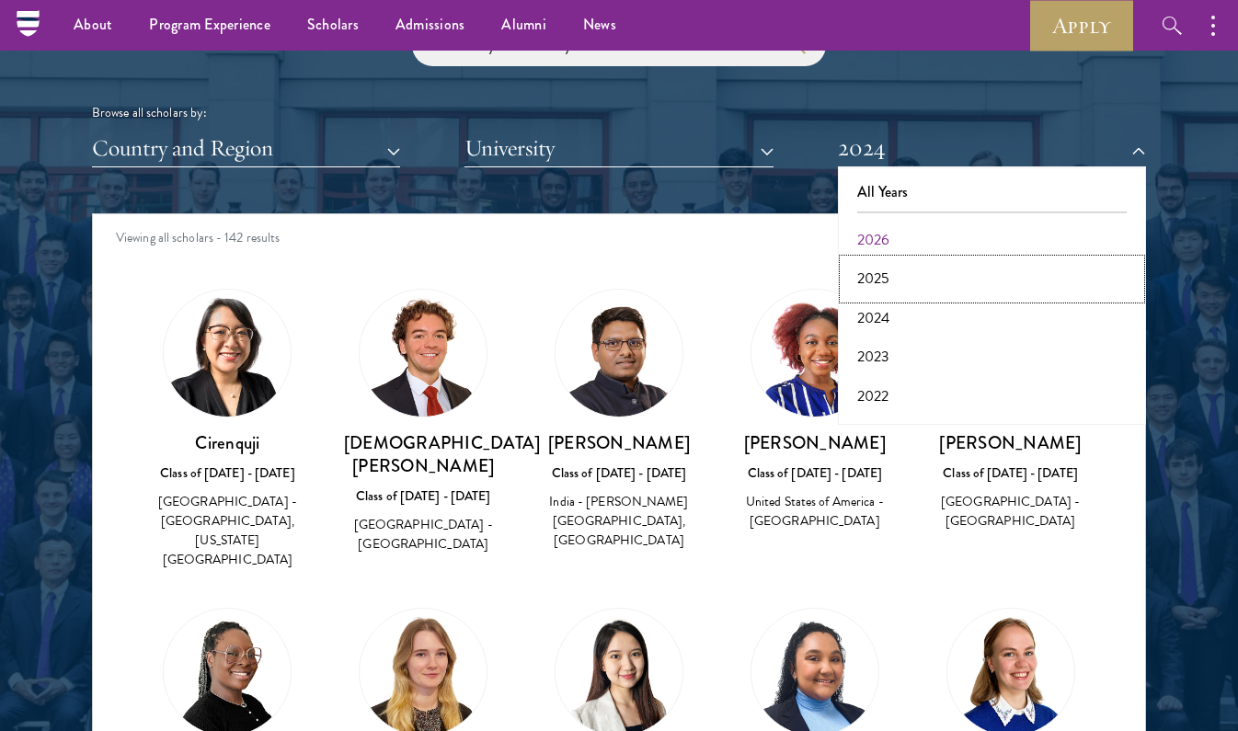
click at [880, 281] on button "2025" at bounding box center [992, 278] width 297 height 39
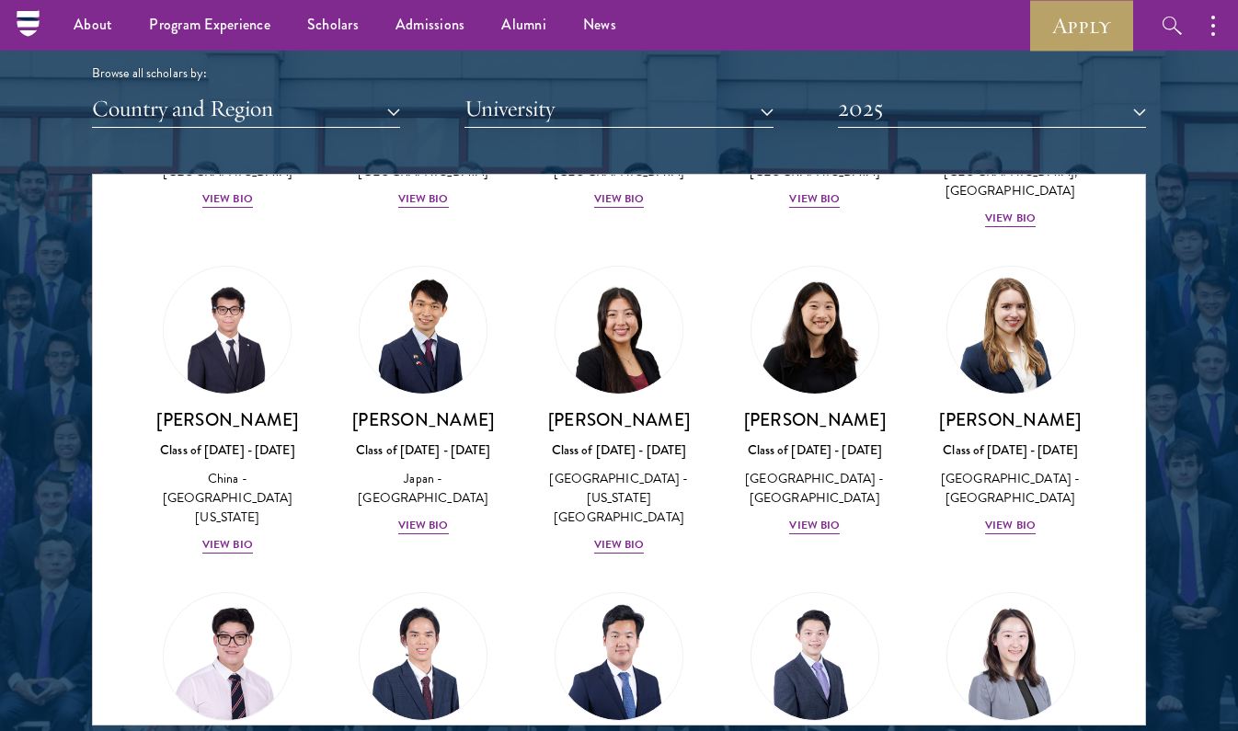
scroll to position [8910, 0]
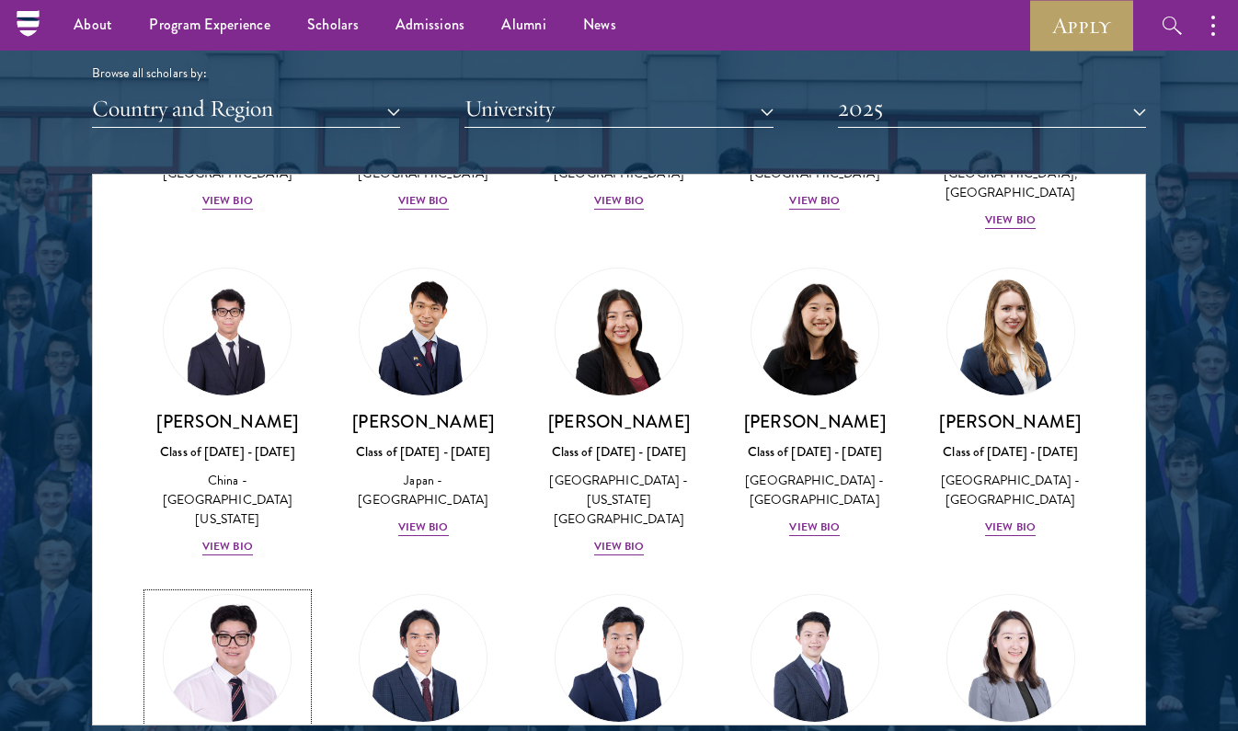
click at [255, 589] on img at bounding box center [227, 659] width 140 height 140
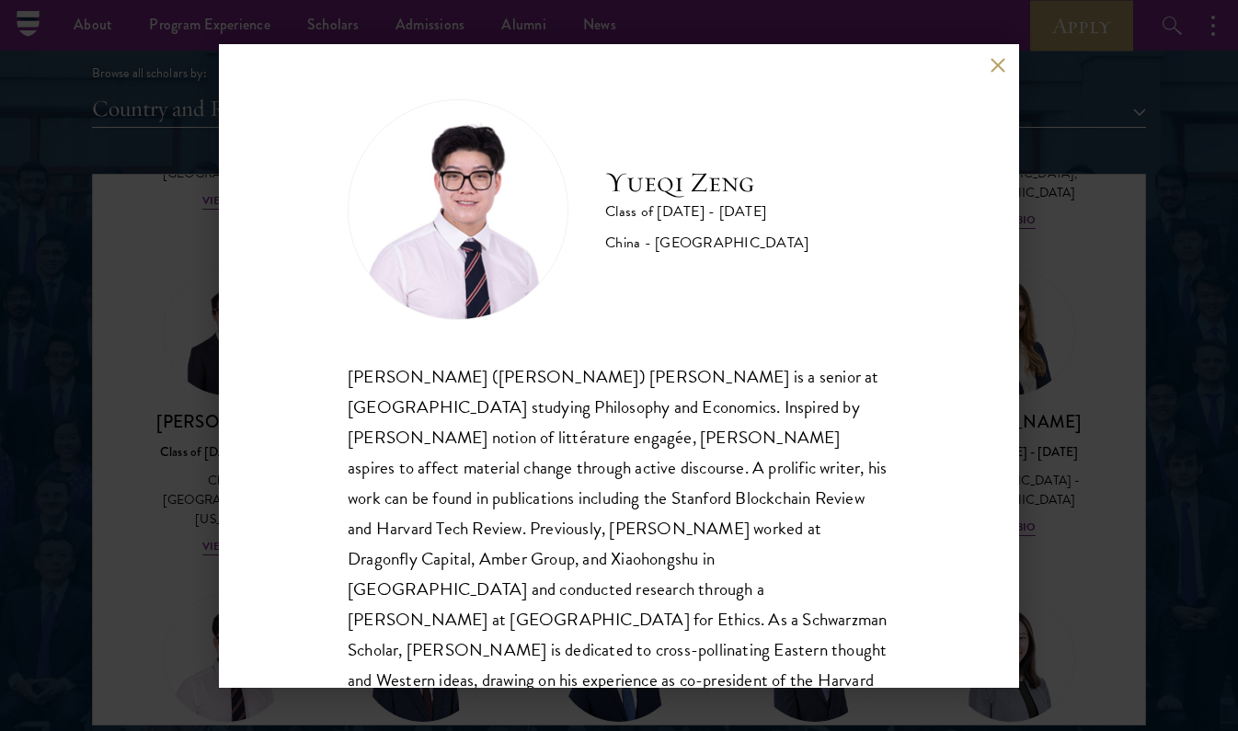
scroll to position [32, 0]
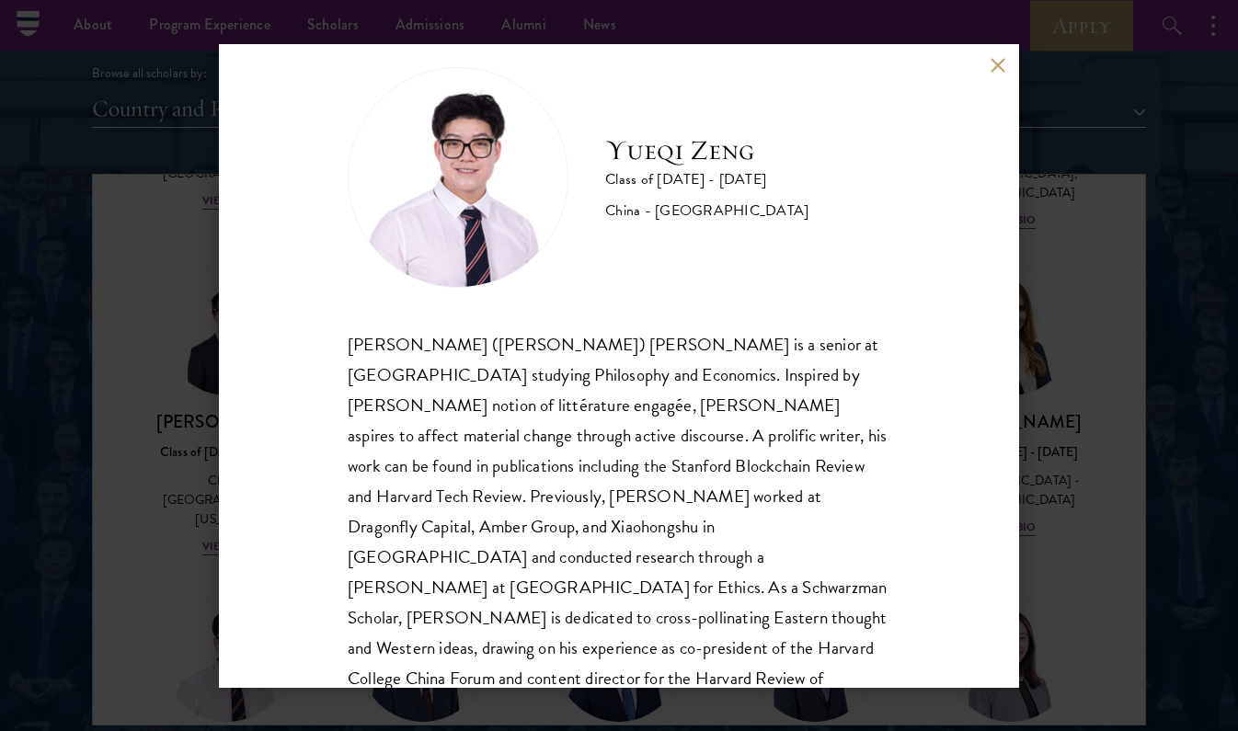
click at [159, 500] on div "Yueqi Zeng Class of 2024 - 2025 China - Harvard University Yueqi (Andy) Zeng is…" at bounding box center [619, 365] width 1238 height 731
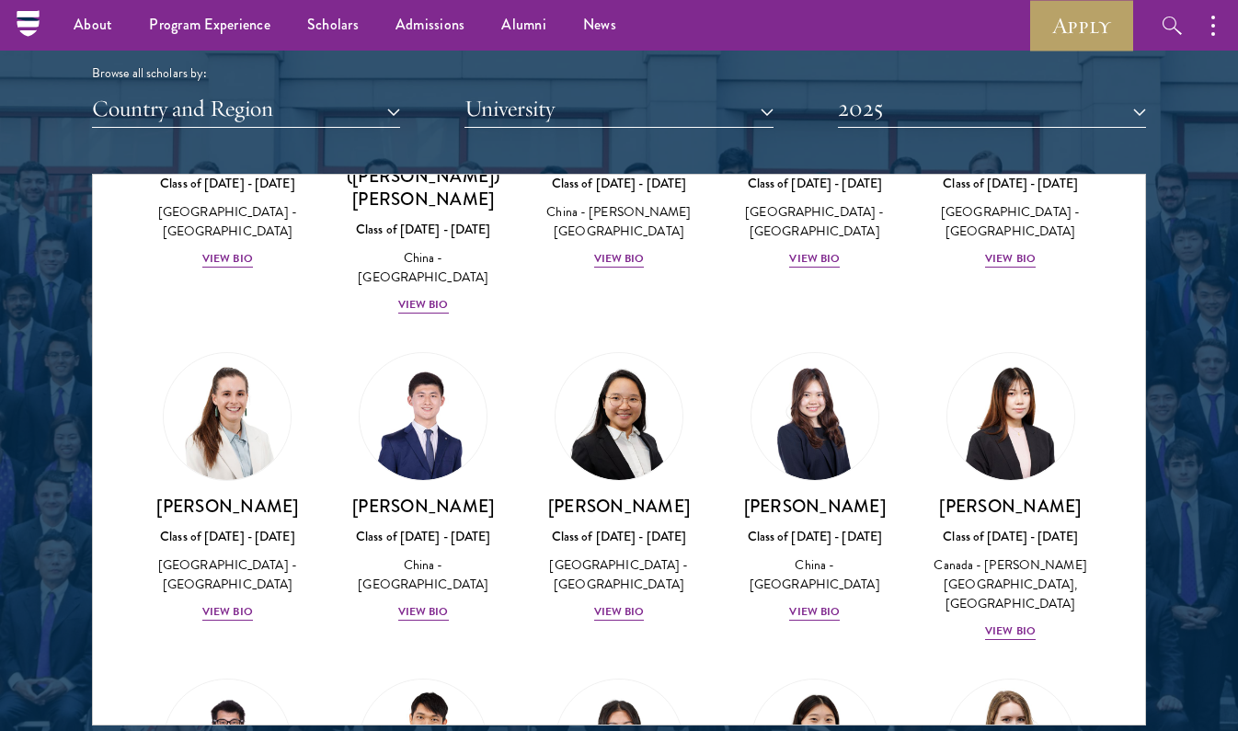
scroll to position [8501, 0]
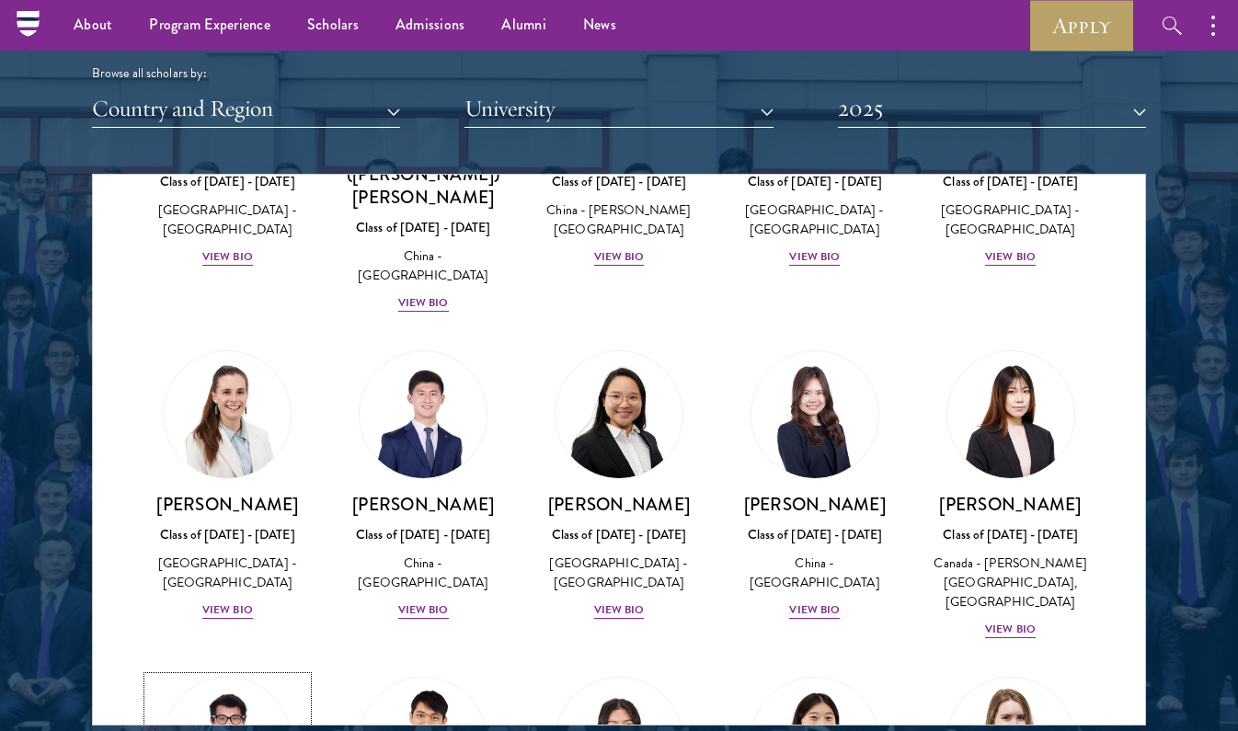
click at [232, 672] on img at bounding box center [227, 742] width 140 height 140
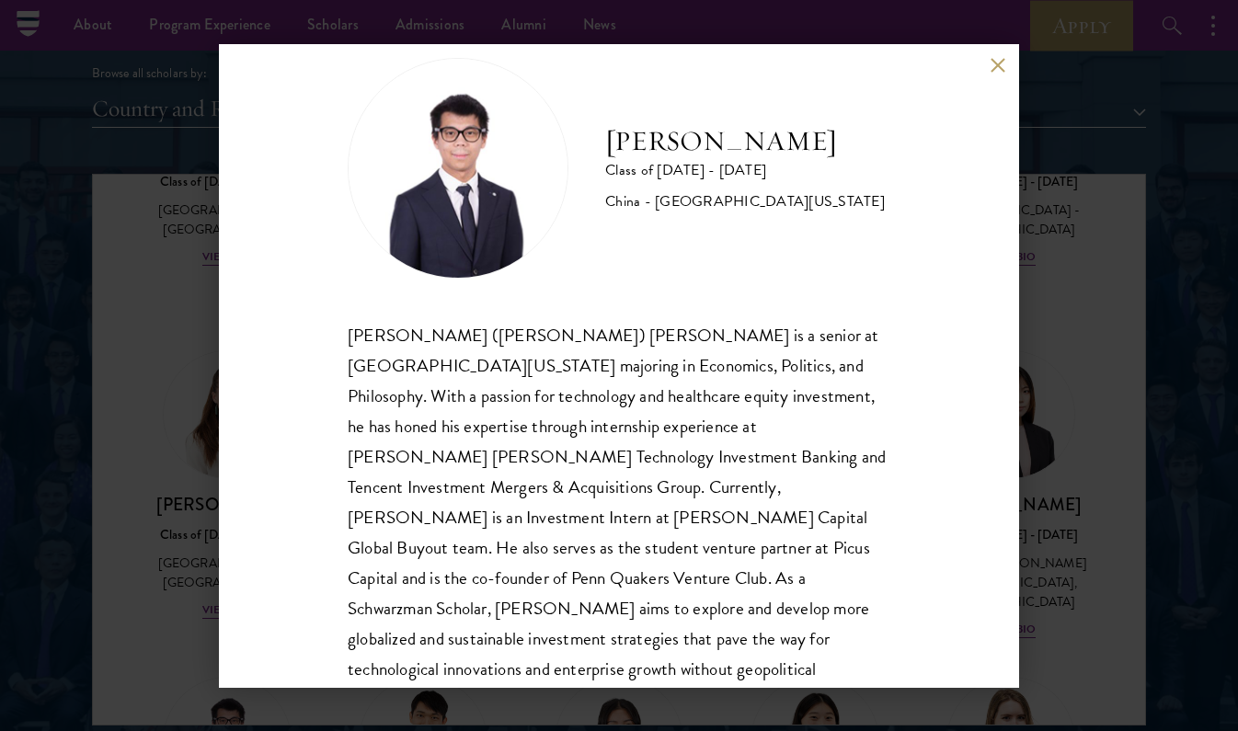
scroll to position [43, 0]
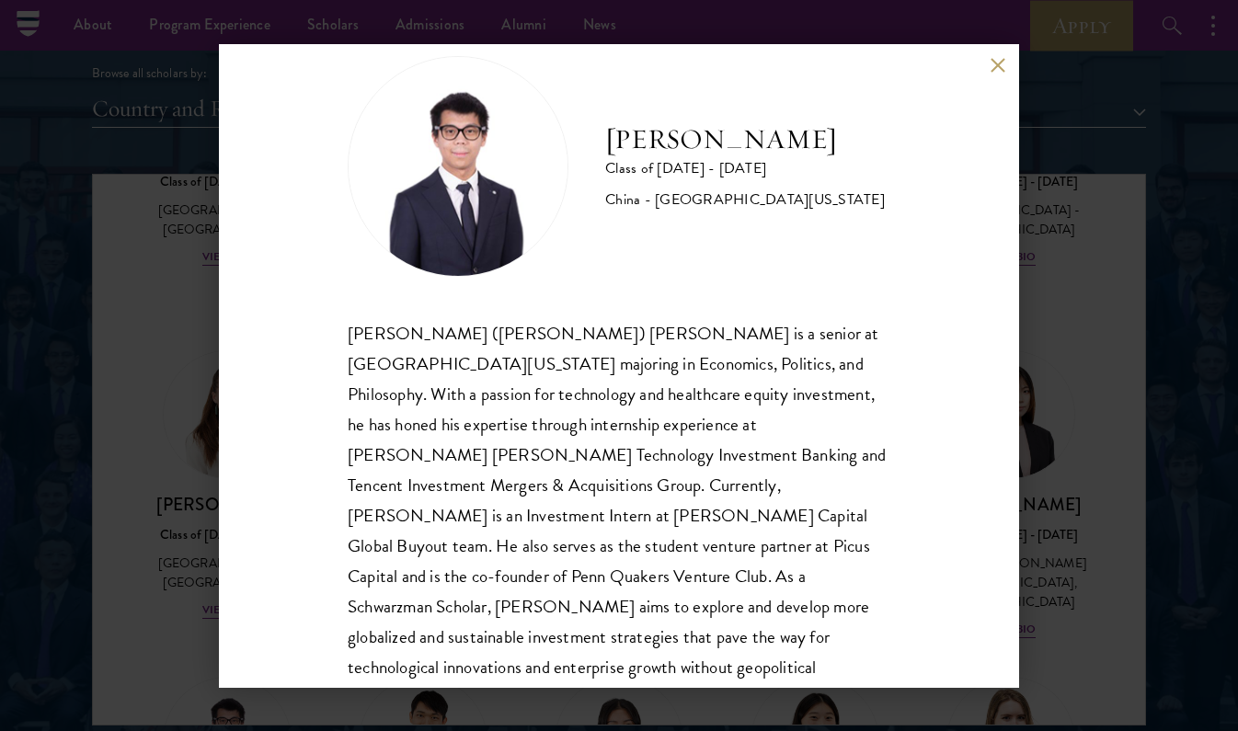
click at [210, 456] on div "Zhouyi Yang Class of 2024 - 2025 China - University of Pennsylvania Zhouyi (Joe…" at bounding box center [619, 365] width 1238 height 731
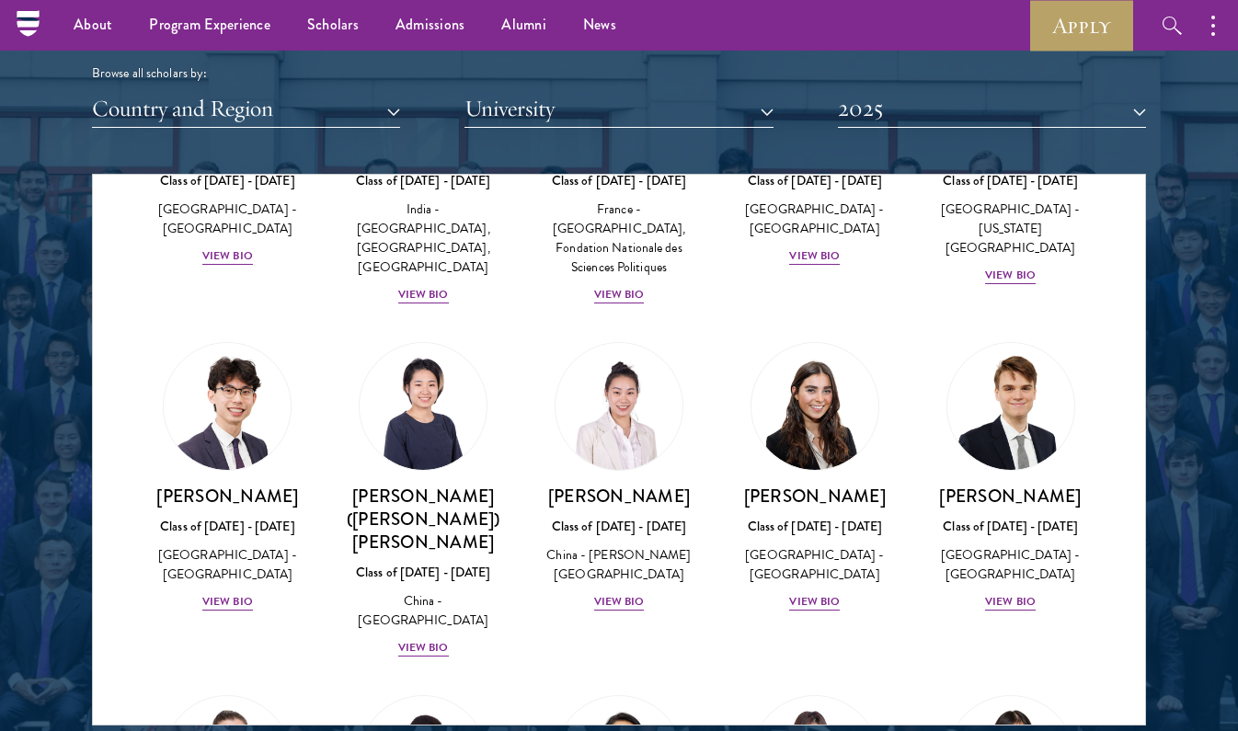
scroll to position [8148, 0]
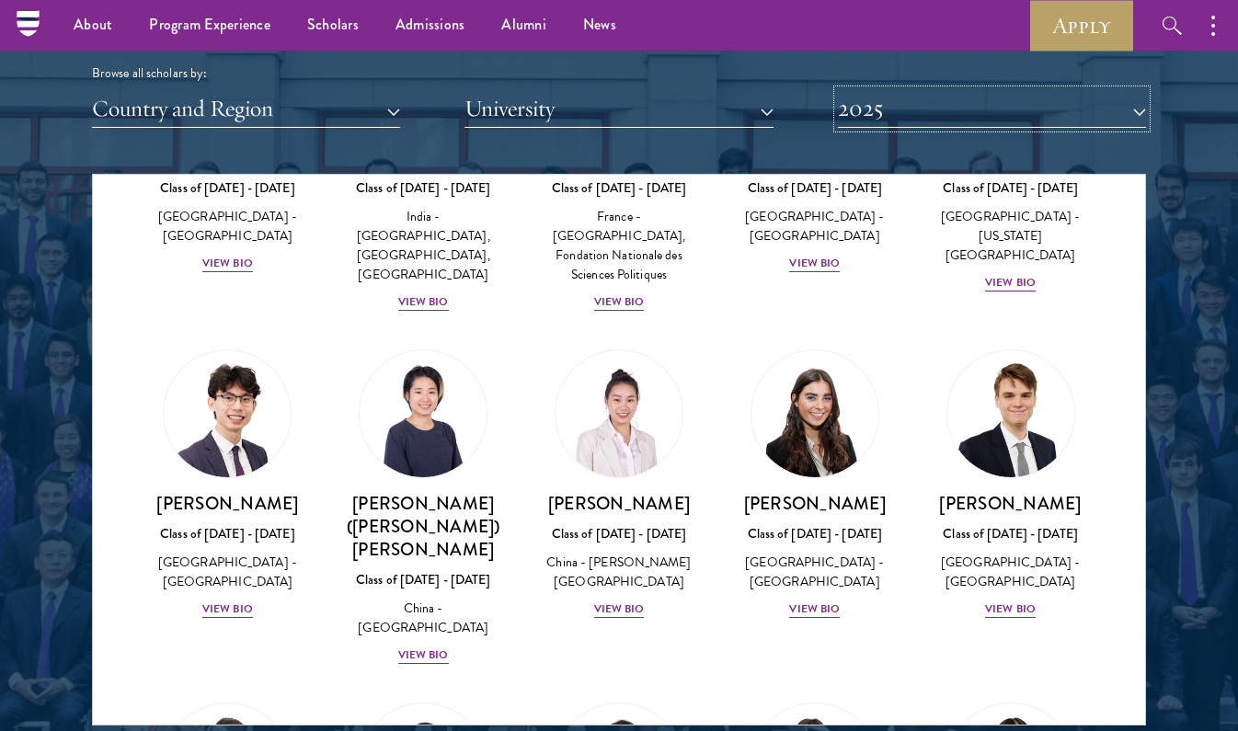
click at [874, 119] on button "2025" at bounding box center [992, 109] width 308 height 38
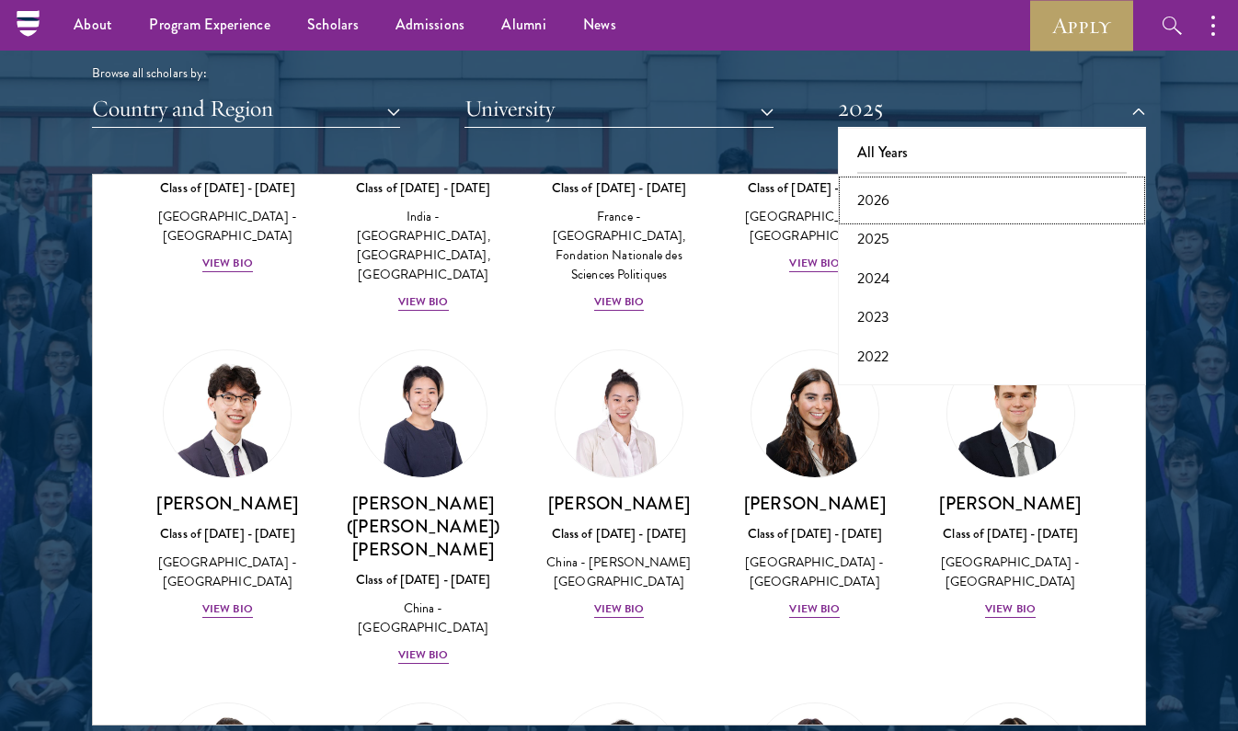
click at [866, 202] on button "2026" at bounding box center [992, 200] width 297 height 39
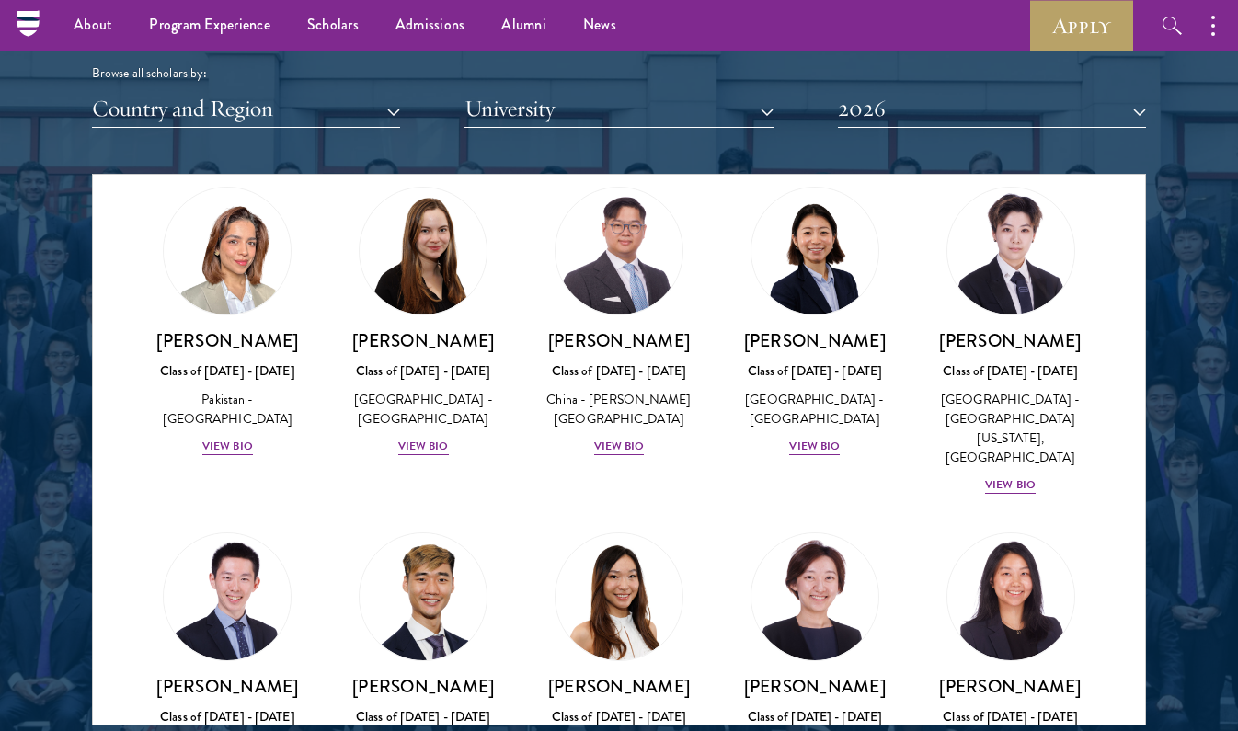
scroll to position [4684, 0]
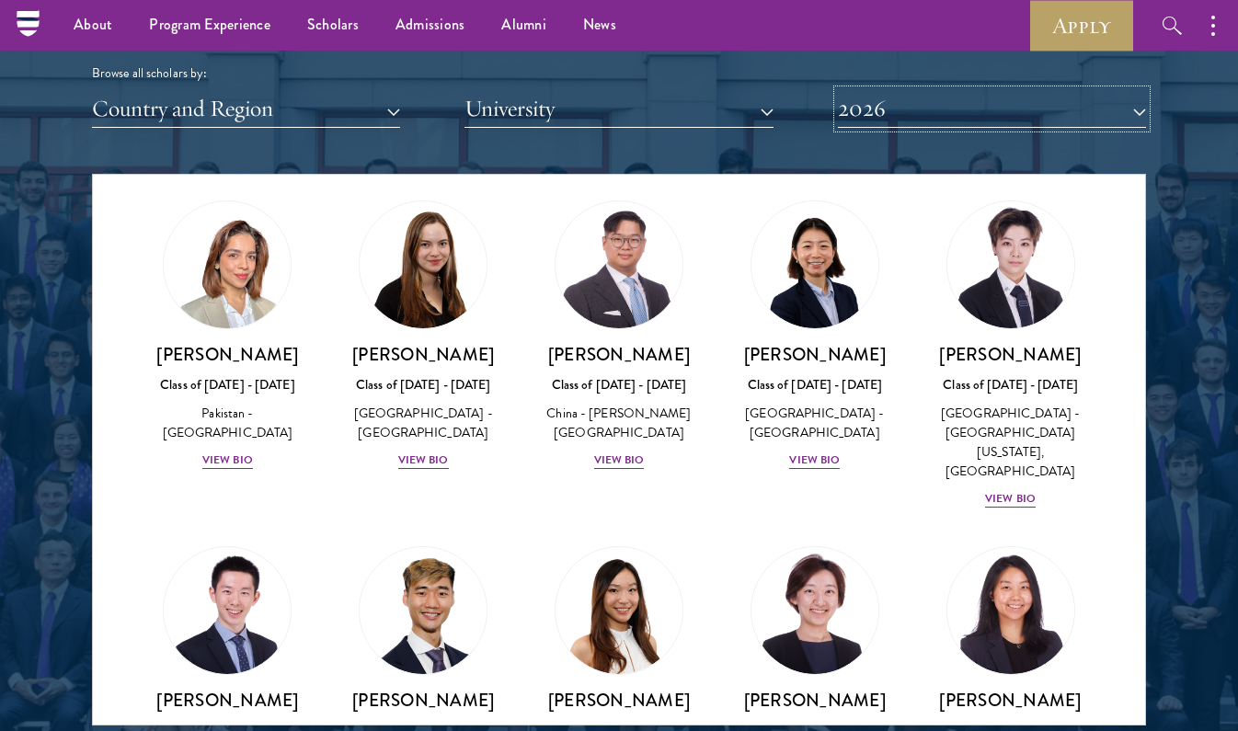
click at [977, 92] on button "2026" at bounding box center [992, 109] width 308 height 38
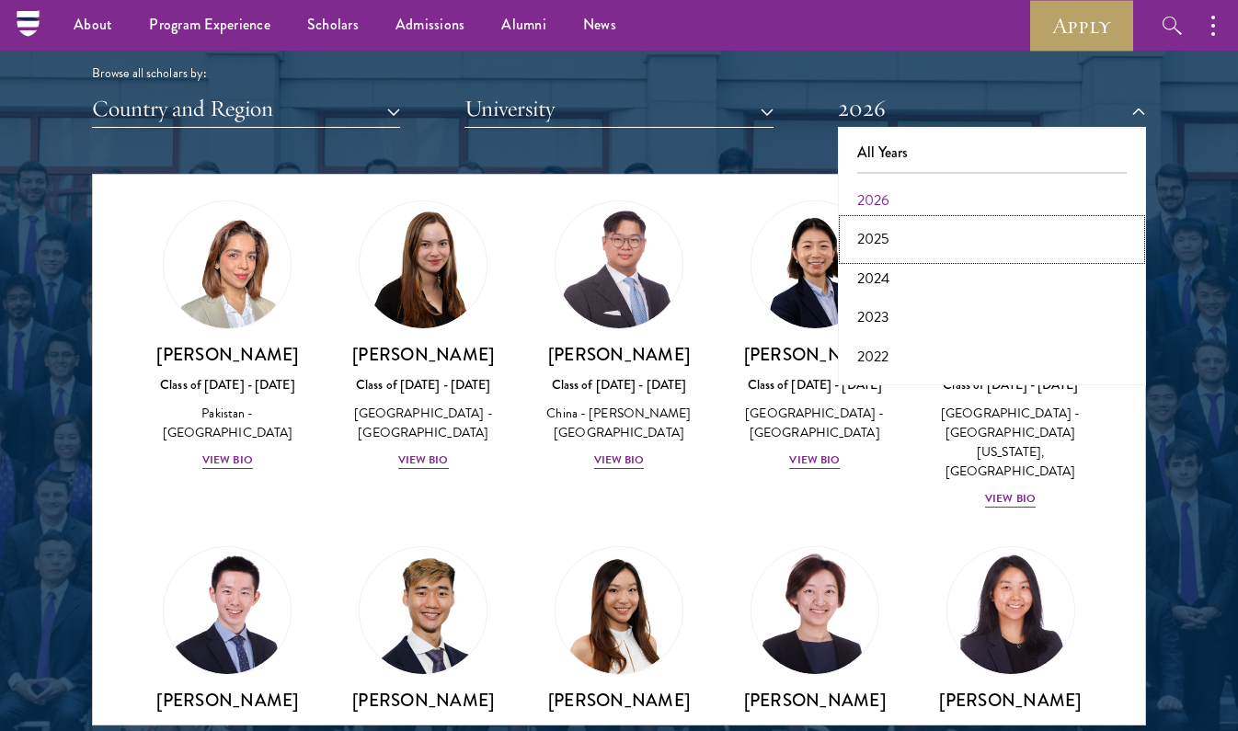
click at [887, 242] on button "2025" at bounding box center [992, 239] width 297 height 39
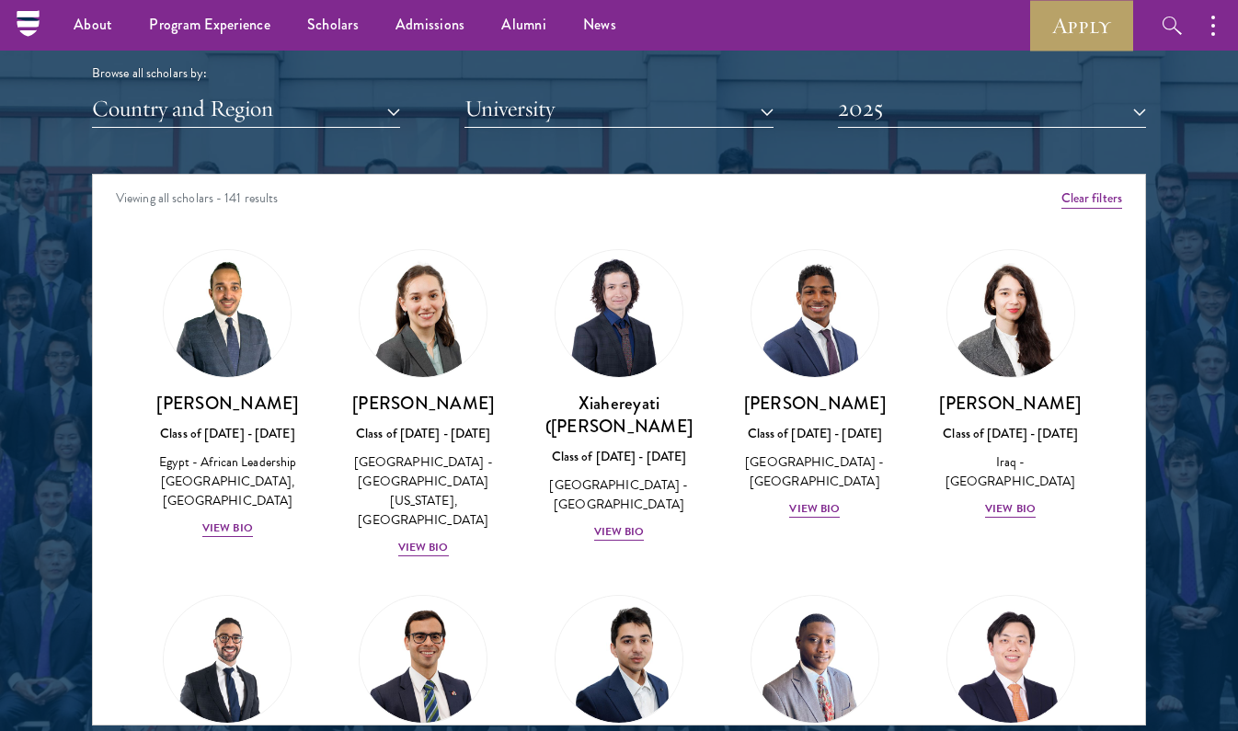
scroll to position [1571, 0]
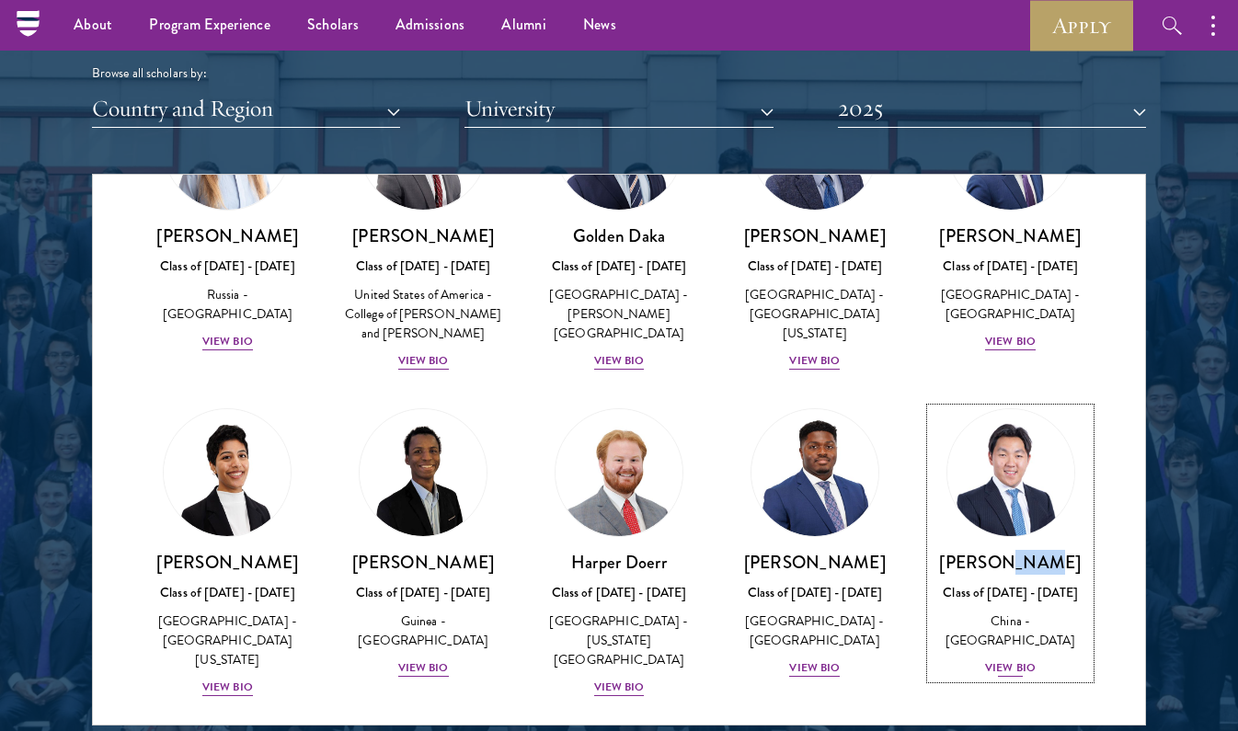
click at [1020, 403] on img at bounding box center [1011, 473] width 140 height 140
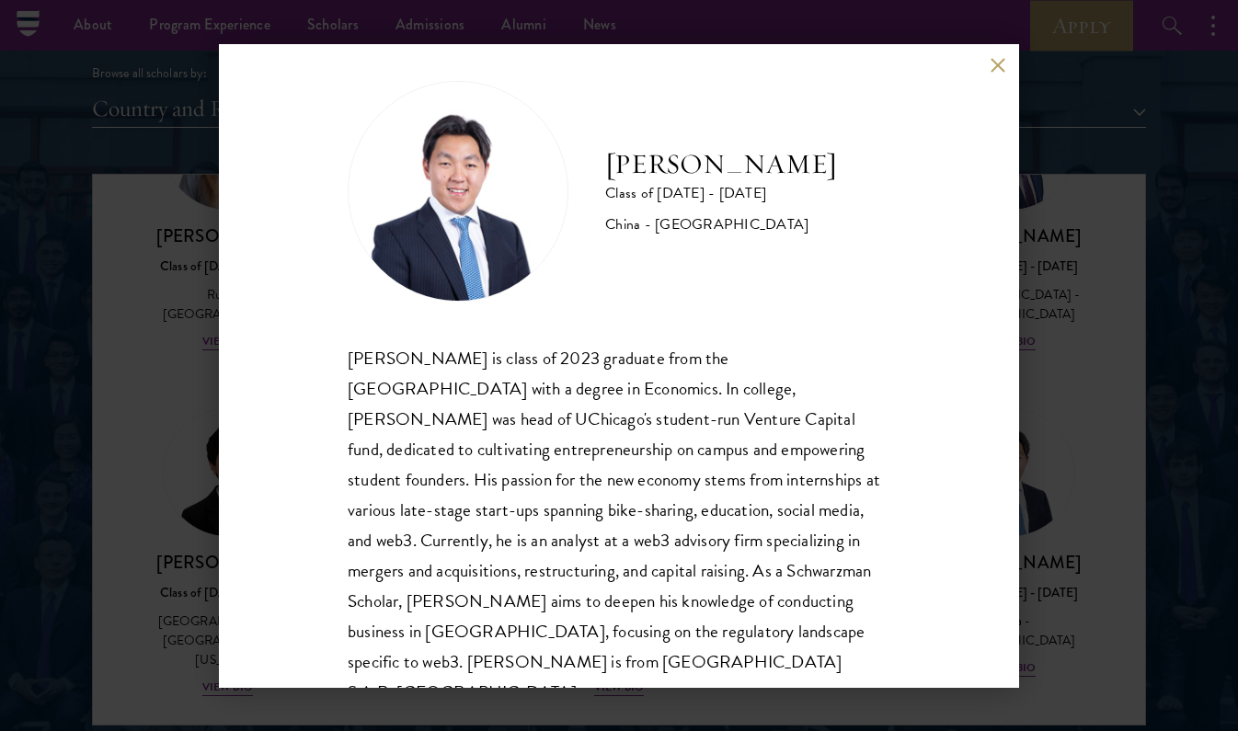
scroll to position [32, 0]
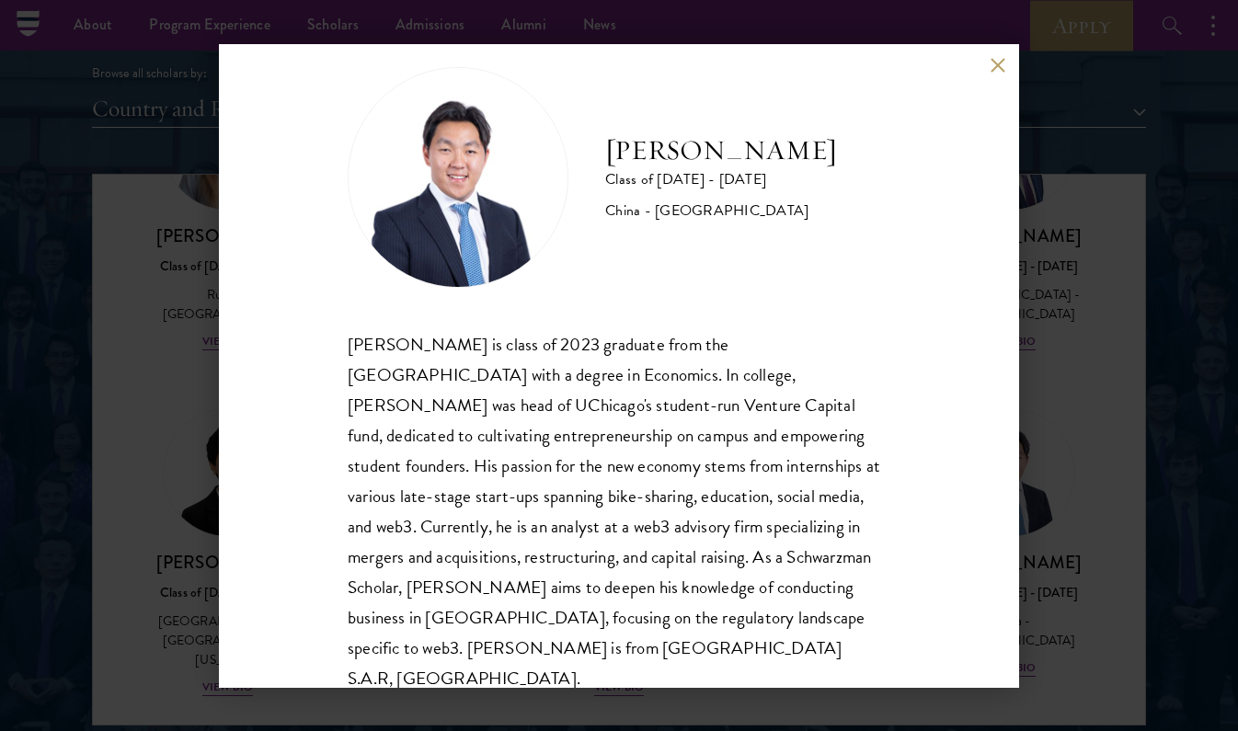
click at [1088, 285] on div "Wesley Fang Class of 2024 - 2025 China - University of Chicago Wesley Fang is c…" at bounding box center [619, 365] width 1238 height 731
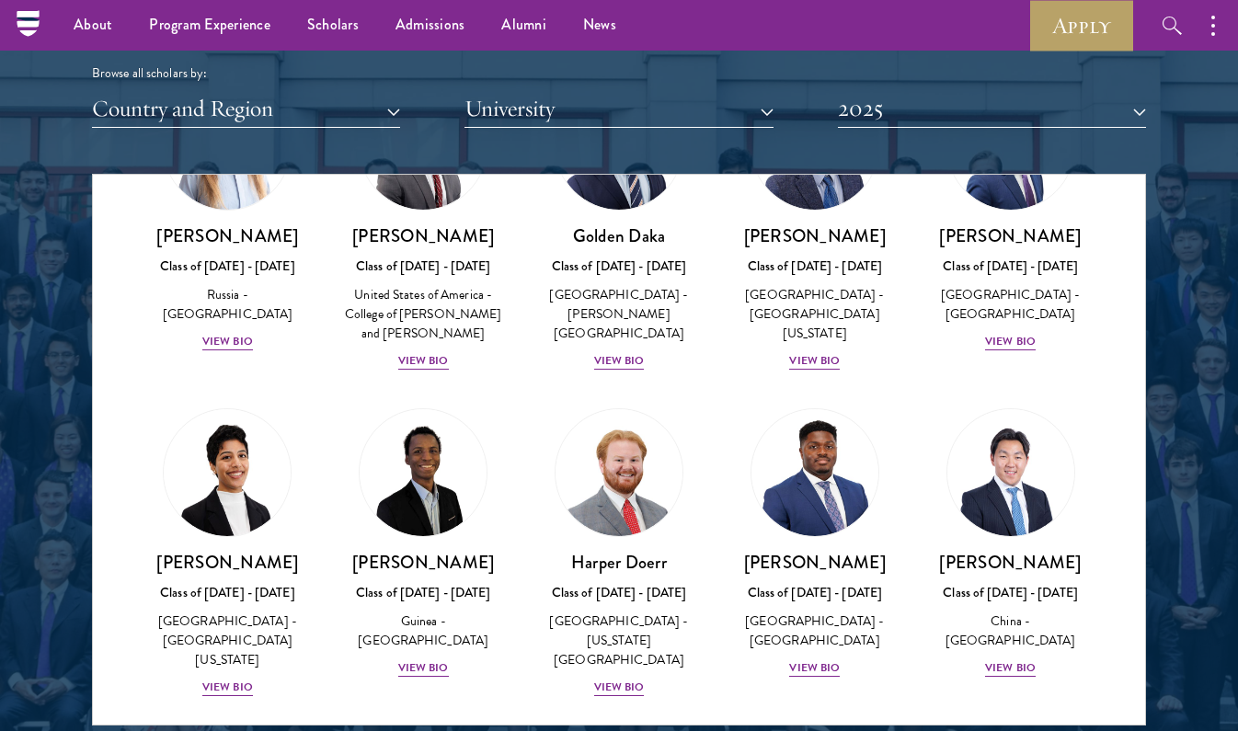
click at [1146, 356] on div at bounding box center [619, 257] width 1238 height 1120
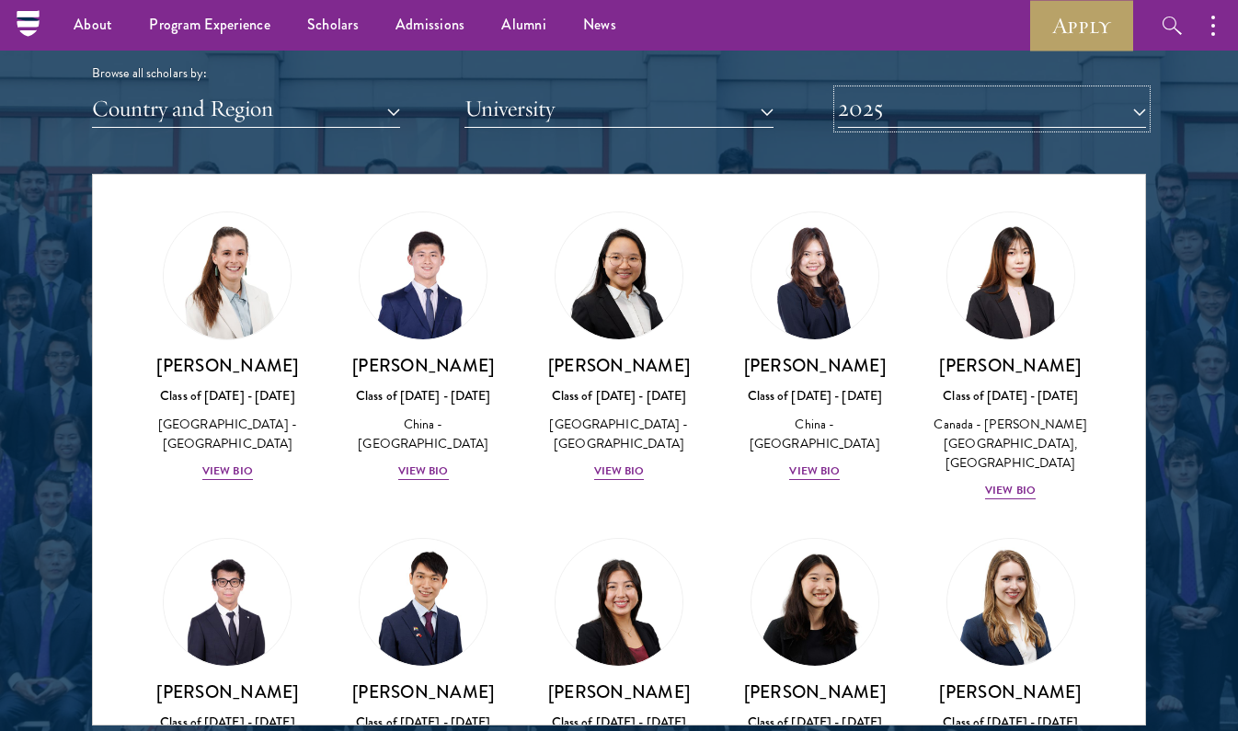
click at [983, 120] on button "2025" at bounding box center [992, 109] width 308 height 38
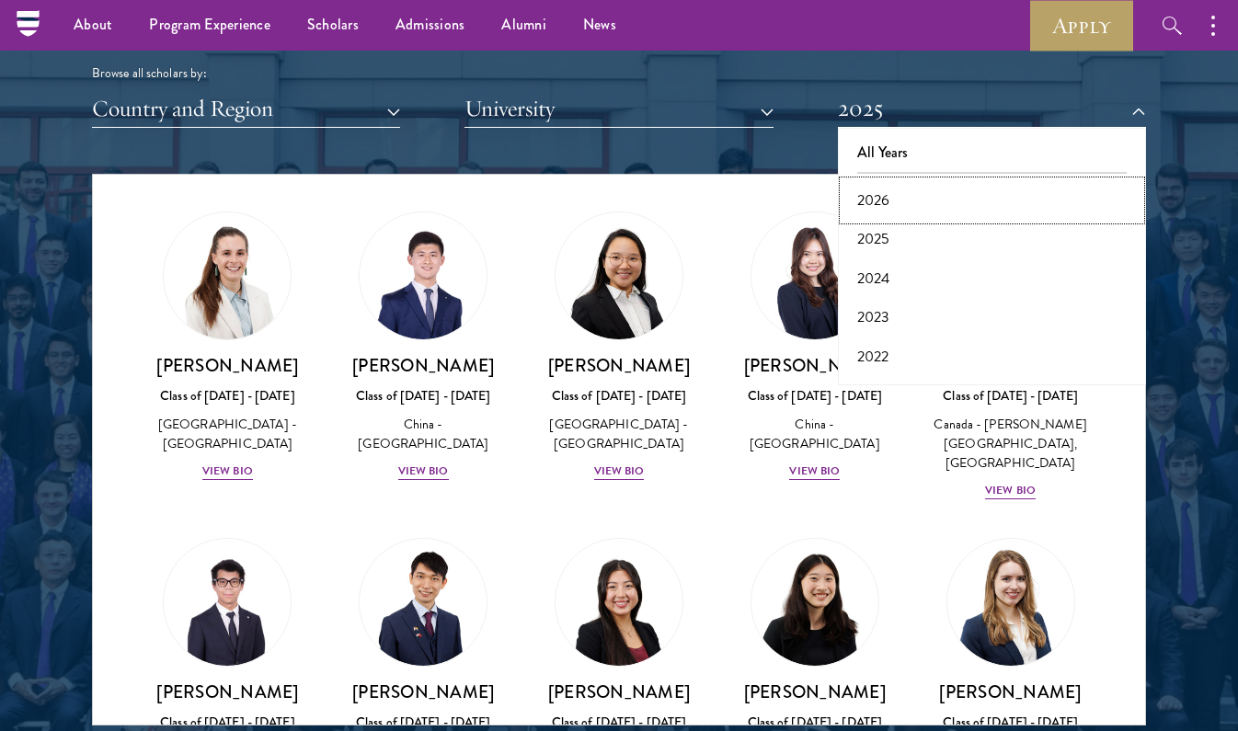
click at [945, 191] on button "2026" at bounding box center [992, 200] width 297 height 39
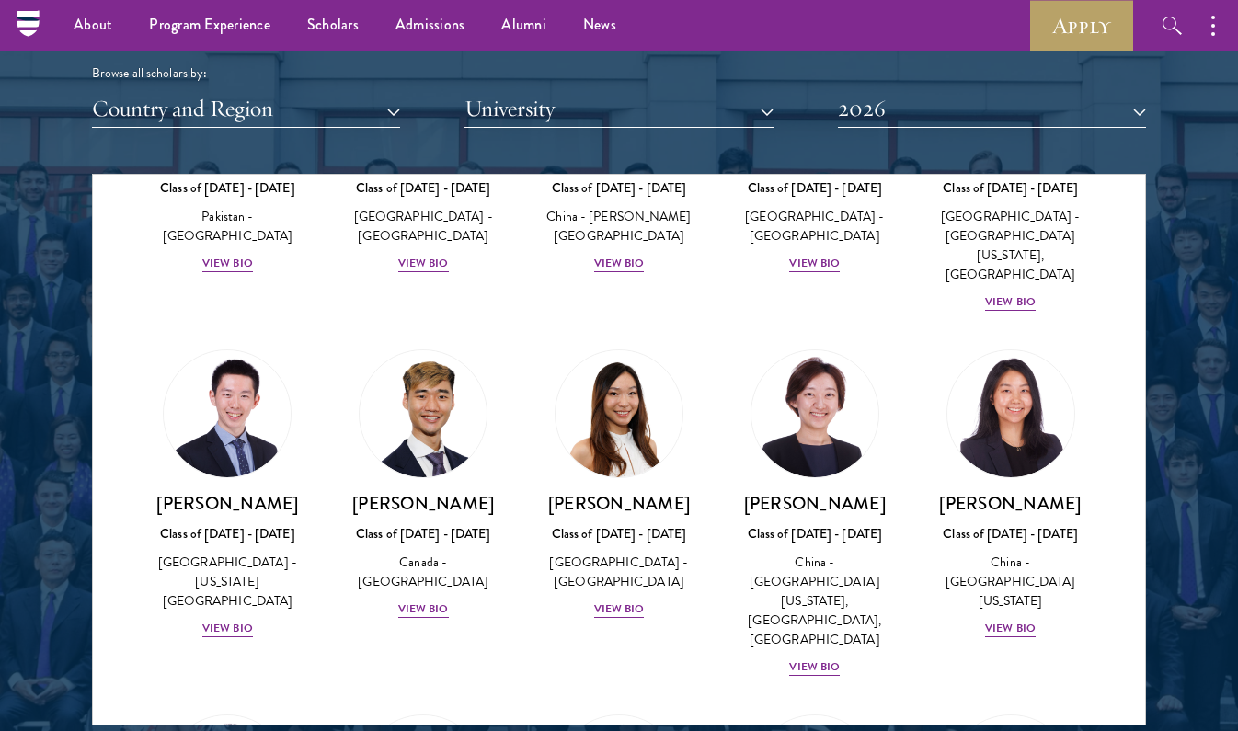
scroll to position [4668, 0]
